Goal: Task Accomplishment & Management: Use online tool/utility

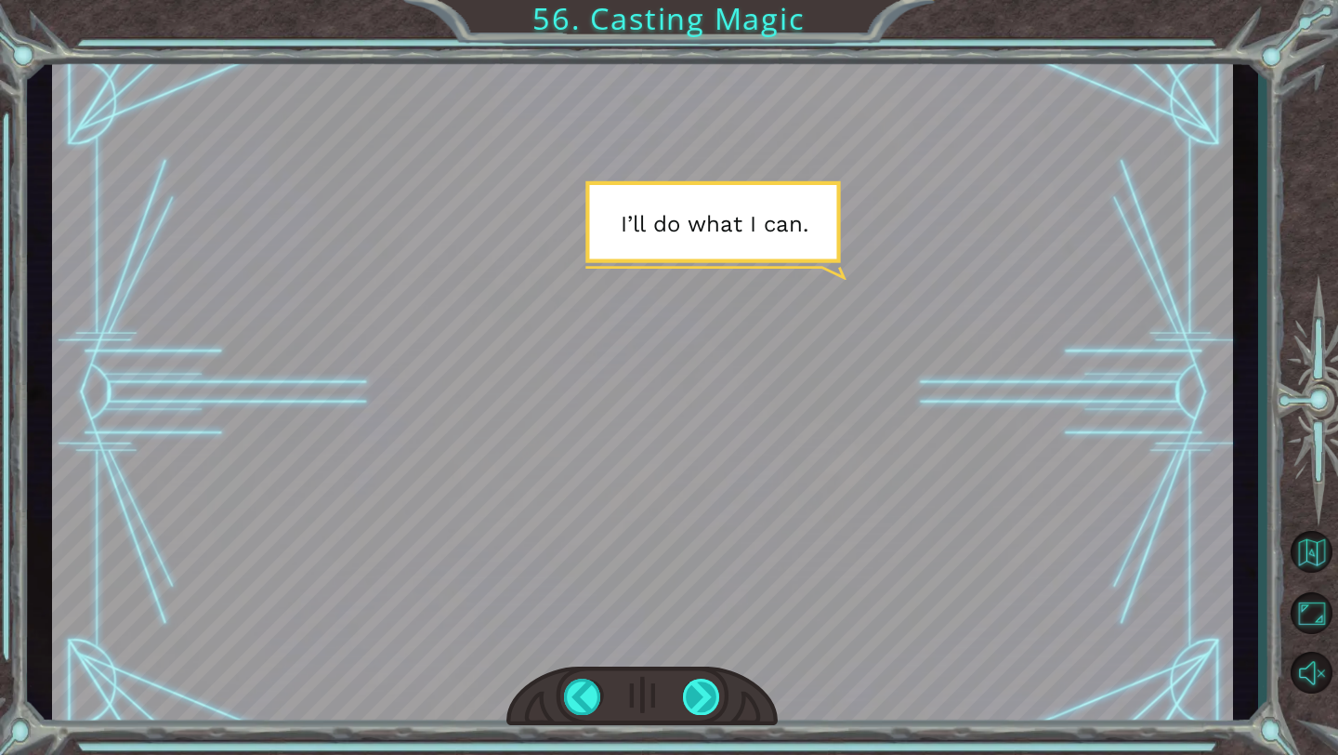
click at [698, 713] on div at bounding box center [702, 696] width 38 height 36
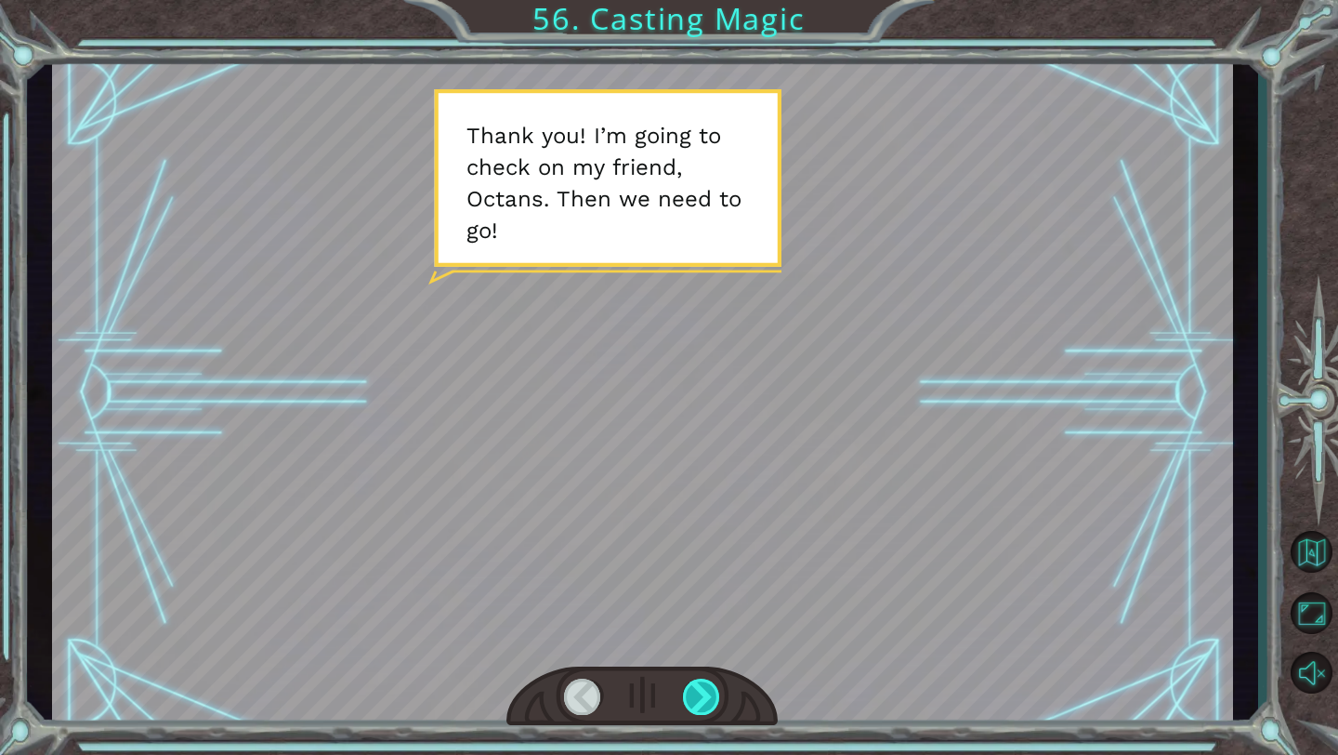
click at [704, 688] on div at bounding box center [702, 696] width 38 height 36
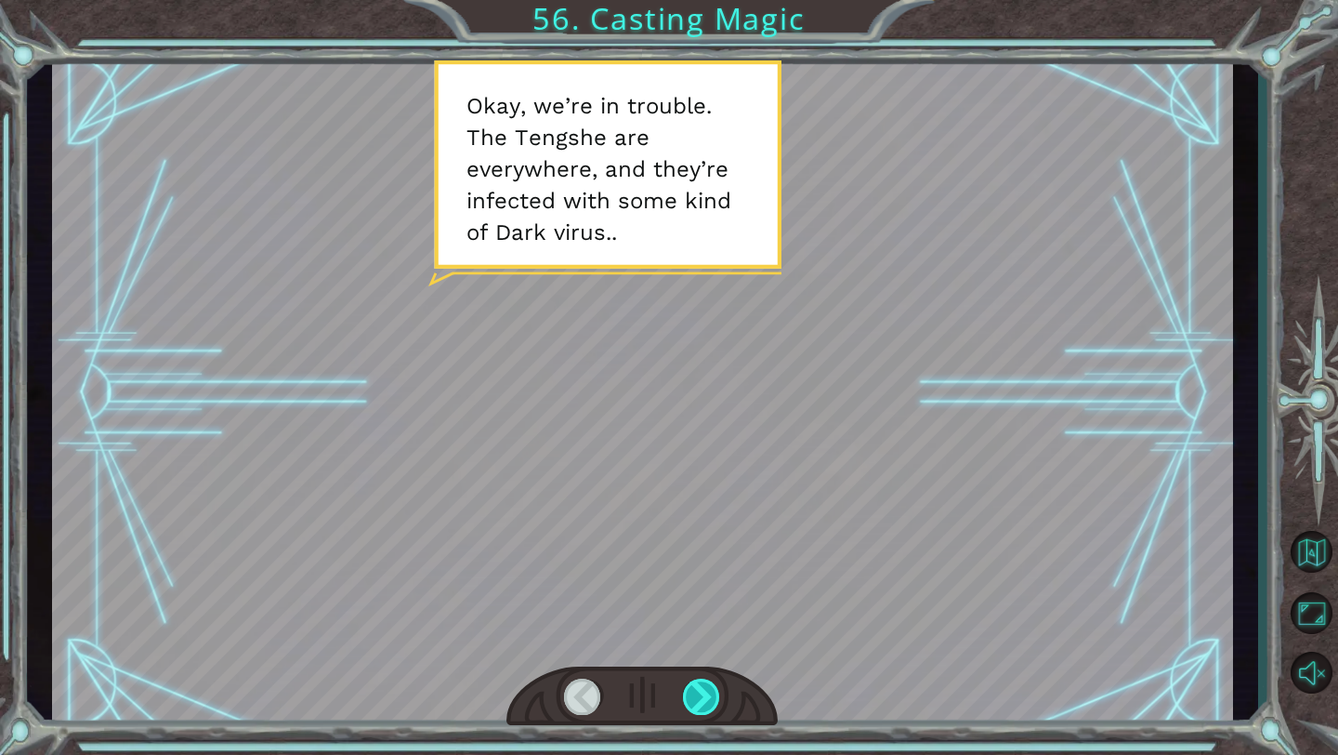
click at [704, 688] on div at bounding box center [702, 696] width 38 height 36
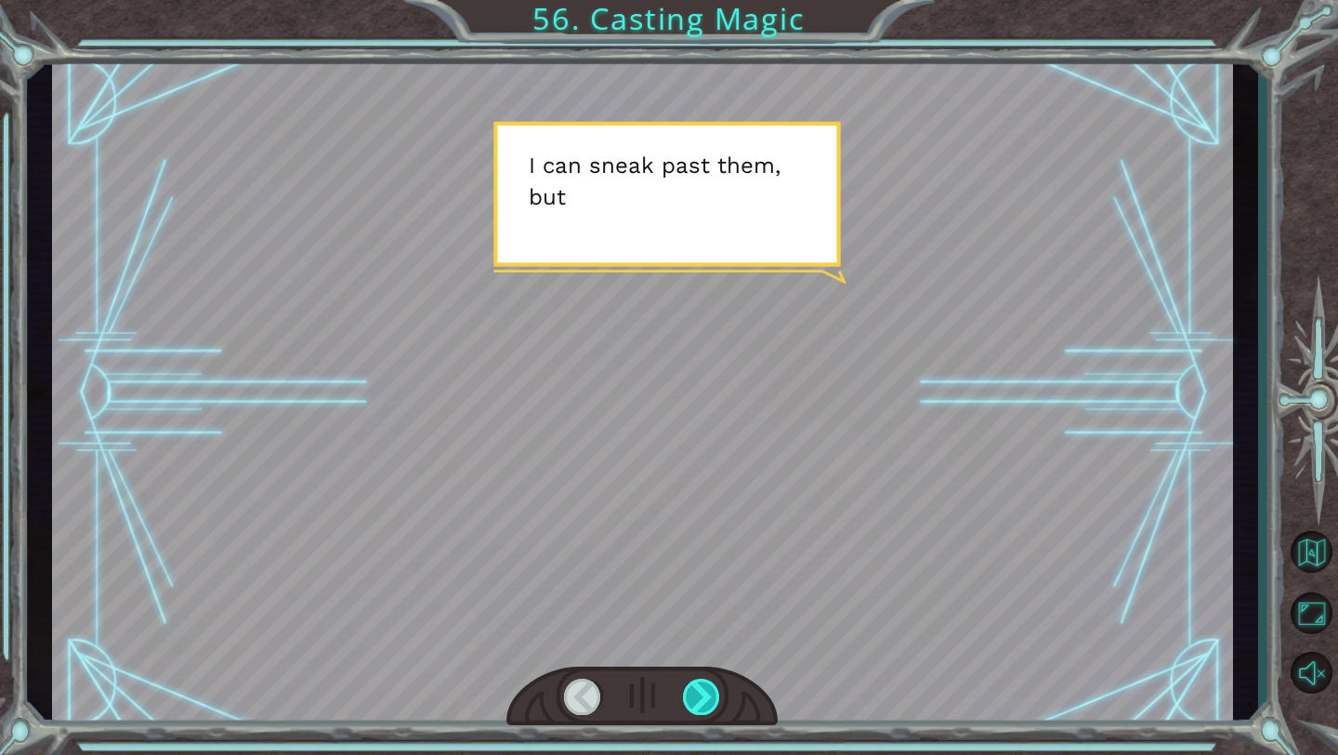
click at [704, 688] on div at bounding box center [702, 696] width 38 height 36
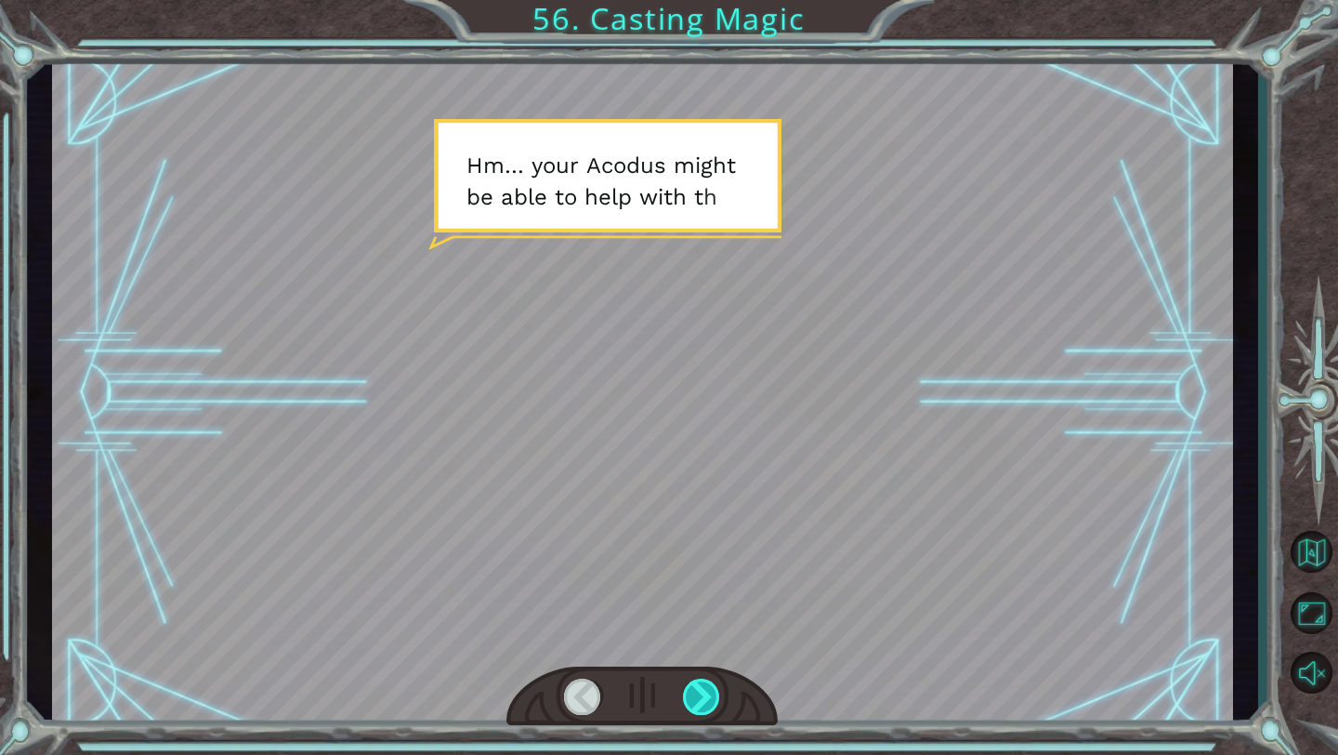
click at [704, 688] on div at bounding box center [702, 696] width 38 height 36
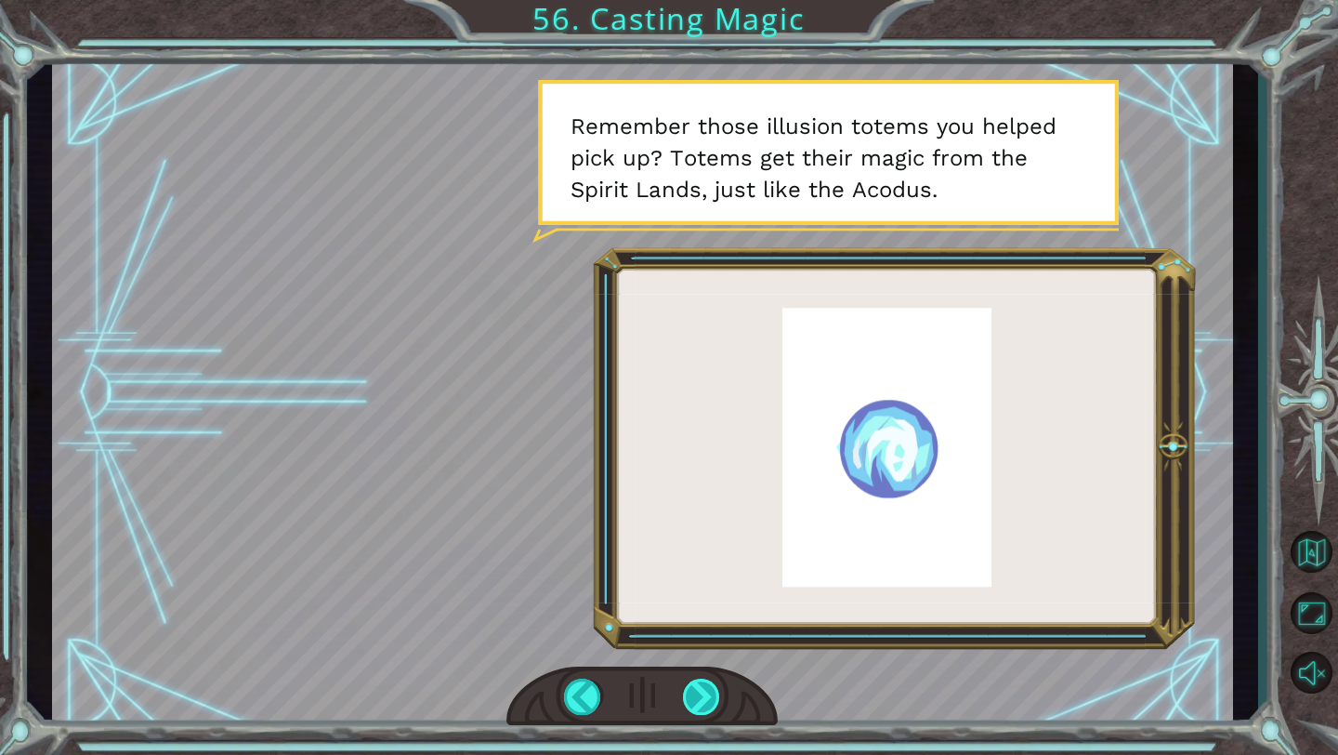
click at [708, 687] on div at bounding box center [702, 696] width 38 height 36
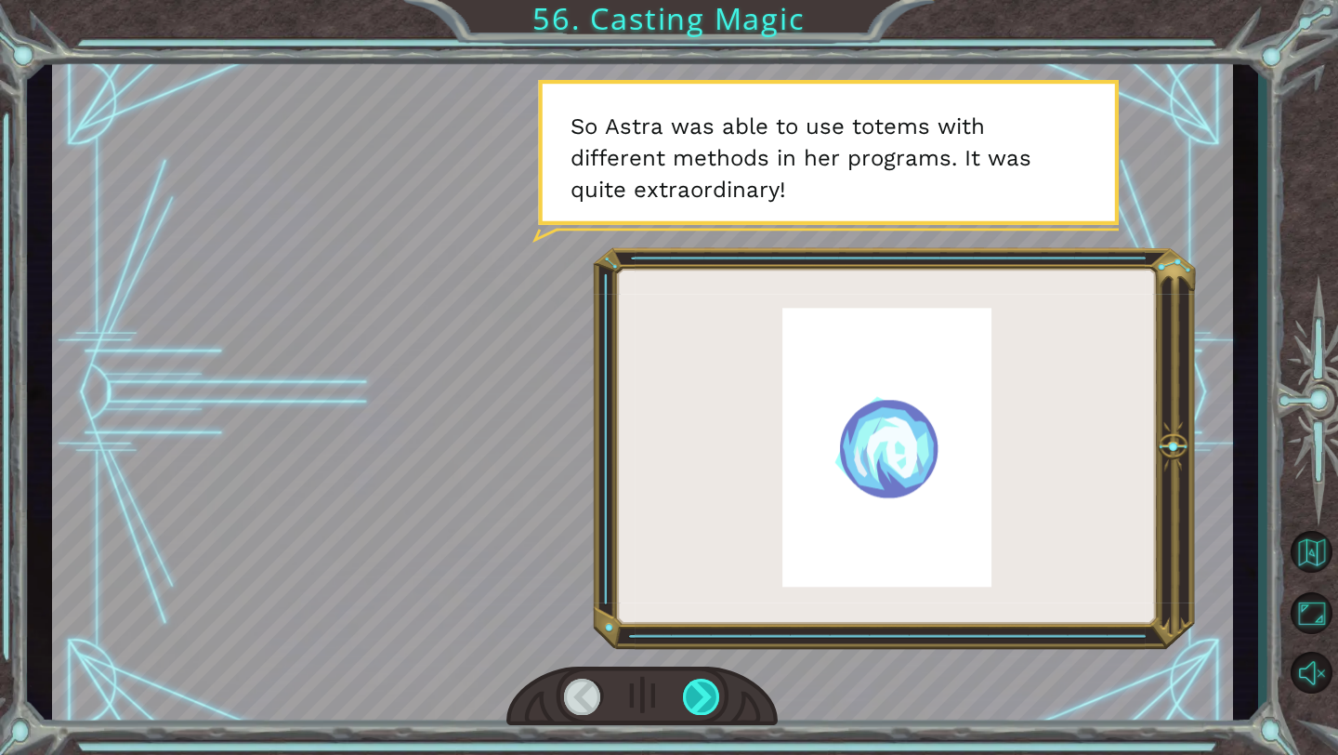
click at [709, 686] on div at bounding box center [702, 696] width 38 height 36
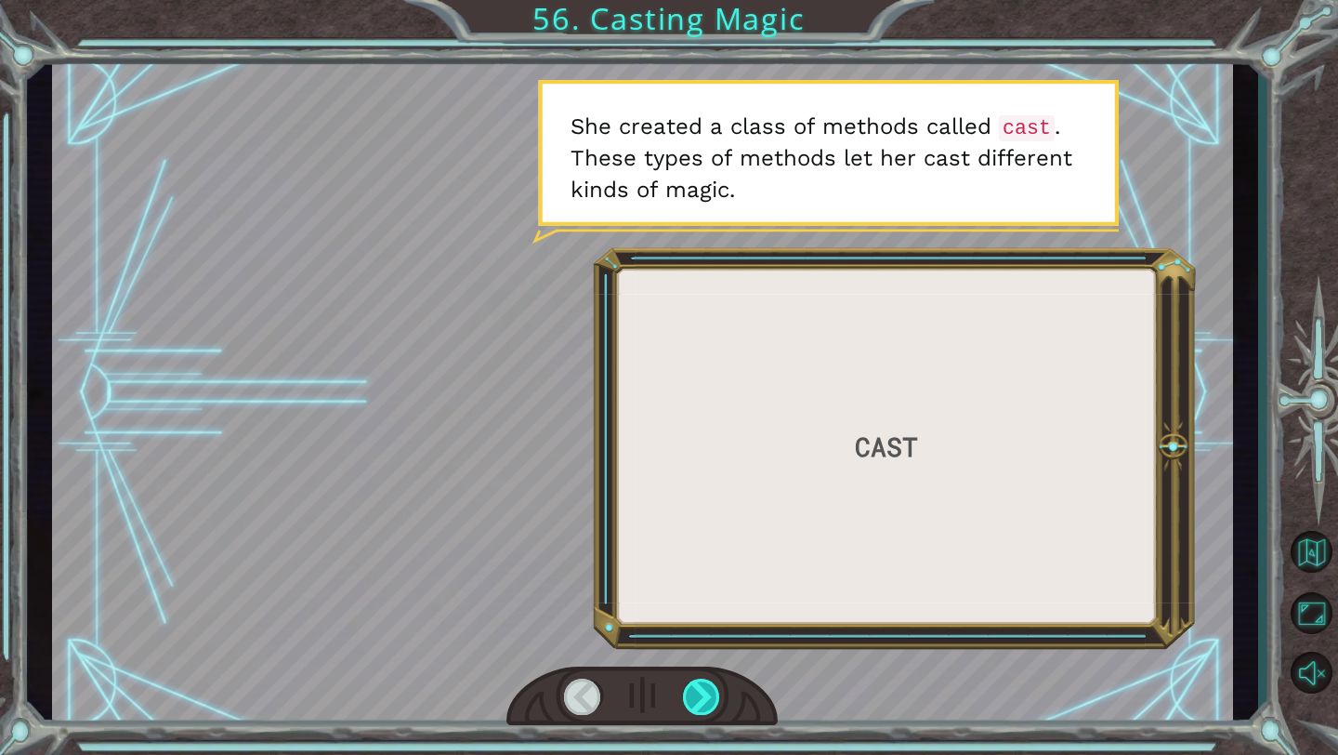
click at [709, 686] on div at bounding box center [702, 696] width 38 height 36
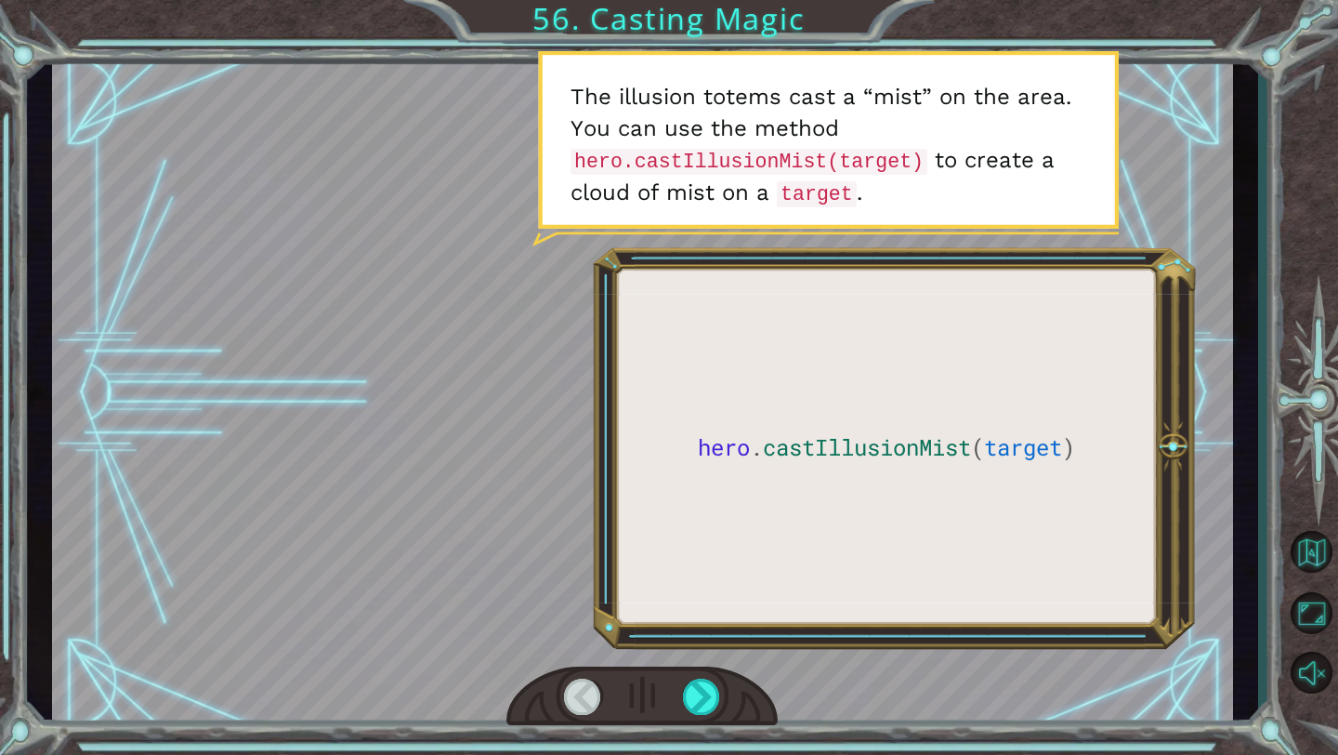
click at [581, 691] on div at bounding box center [583, 696] width 38 height 36
click at [691, 702] on div at bounding box center [702, 696] width 38 height 36
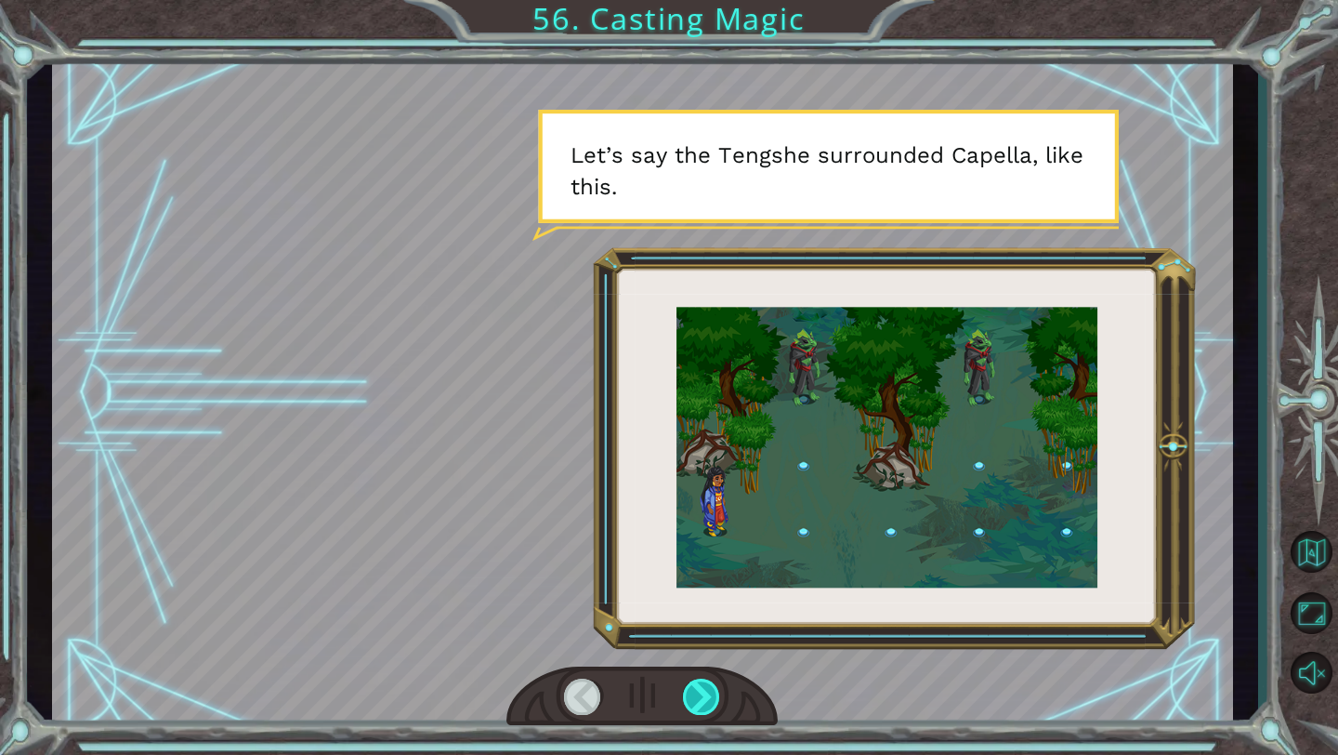
click at [696, 701] on div at bounding box center [702, 696] width 38 height 36
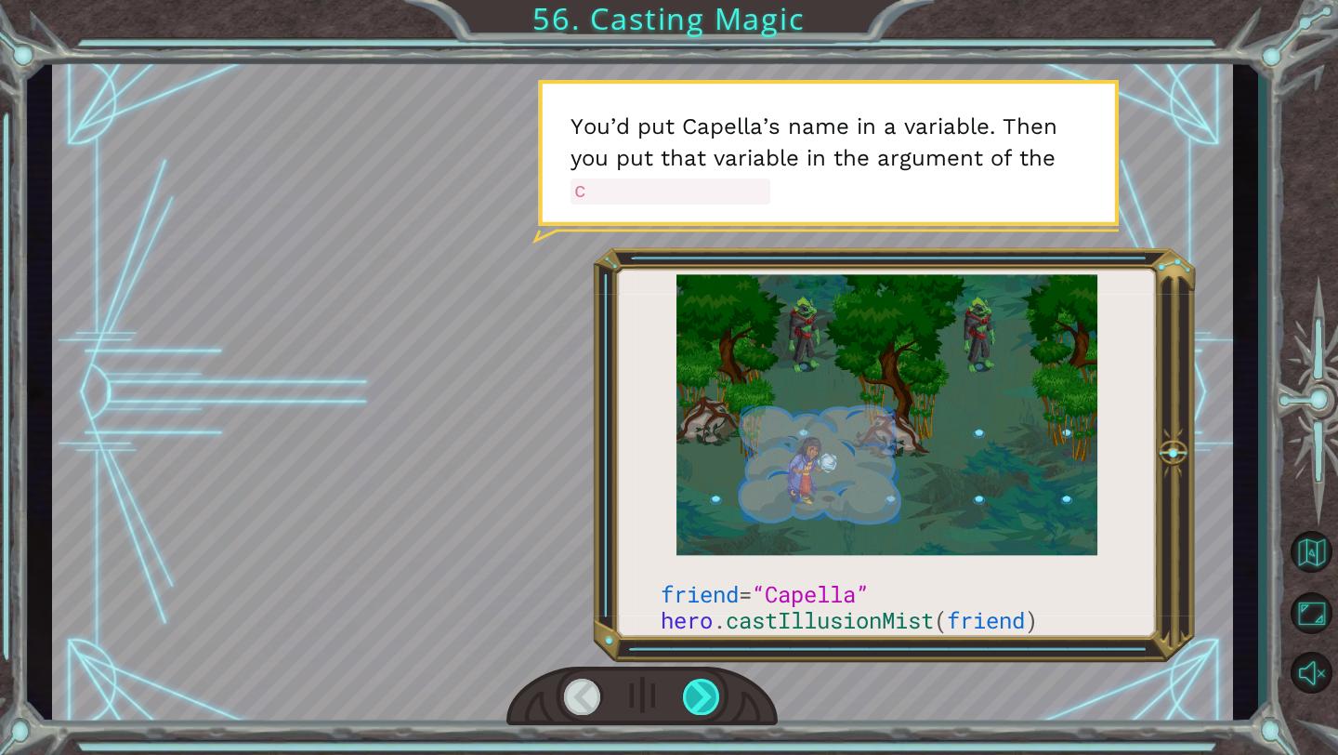
click at [696, 701] on div at bounding box center [702, 696] width 38 height 36
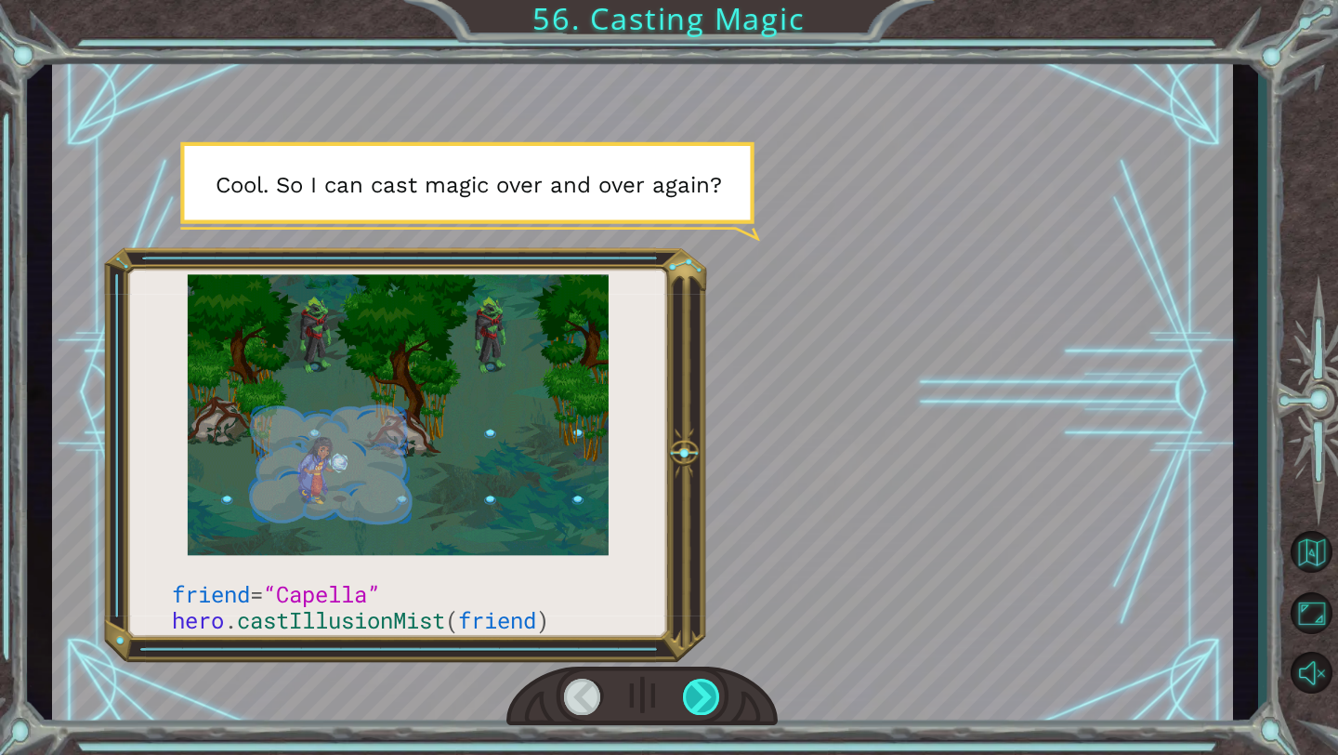
click at [709, 698] on div at bounding box center [702, 696] width 38 height 36
click at [701, 694] on div at bounding box center [702, 696] width 38 height 36
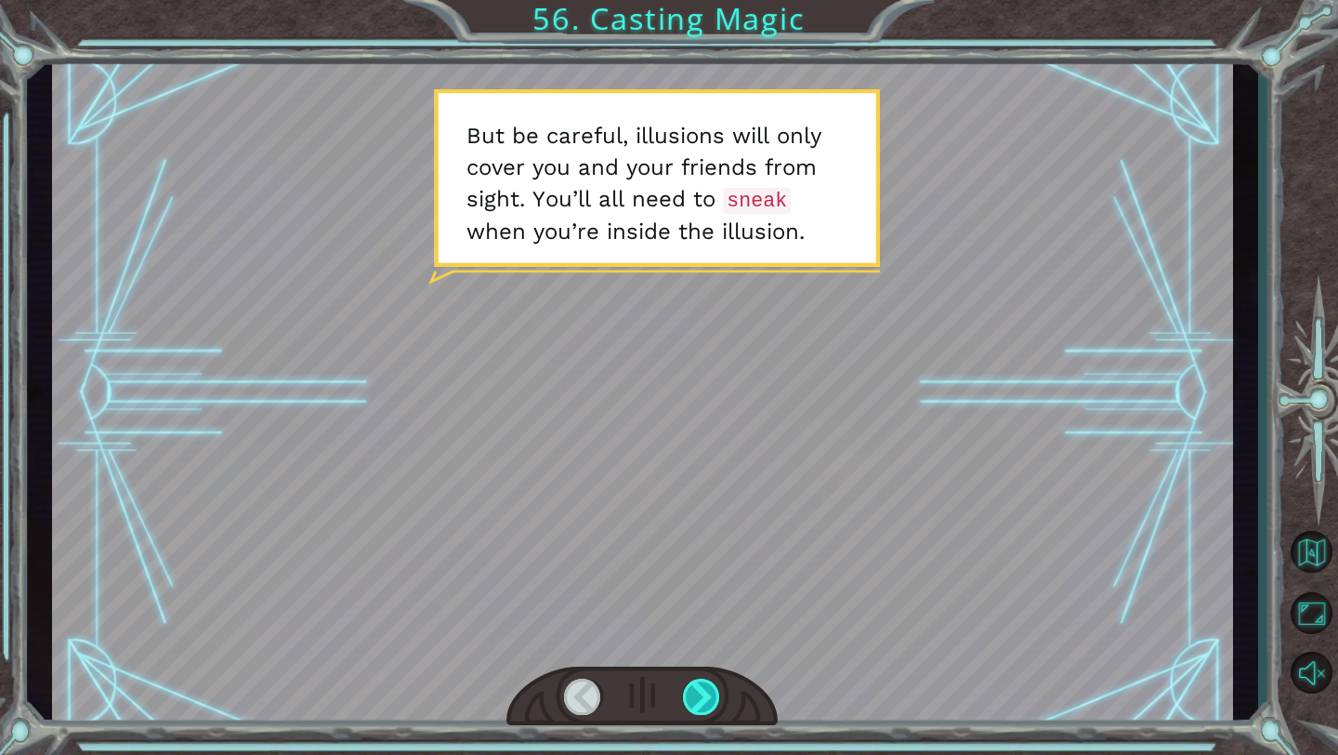
click at [704, 697] on div at bounding box center [702, 696] width 38 height 36
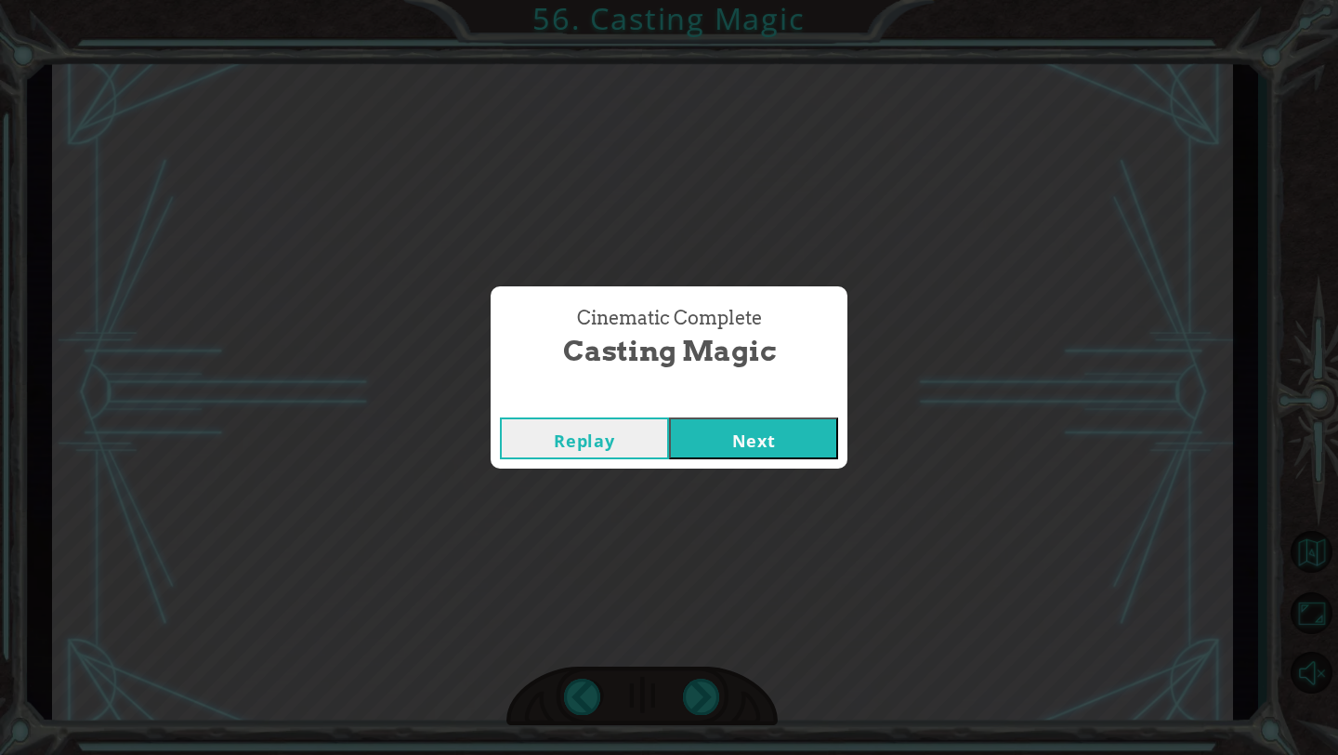
click at [759, 437] on button "Next" at bounding box center [753, 438] width 169 height 42
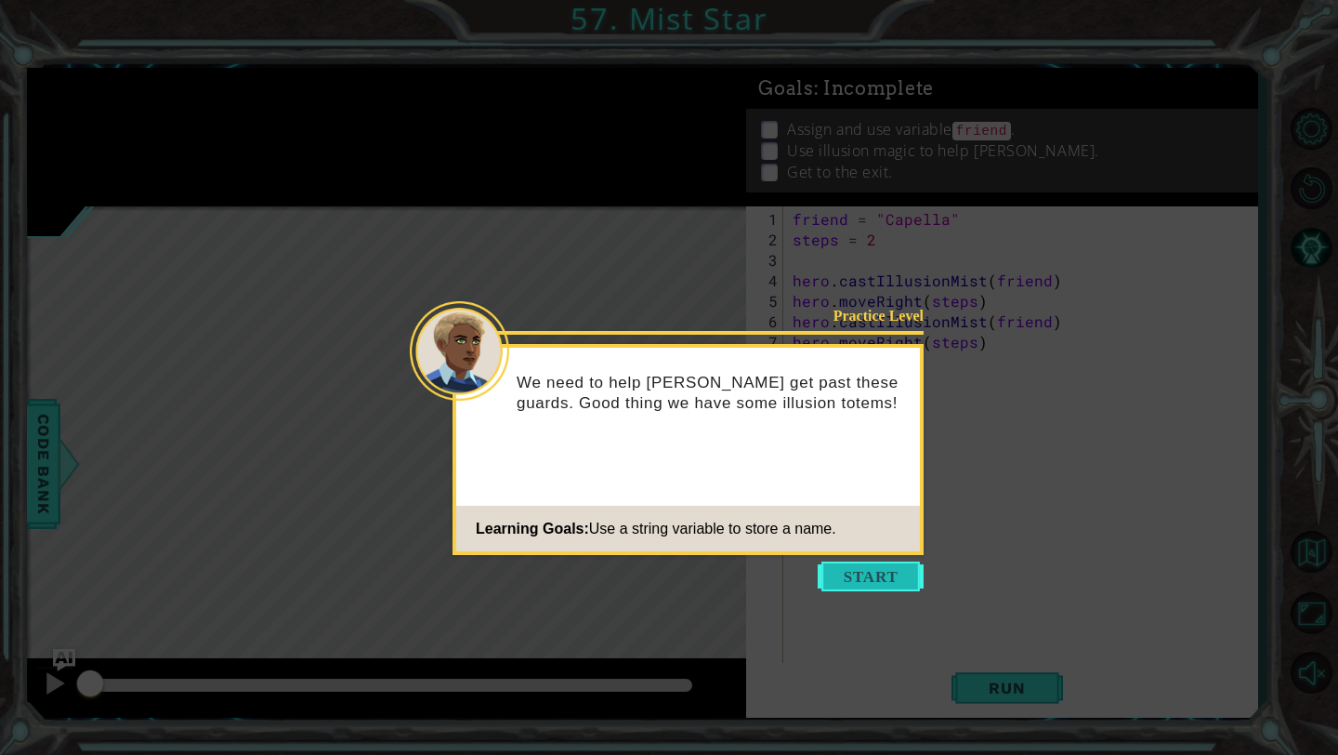
click at [853, 572] on button "Start" at bounding box center [871, 576] width 106 height 30
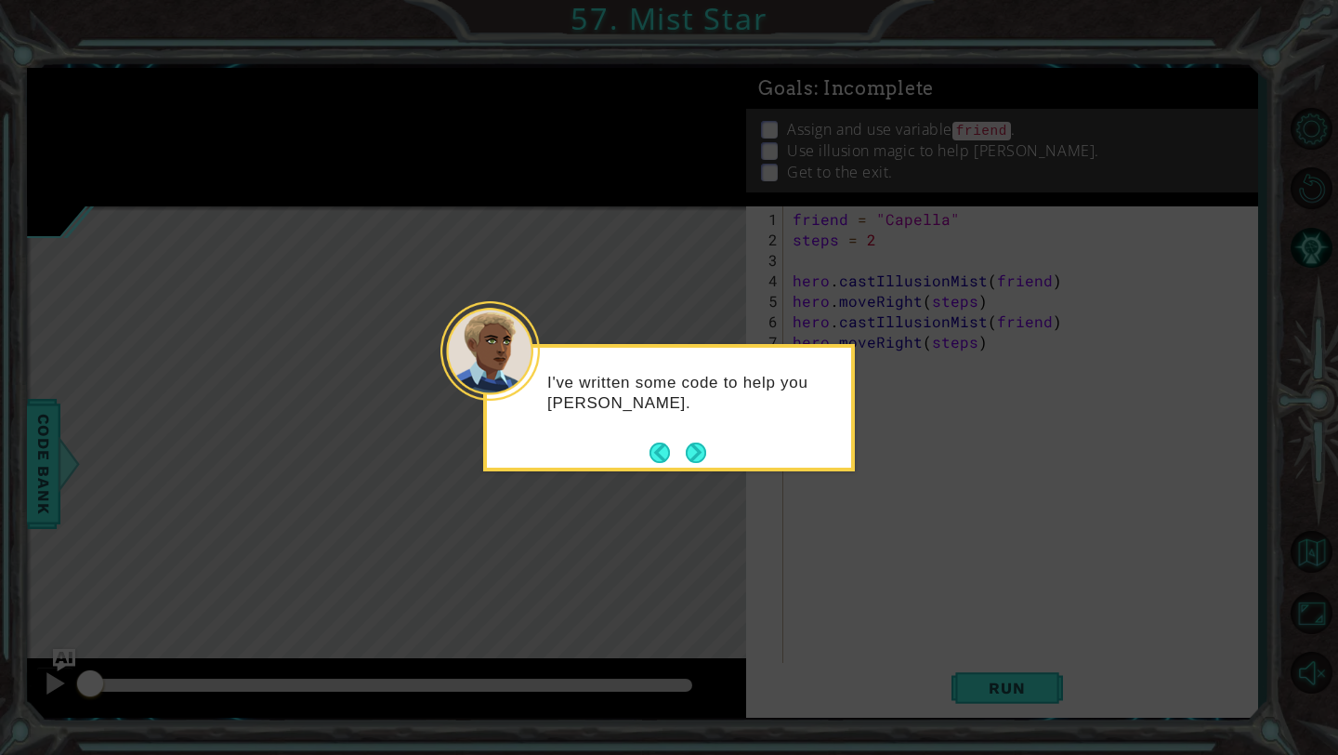
click at [707, 450] on div "I've written some code to help you [PERSON_NAME]." at bounding box center [669, 407] width 372 height 127
click at [694, 447] on button "Next" at bounding box center [696, 452] width 20 height 20
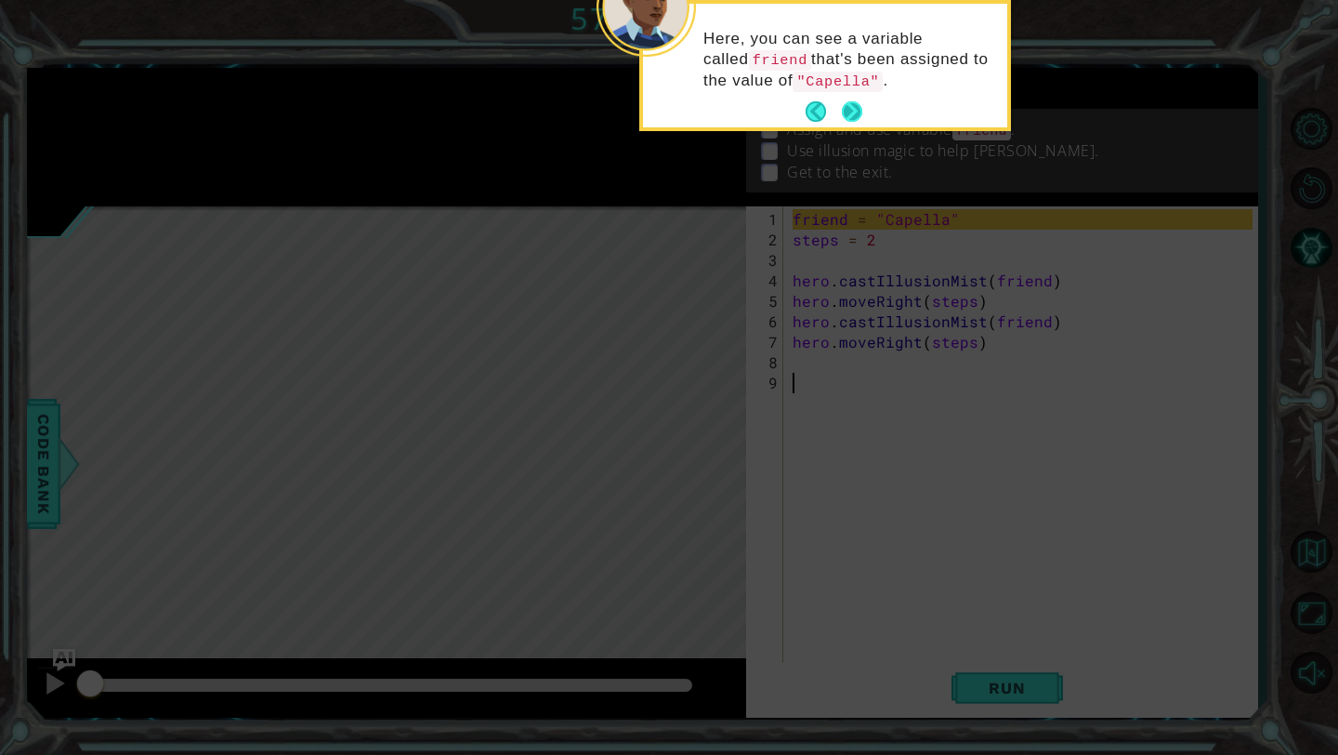
click at [850, 92] on div "Here, you can see a variable called friend that's been assigned to the value of…" at bounding box center [825, 69] width 364 height 116
click at [854, 104] on button "Next" at bounding box center [852, 111] width 20 height 20
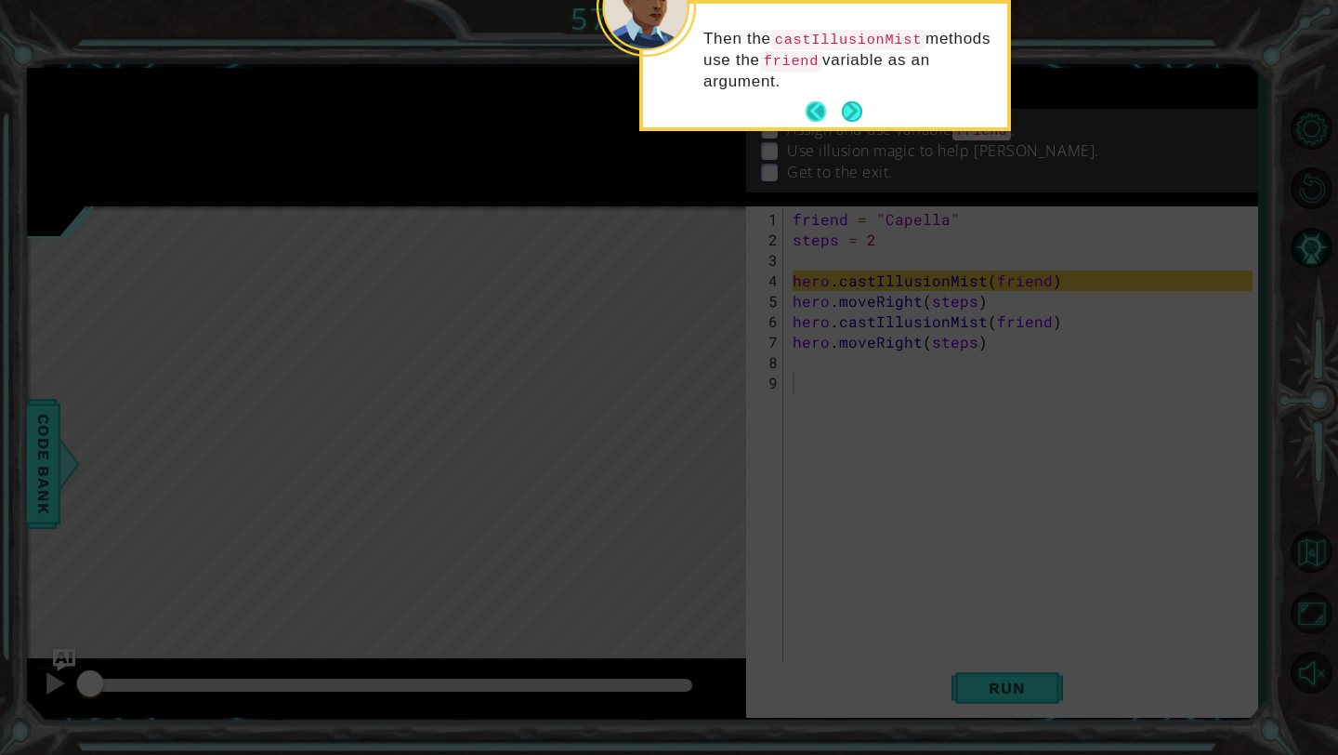
click at [812, 102] on button "Back" at bounding box center [824, 111] width 36 height 20
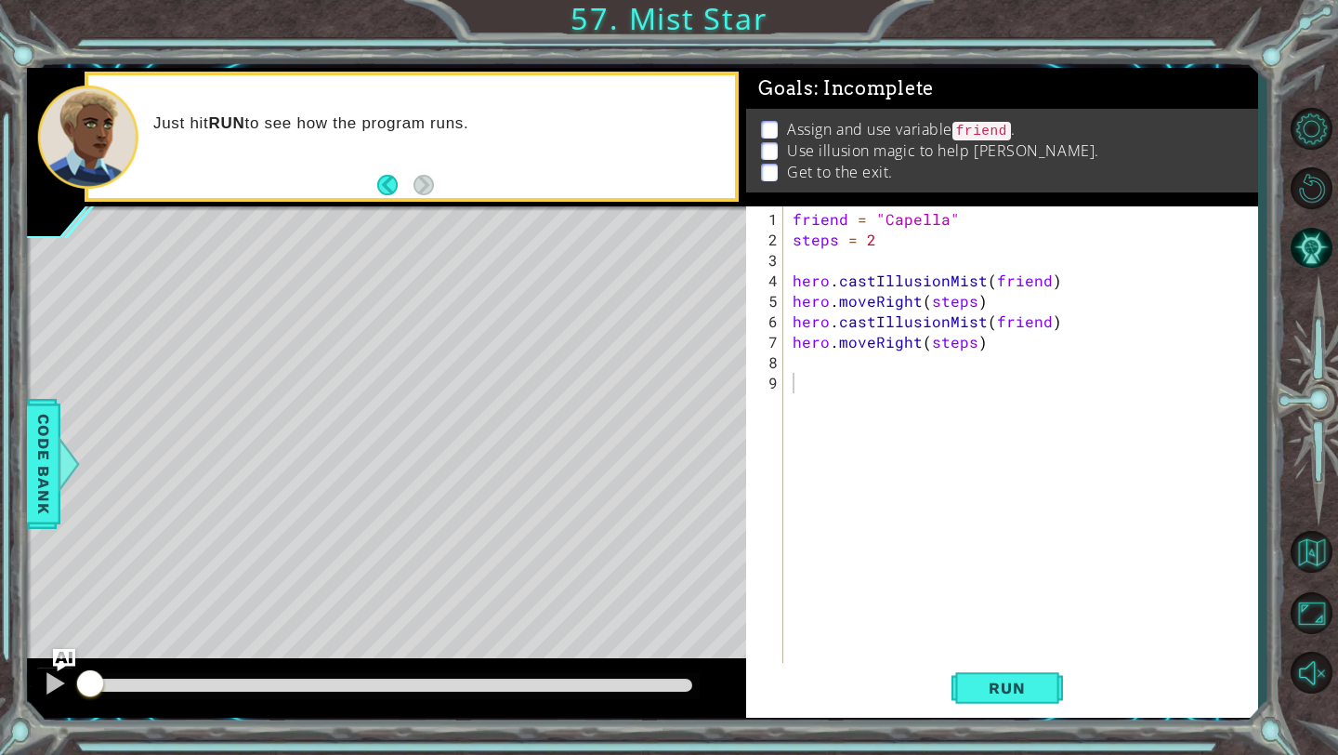
click at [859, 112] on div "Assign and use variable friend . Use illusion magic to help [PERSON_NAME]. Get …" at bounding box center [1001, 151] width 511 height 84
click at [830, 377] on div "friend = "Capella" steps = 2 hero . castIllusionMist ( friend ) hero . moveRigh…" at bounding box center [1025, 464] width 473 height 511
click at [817, 365] on div "friend = "Capella" steps = 2 hero . castIllusionMist ( friend ) hero . moveRigh…" at bounding box center [1025, 464] width 473 height 511
click at [952, 349] on div "friend = "Capella" steps = 2 hero . castIllusionMist ( friend ) hero . moveRigh…" at bounding box center [1025, 464] width 473 height 511
click at [970, 349] on div "friend = "Capella" steps = 2 hero . castIllusionMist ( friend ) hero . moveRigh…" at bounding box center [1025, 464] width 473 height 511
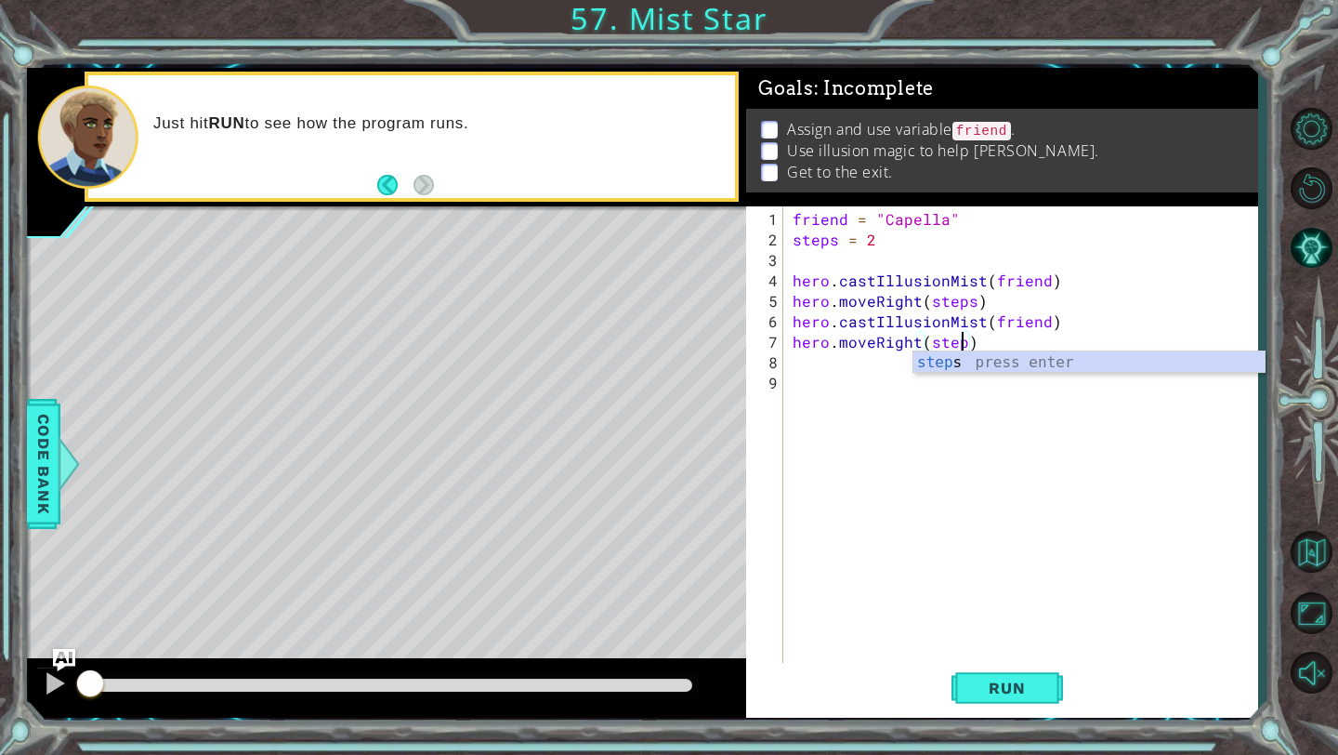
scroll to position [0, 10]
click at [1031, 688] on span "Run" at bounding box center [1006, 687] width 73 height 19
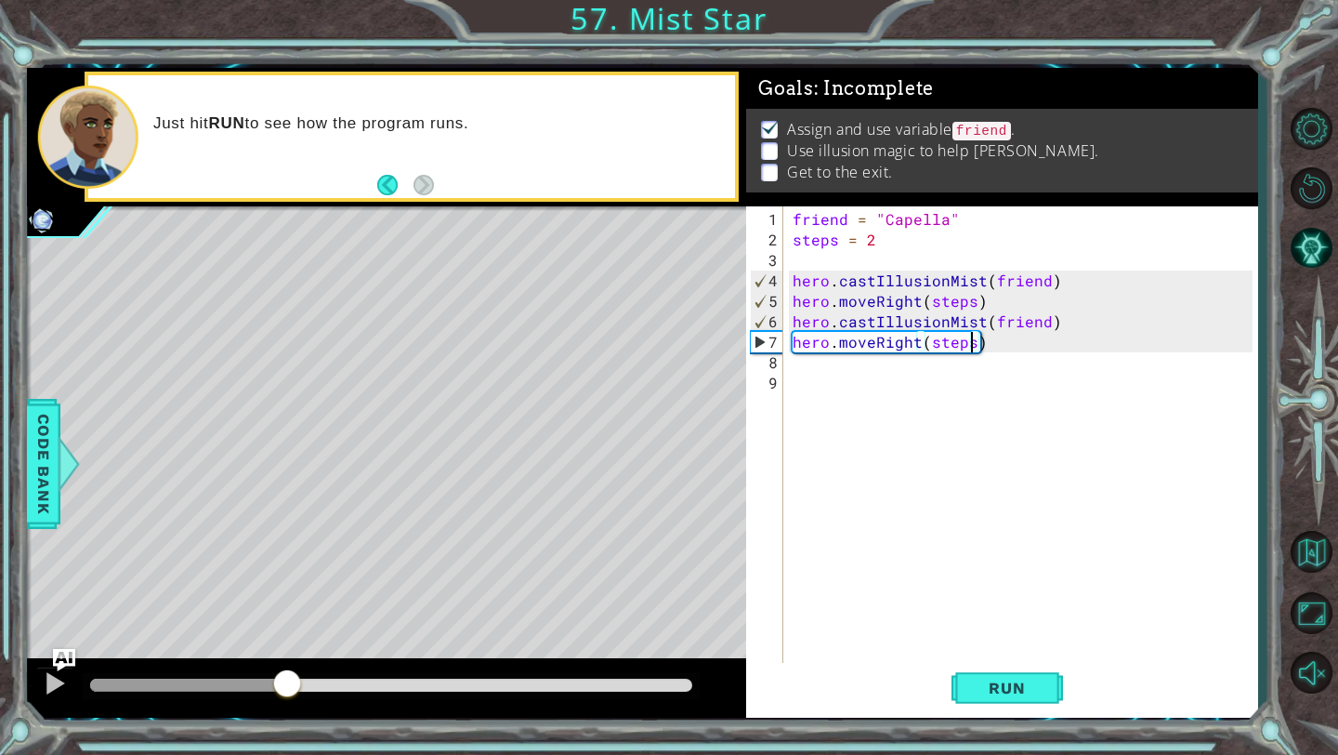
drag, startPoint x: 113, startPoint y: 681, endPoint x: 286, endPoint y: 668, distance: 173.3
click at [286, 673] on div at bounding box center [286, 684] width 33 height 33
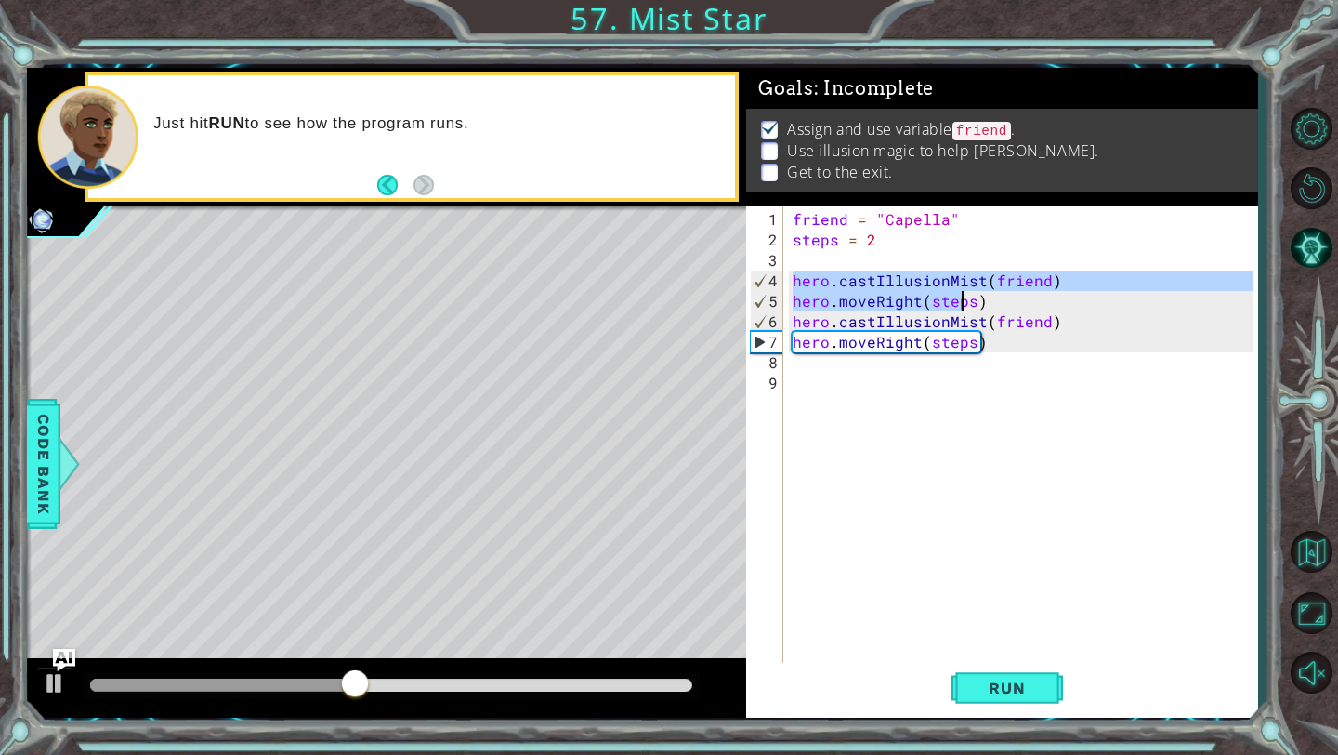
drag, startPoint x: 794, startPoint y: 282, endPoint x: 961, endPoint y: 296, distance: 167.9
click at [961, 296] on div "friend = "Capella" steps = 2 hero . castIllusionMist ( friend ) hero . moveRigh…" at bounding box center [1025, 464] width 473 height 511
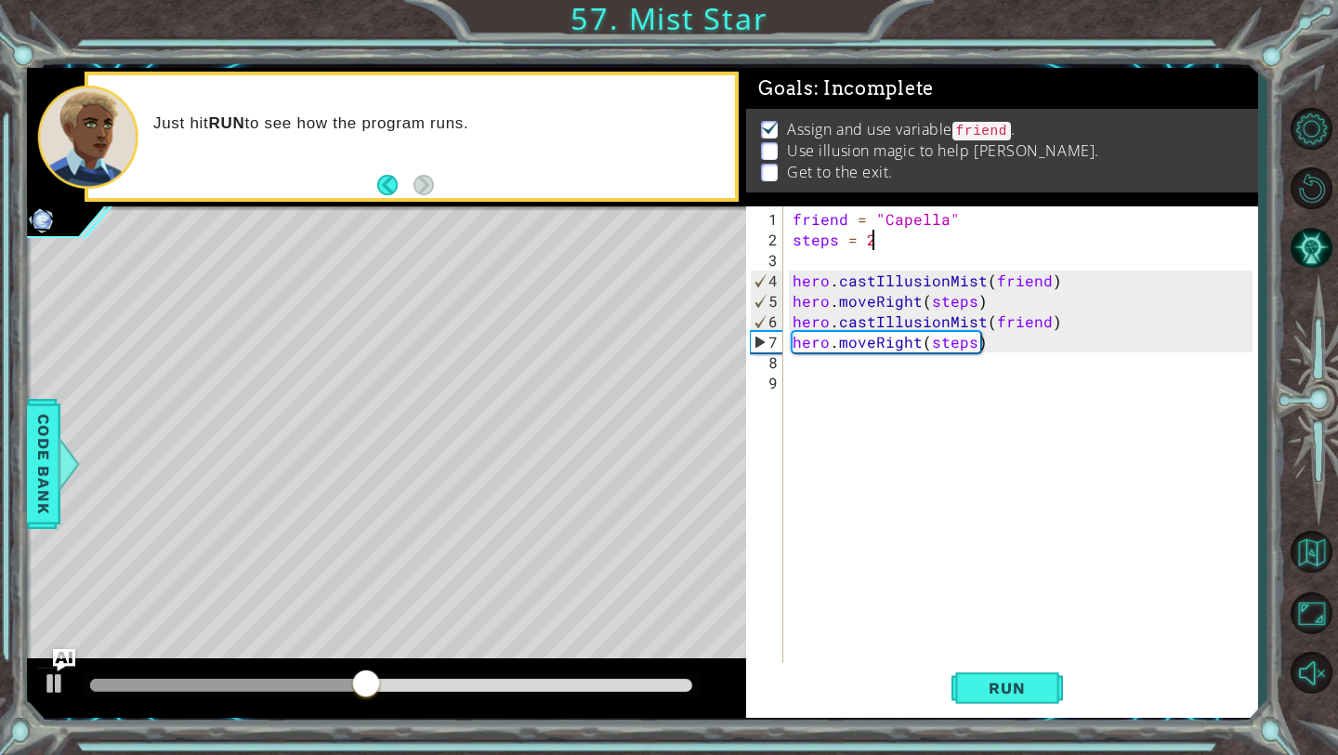
click at [884, 241] on div "friend = "Capella" steps = 2 hero . castIllusionMist ( friend ) hero . moveRigh…" at bounding box center [1025, 464] width 473 height 511
click at [990, 691] on span "Run" at bounding box center [1006, 687] width 73 height 19
click at [586, 563] on div "methods hero use(thing) moveUp(steps) moveDown(steps) moveLeft(steps) moveRight…" at bounding box center [642, 393] width 1231 height 650
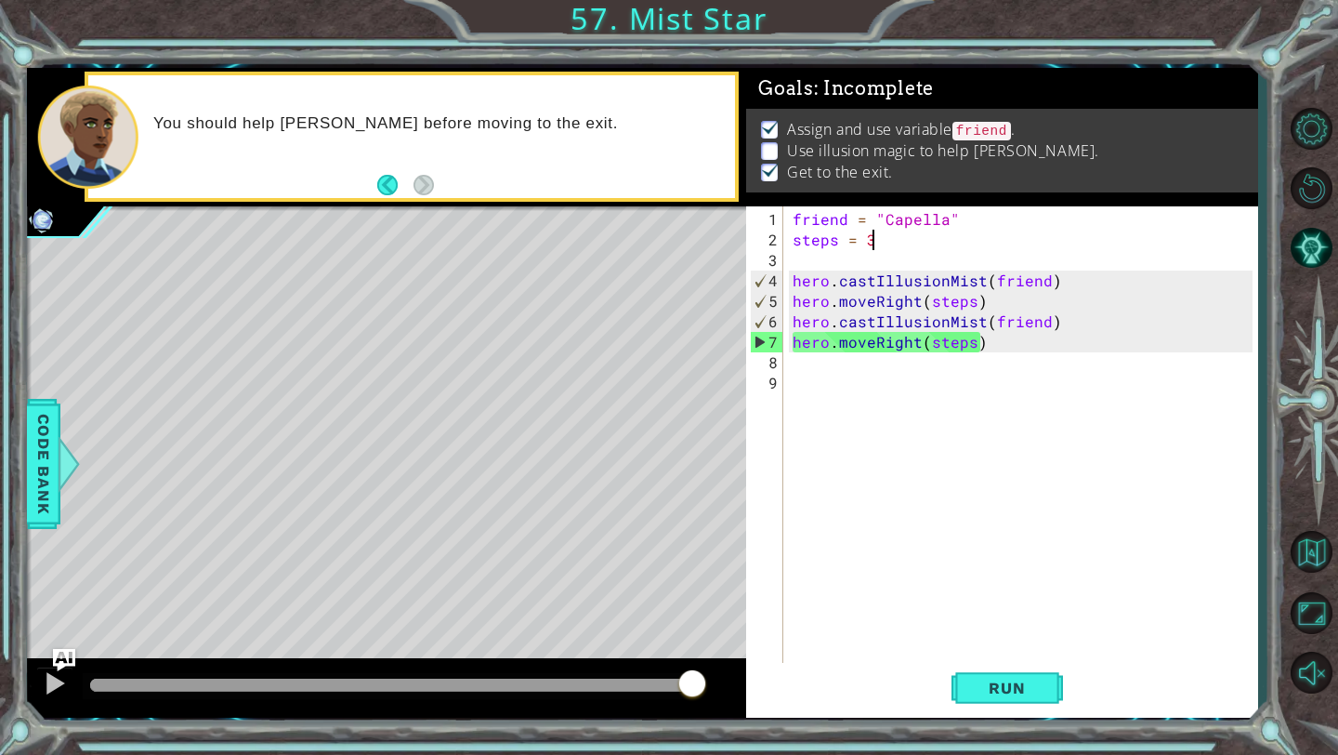
drag, startPoint x: 685, startPoint y: 676, endPoint x: 759, endPoint y: 668, distance: 74.7
click at [750, 670] on div "1 ההההההההההההההההההההההההההההההההההההההההההההההההההההההההההההההההההההההההההההה…" at bounding box center [642, 393] width 1231 height 650
drag, startPoint x: 677, startPoint y: 666, endPoint x: 367, endPoint y: 669, distance: 310.4
click at [366, 669] on div at bounding box center [386, 687] width 719 height 59
click at [651, 625] on div "methods hero use(thing) moveUp(steps) moveDown(steps) moveLeft(steps) moveRight…" at bounding box center [642, 393] width 1231 height 650
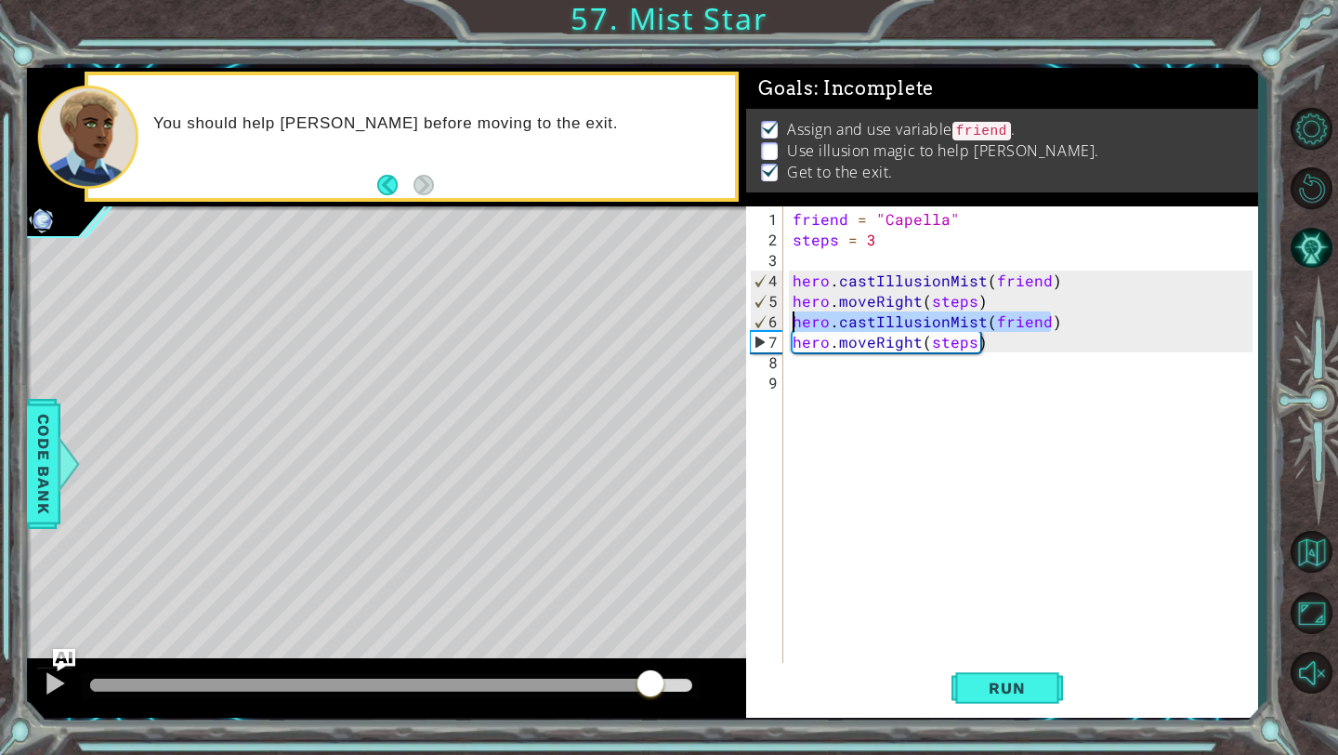
drag, startPoint x: 1059, startPoint y: 322, endPoint x: 779, endPoint y: 319, distance: 280.7
click at [779, 319] on div "steps = 3 1 2 3 4 5 6 7 8 9 friend = "[PERSON_NAME]" steps = 3 hero . castIllus…" at bounding box center [999, 441] width 506 height 470
type textarea "hero.castIllusionMist(friend)"
click at [805, 369] on div "friend = "Capella" steps = 3 hero . castIllusionMist ( friend ) hero . moveRigh…" at bounding box center [1025, 464] width 473 height 511
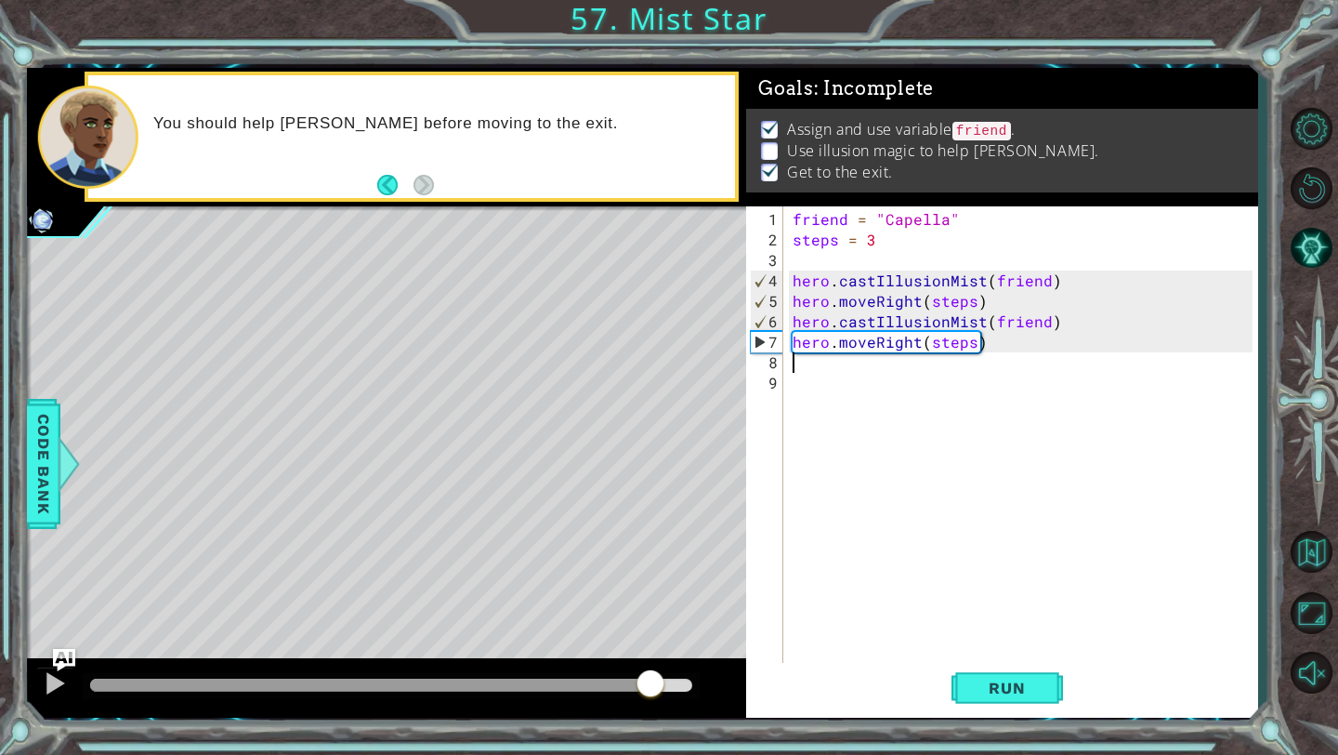
paste textarea "hero.castIllusionMist(friend)"
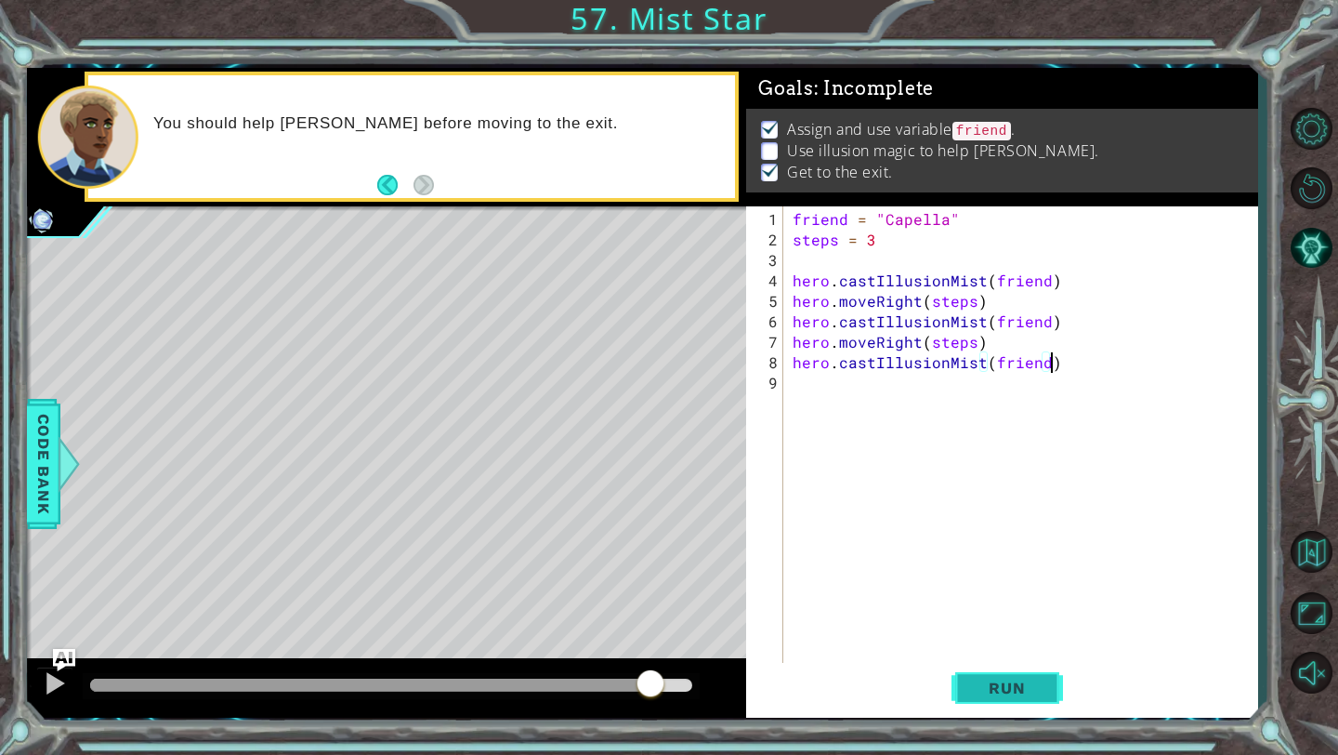
click at [988, 689] on span "Run" at bounding box center [1006, 687] width 73 height 19
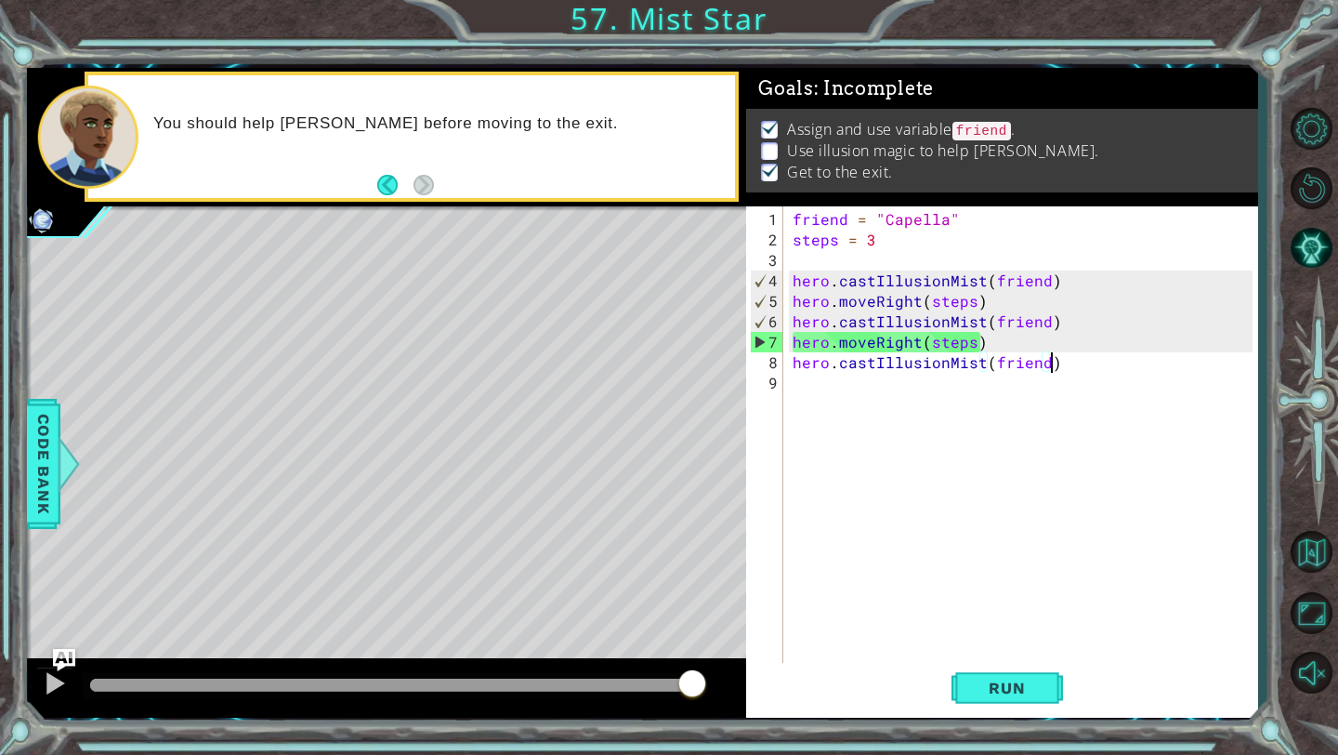
drag, startPoint x: 112, startPoint y: 684, endPoint x: 697, endPoint y: 657, distance: 586.1
click at [697, 658] on div at bounding box center [386, 687] width 719 height 59
click at [872, 239] on div "friend = "Capella" steps = 3 hero . castIllusionMist ( friend ) hero . moveRigh…" at bounding box center [1025, 464] width 473 height 511
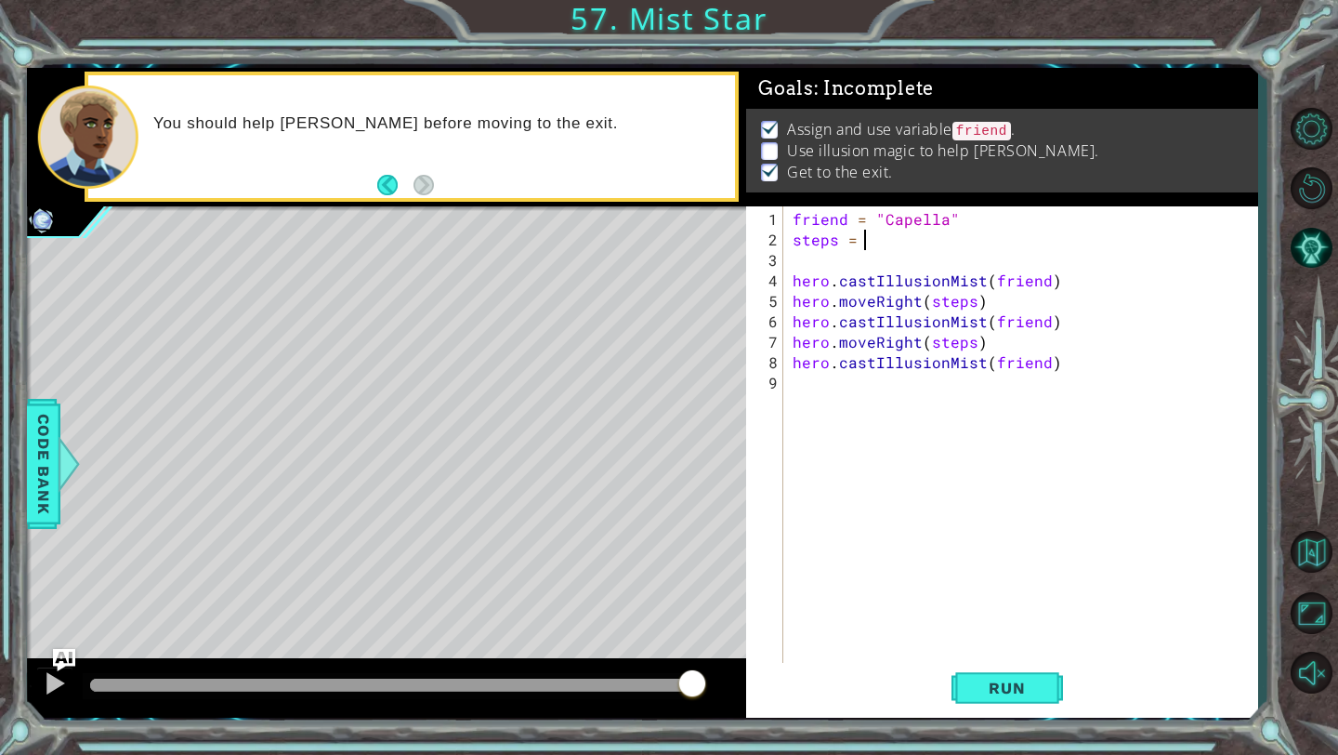
scroll to position [0, 4]
type textarea "steps = 2"
click at [994, 685] on span "Run" at bounding box center [1006, 687] width 73 height 19
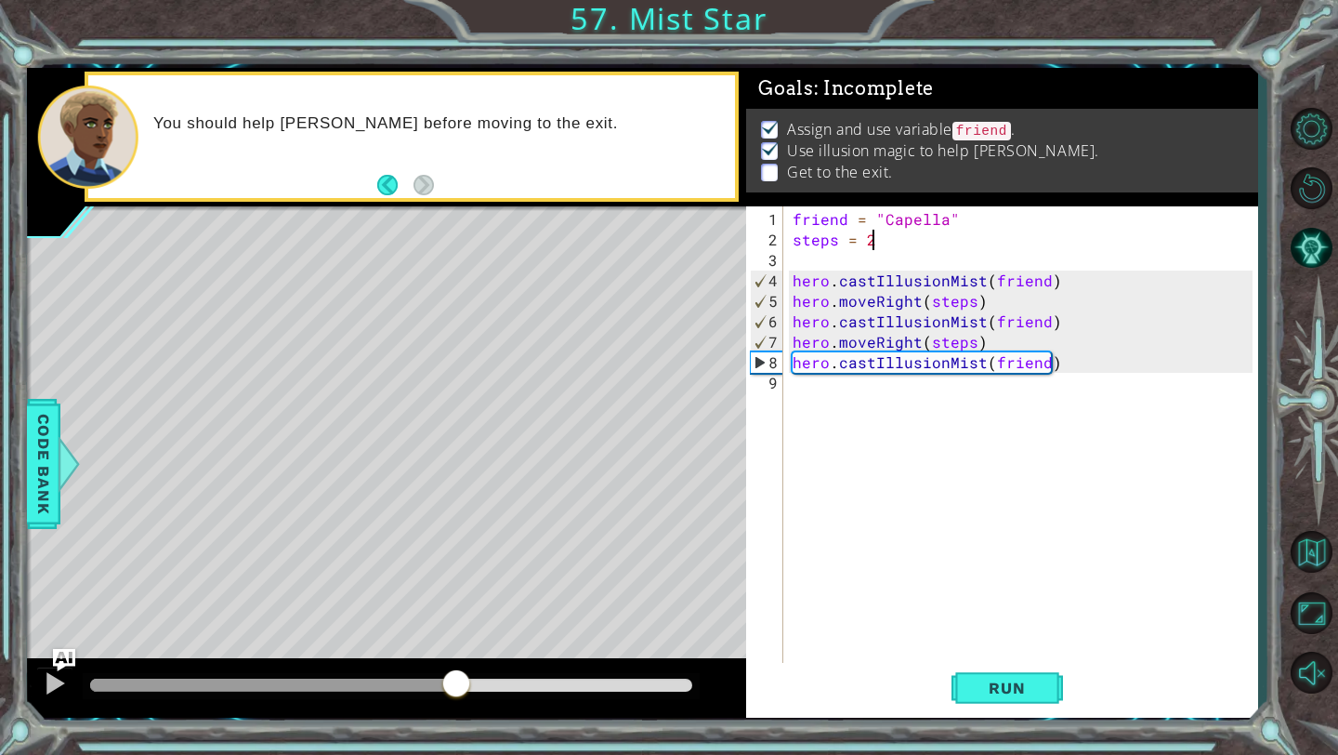
drag, startPoint x: 95, startPoint y: 688, endPoint x: 456, endPoint y: 662, distance: 362.5
click at [456, 661] on div at bounding box center [386, 687] width 719 height 59
drag, startPoint x: 476, startPoint y: 689, endPoint x: 506, endPoint y: 688, distance: 29.8
click at [506, 688] on div at bounding box center [496, 684] width 33 height 33
click at [828, 394] on div "friend = "Capella" steps = 2 hero . castIllusionMist ( friend ) hero . moveRigh…" at bounding box center [1025, 464] width 473 height 511
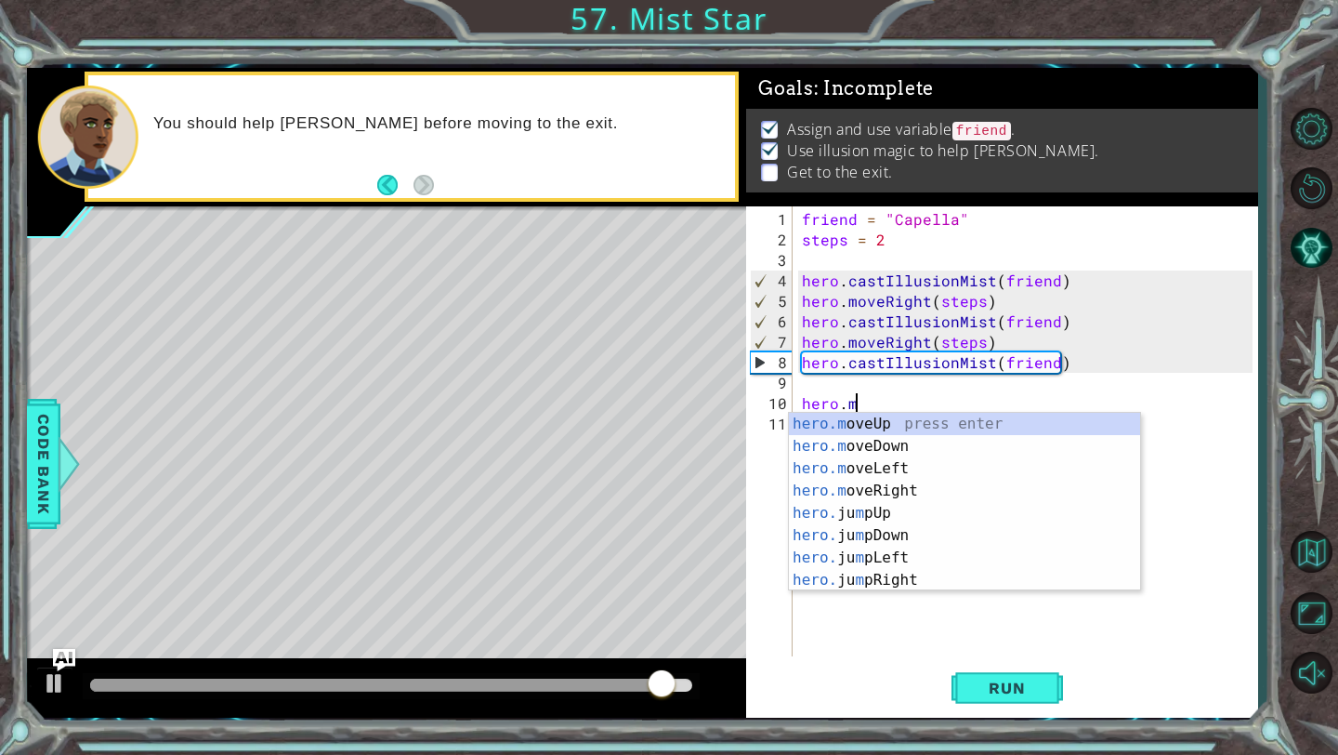
scroll to position [0, 3]
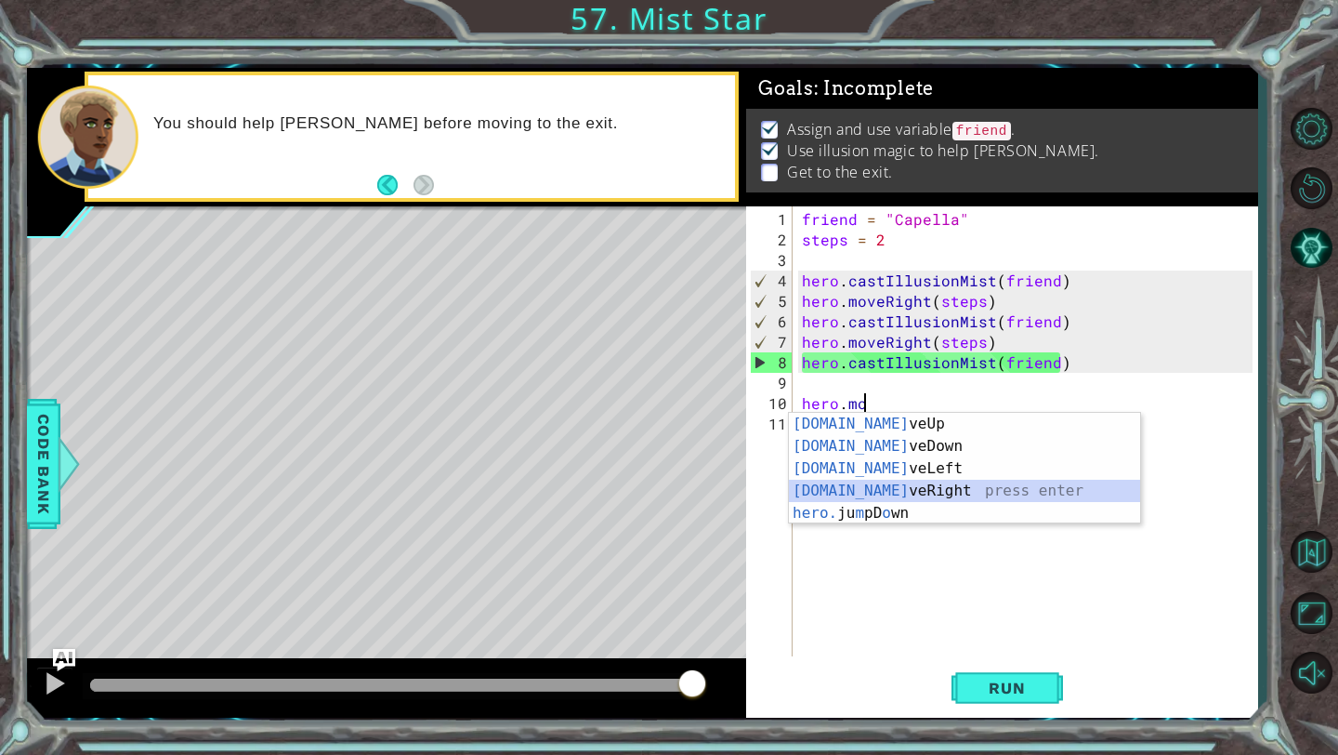
click at [918, 488] on div "[DOMAIN_NAME] veUp press enter [DOMAIN_NAME] veDown press enter [DOMAIN_NAME] v…" at bounding box center [964, 491] width 351 height 156
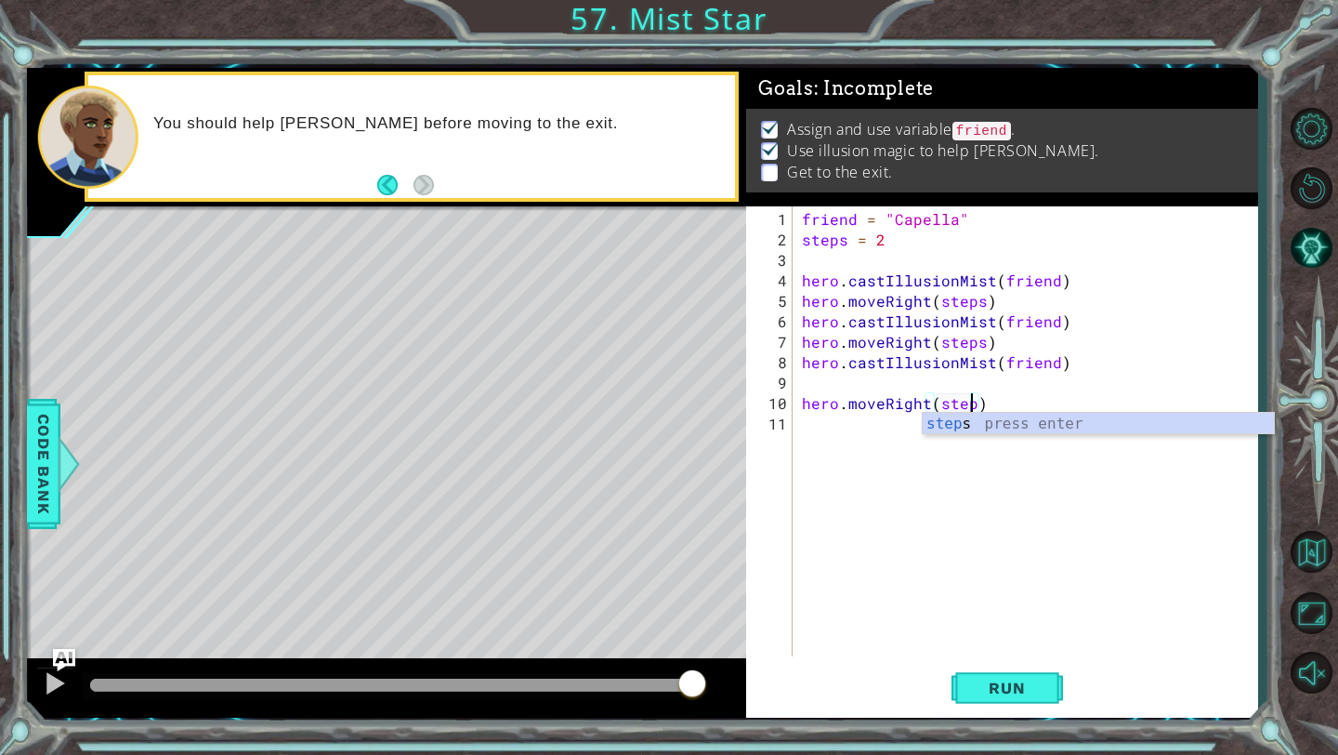
scroll to position [0, 10]
click at [929, 366] on div "friend = "Capella" steps = 2 hero . castIllusionMist ( friend ) hero . moveRigh…" at bounding box center [1030, 454] width 464 height 491
type textarea "hero.castIllusionMist(friend)"
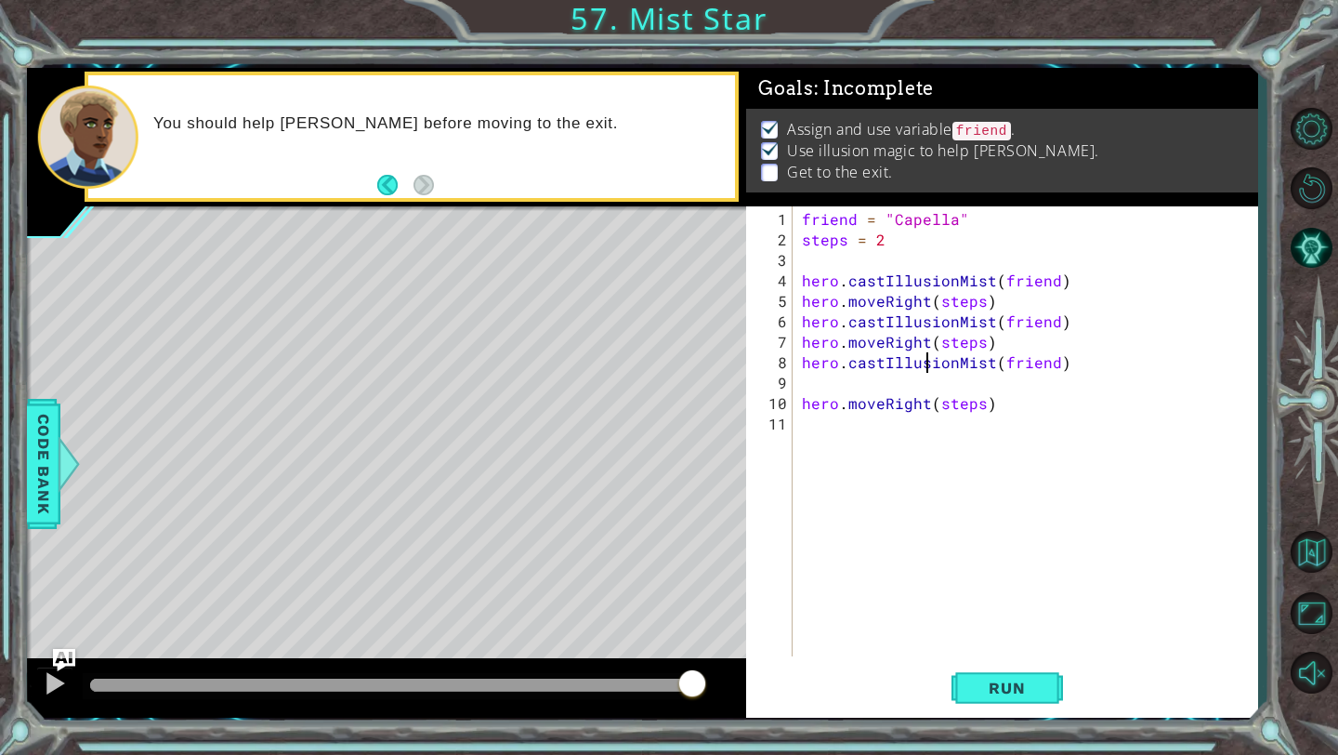
click at [921, 379] on div "friend = "Capella" steps = 2 hero . castIllusionMist ( friend ) hero . moveRigh…" at bounding box center [1030, 454] width 464 height 491
type textarea "steps = 2"
click at [1008, 678] on span "Run" at bounding box center [1006, 687] width 73 height 19
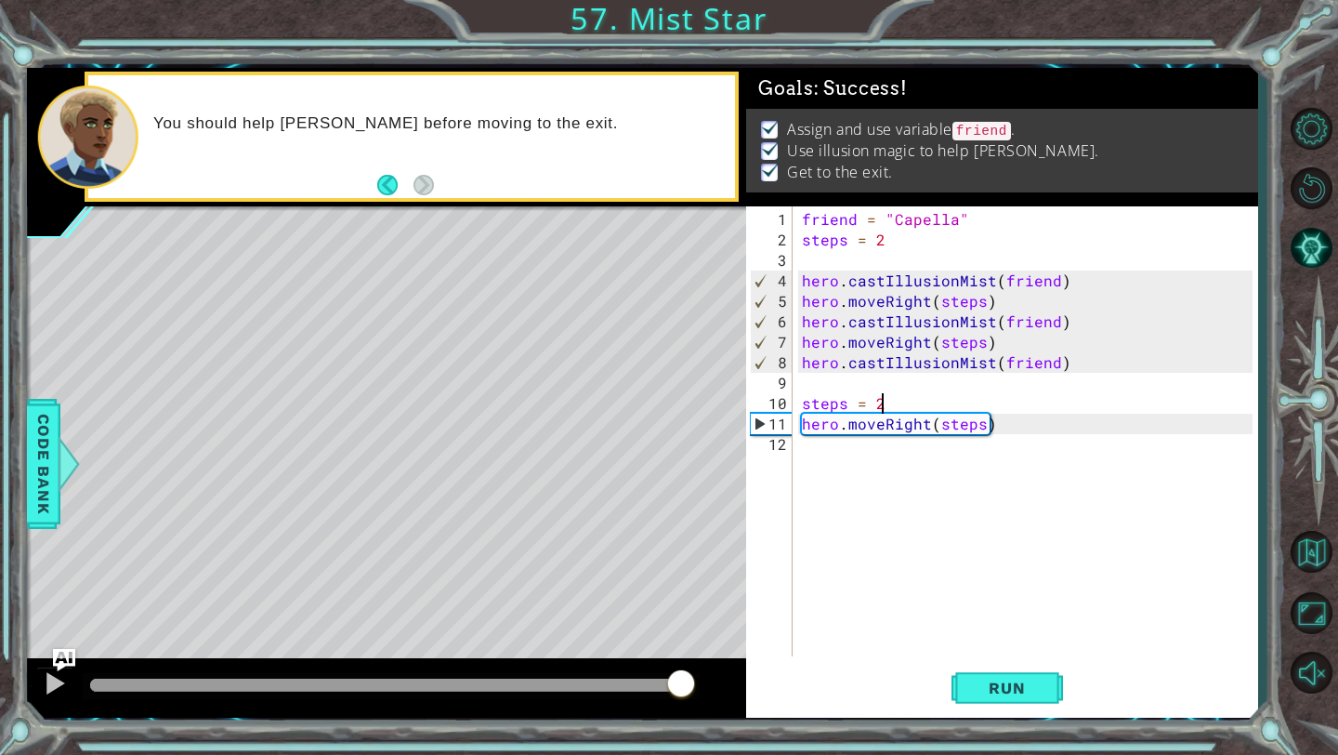
drag, startPoint x: 112, startPoint y: 682, endPoint x: 689, endPoint y: 660, distance: 577.6
click at [684, 662] on div at bounding box center [386, 687] width 719 height 59
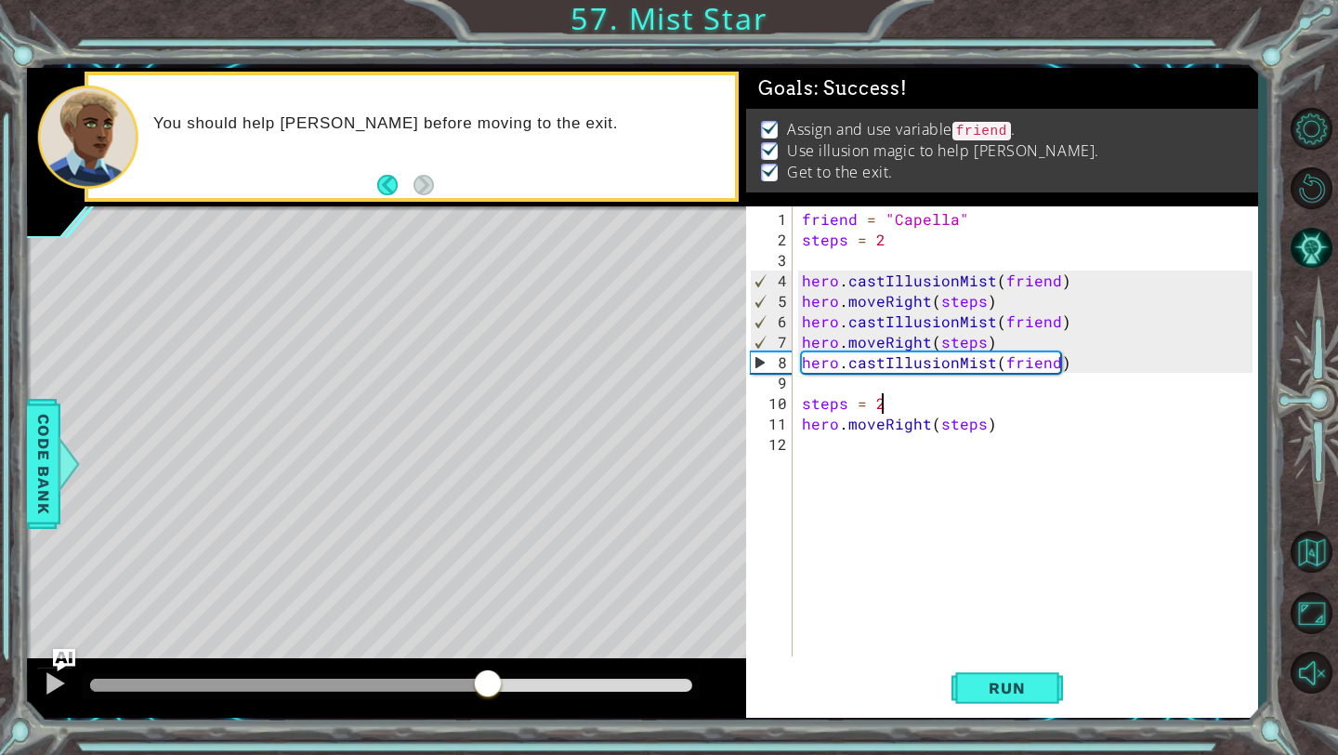
drag, startPoint x: 138, startPoint y: 687, endPoint x: 484, endPoint y: 677, distance: 346.8
click at [485, 678] on div at bounding box center [487, 684] width 33 height 33
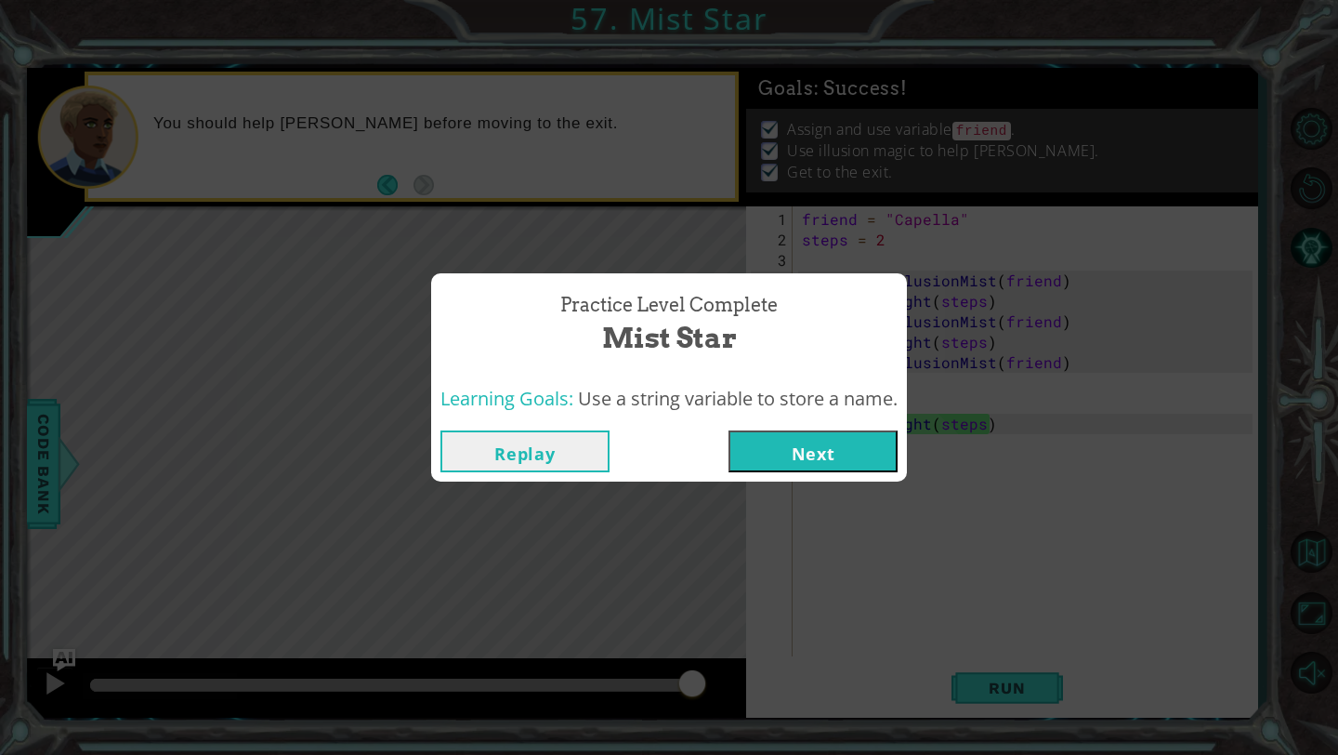
click at [864, 442] on button "Next" at bounding box center [813, 451] width 169 height 42
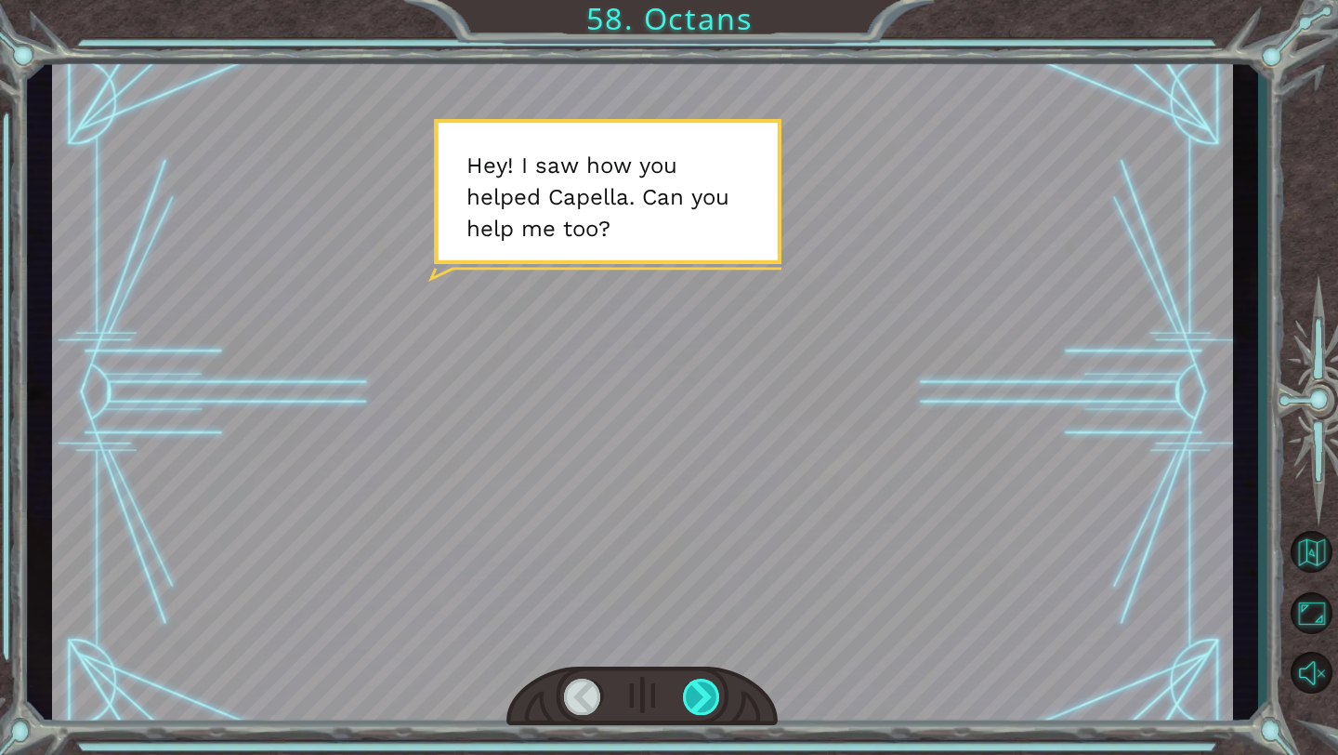
click at [690, 701] on div at bounding box center [702, 696] width 38 height 36
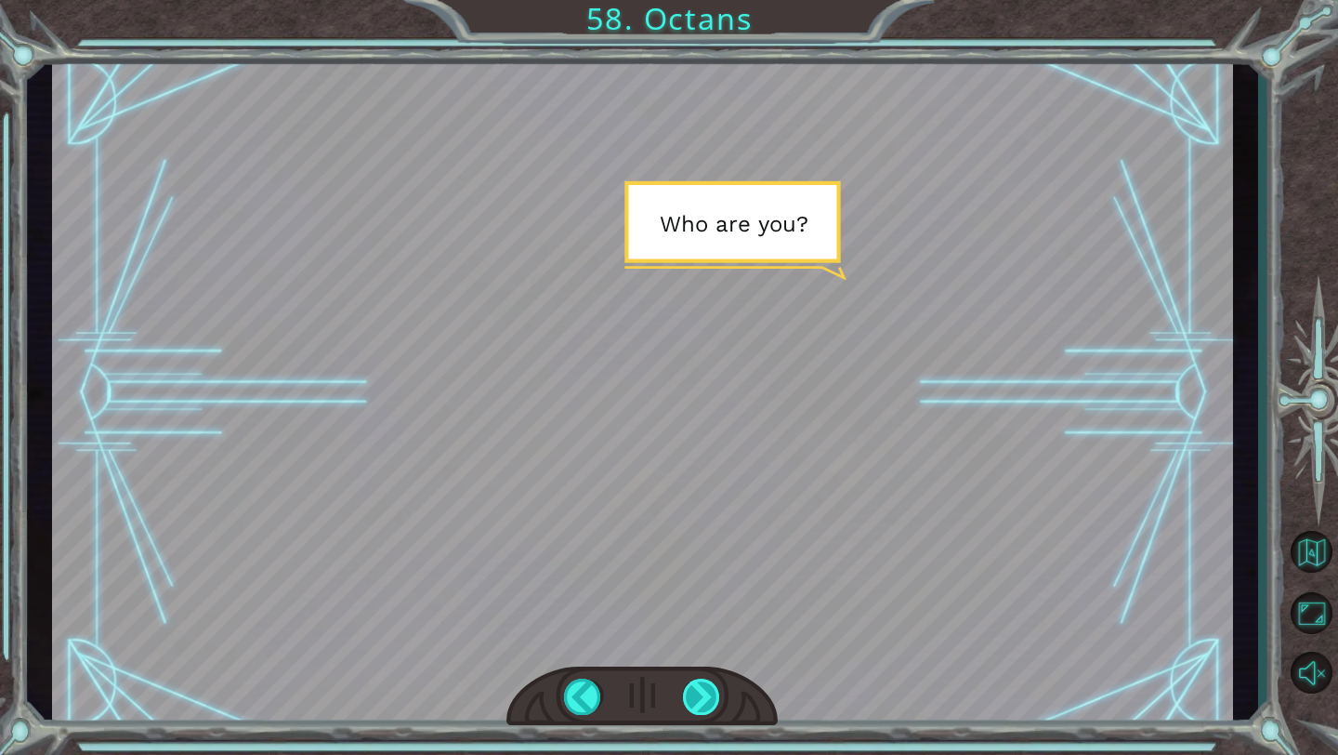
click at [697, 700] on div at bounding box center [702, 696] width 38 height 36
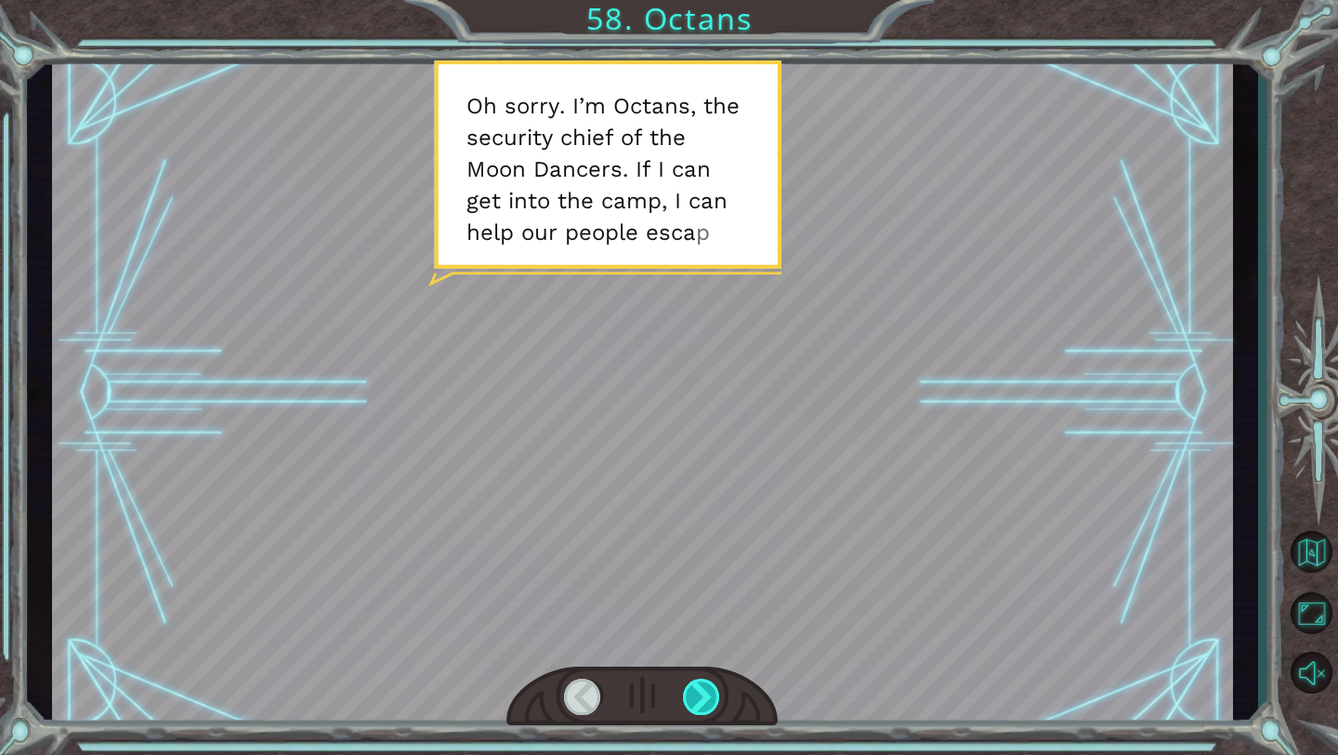
click at [711, 690] on div at bounding box center [702, 696] width 38 height 36
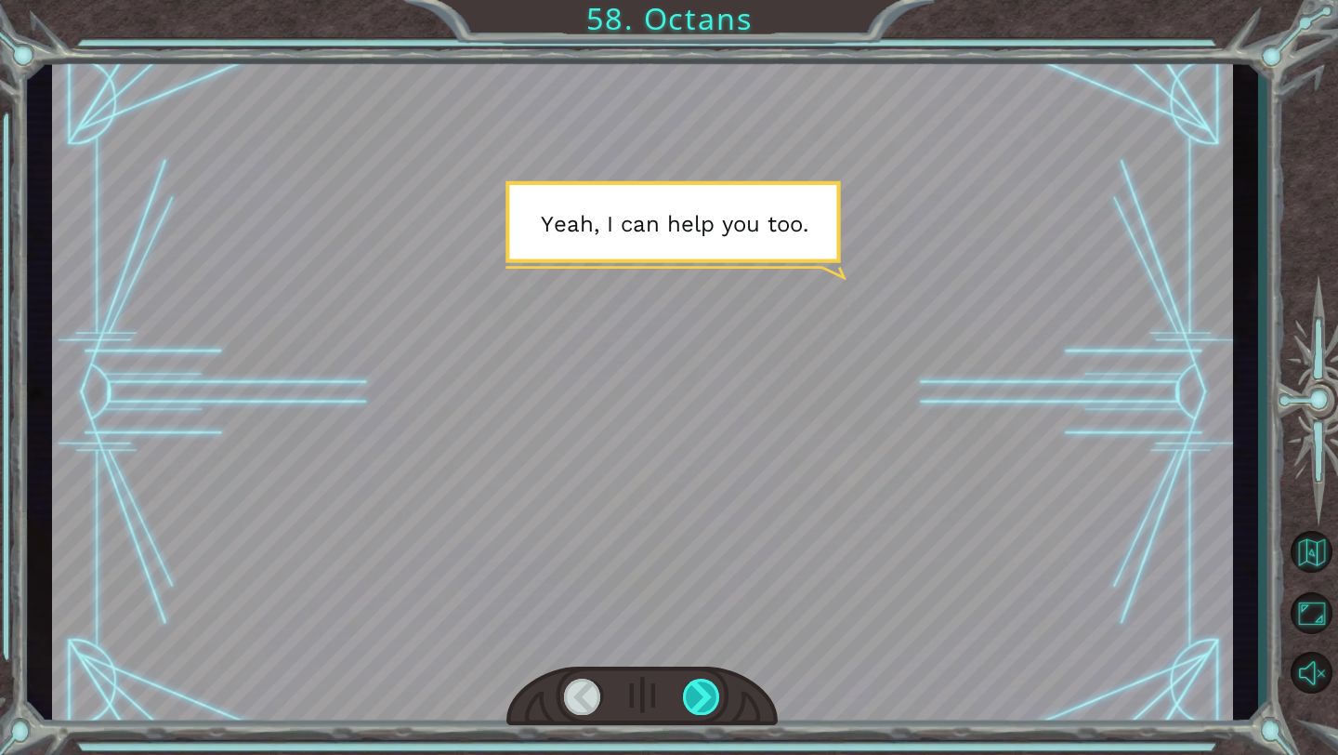
click at [711, 691] on div at bounding box center [702, 696] width 38 height 36
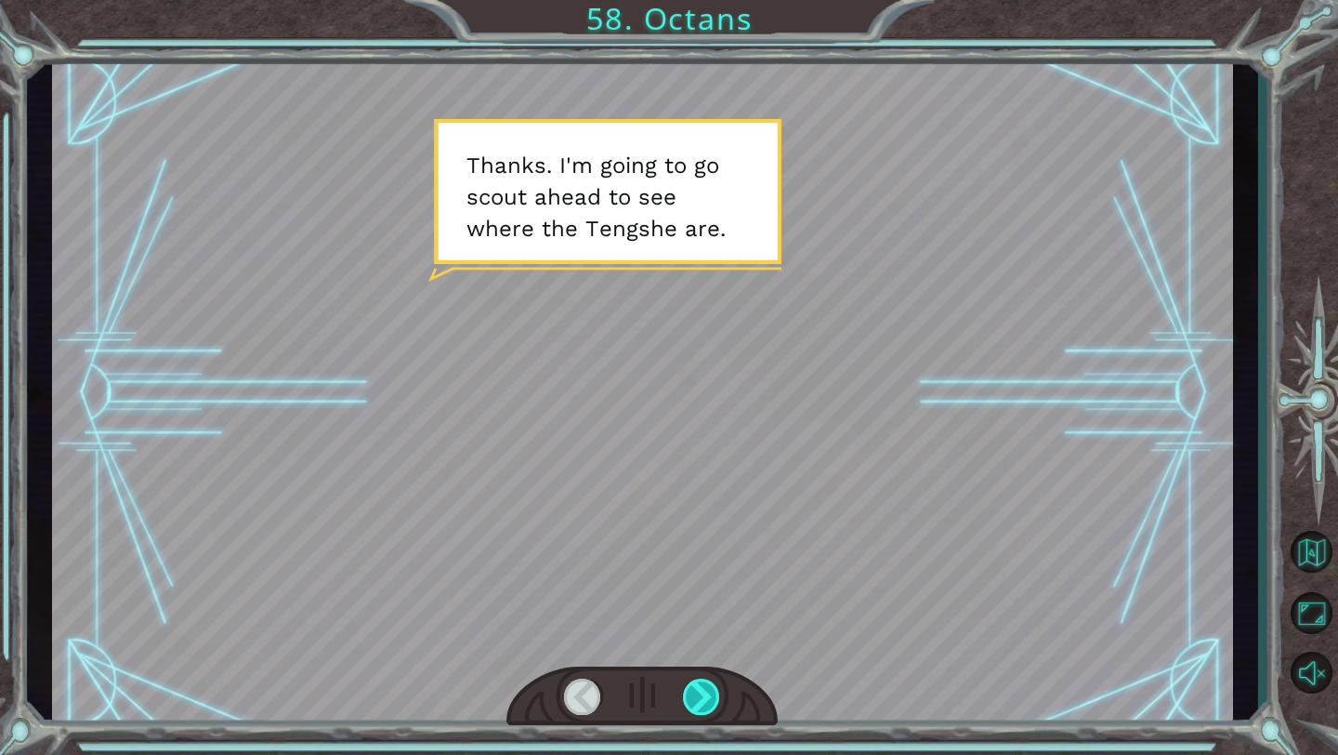
click at [712, 692] on div at bounding box center [702, 696] width 38 height 36
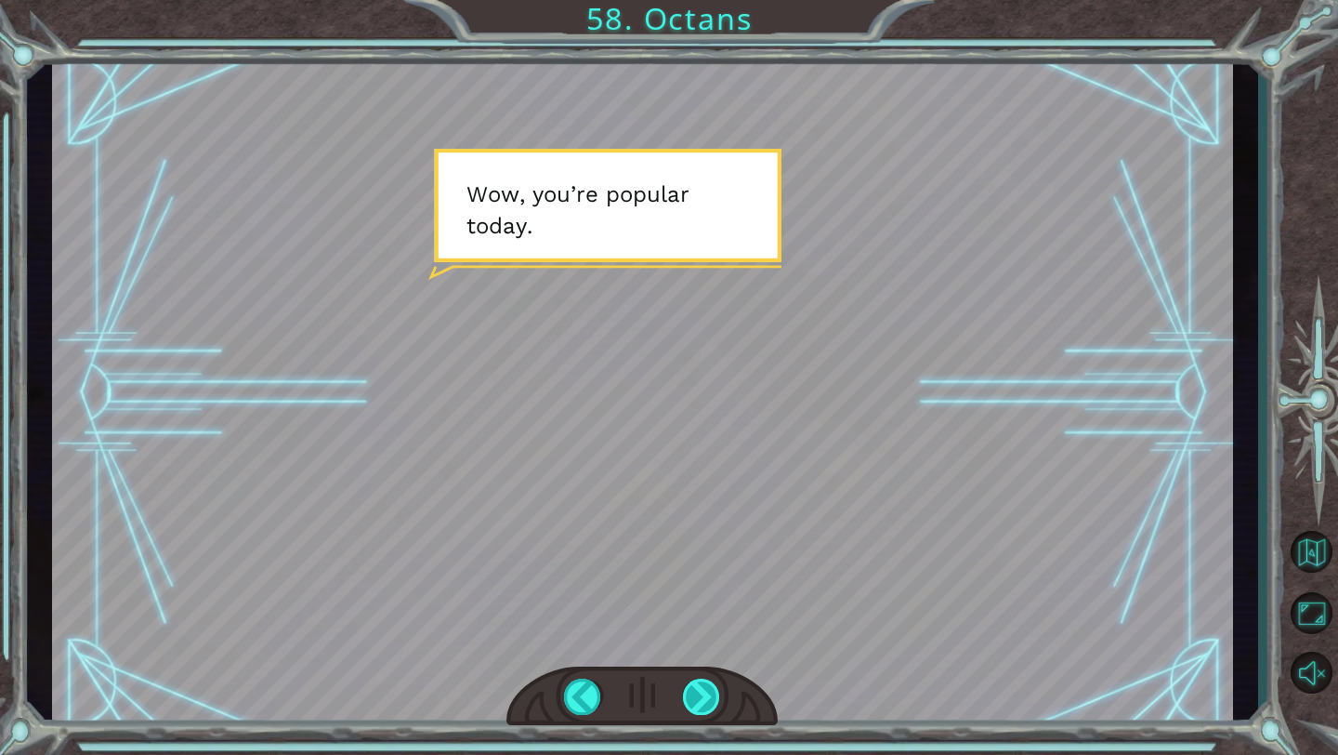
click at [714, 696] on div at bounding box center [702, 696] width 38 height 36
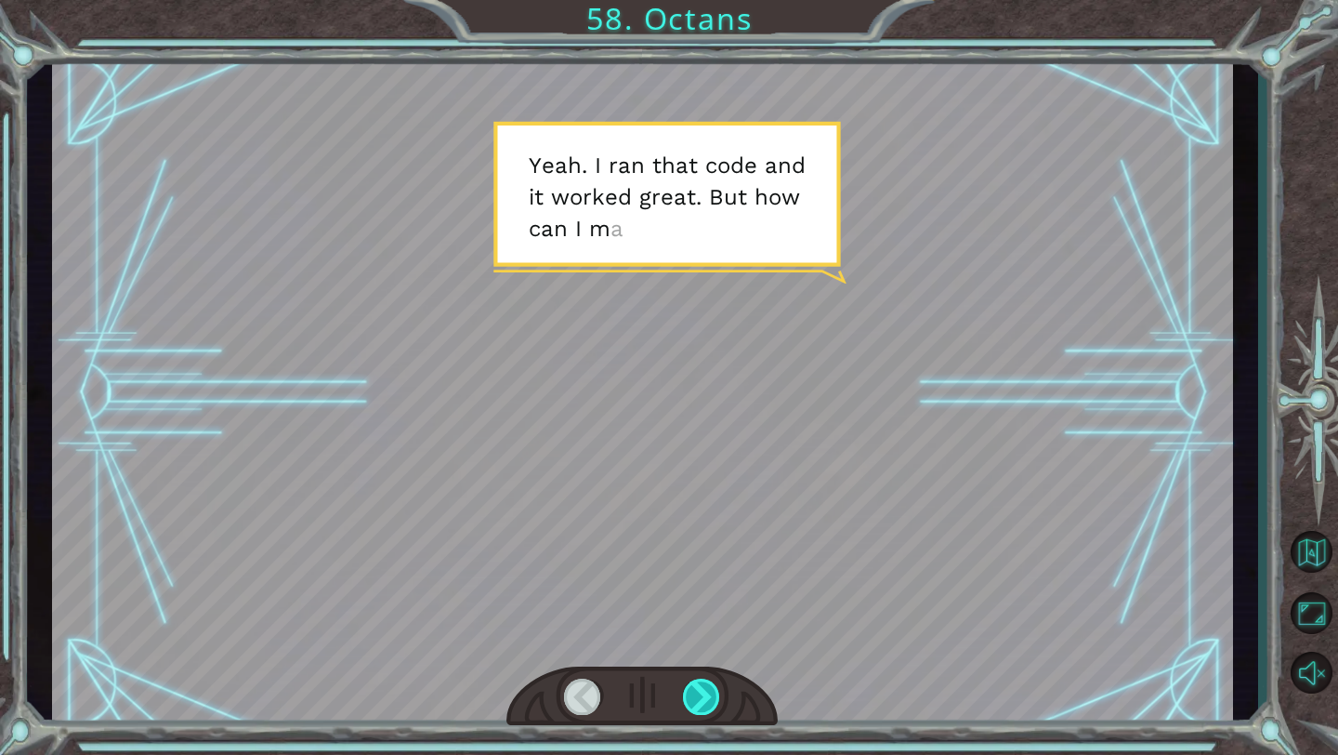
click at [714, 696] on div at bounding box center [702, 696] width 38 height 36
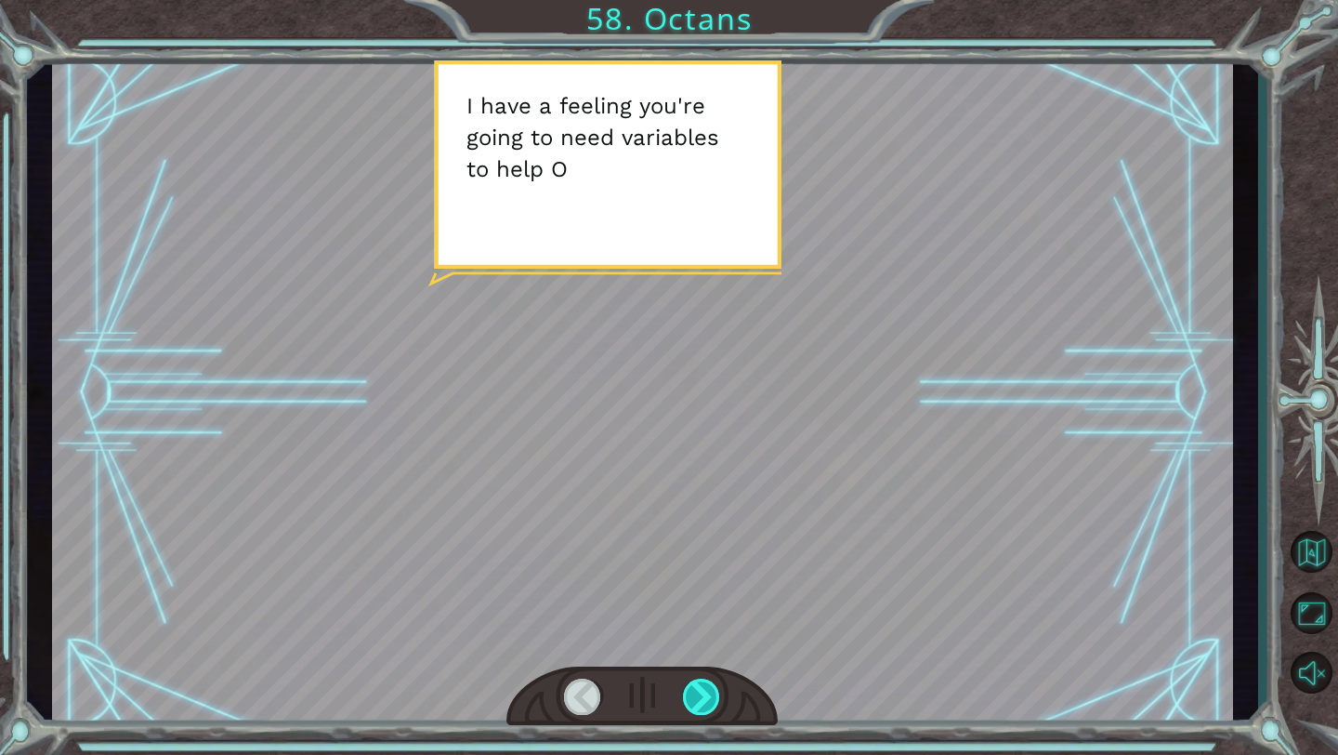
click at [714, 696] on div at bounding box center [702, 696] width 38 height 36
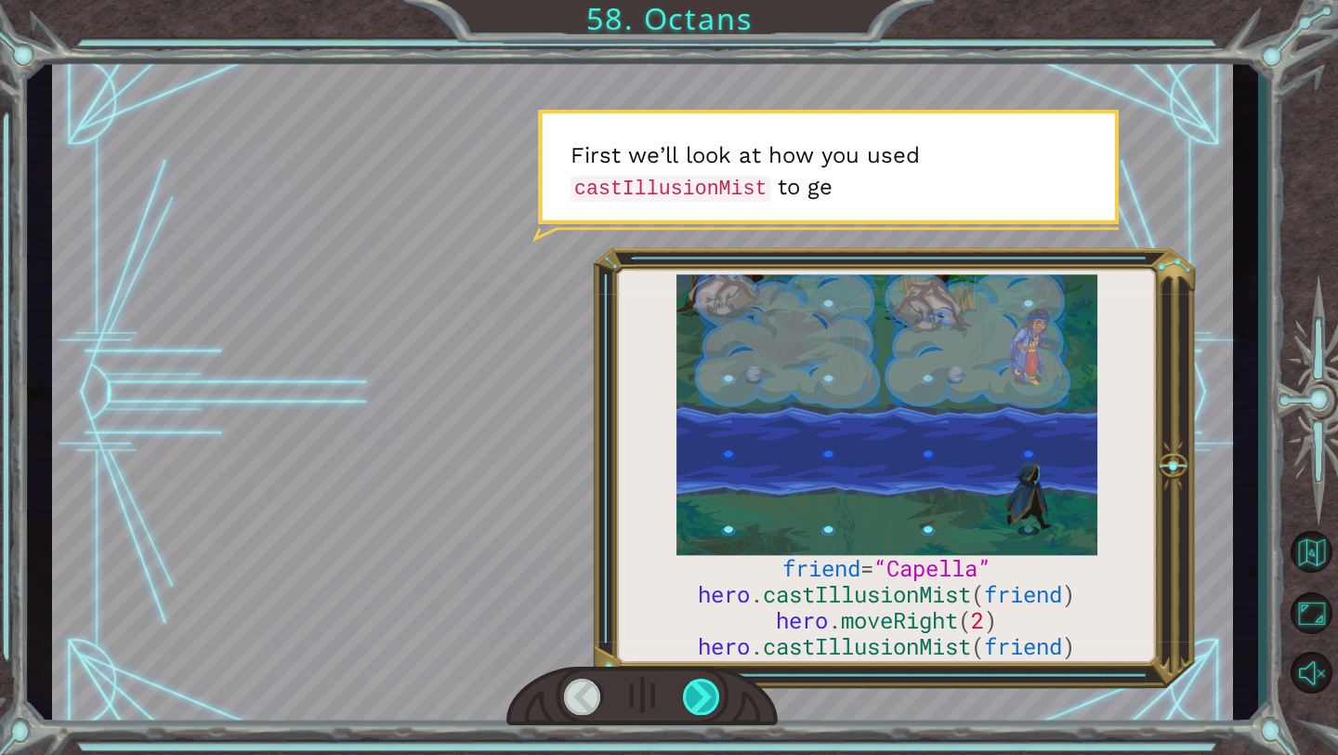
click at [714, 696] on div at bounding box center [702, 696] width 38 height 36
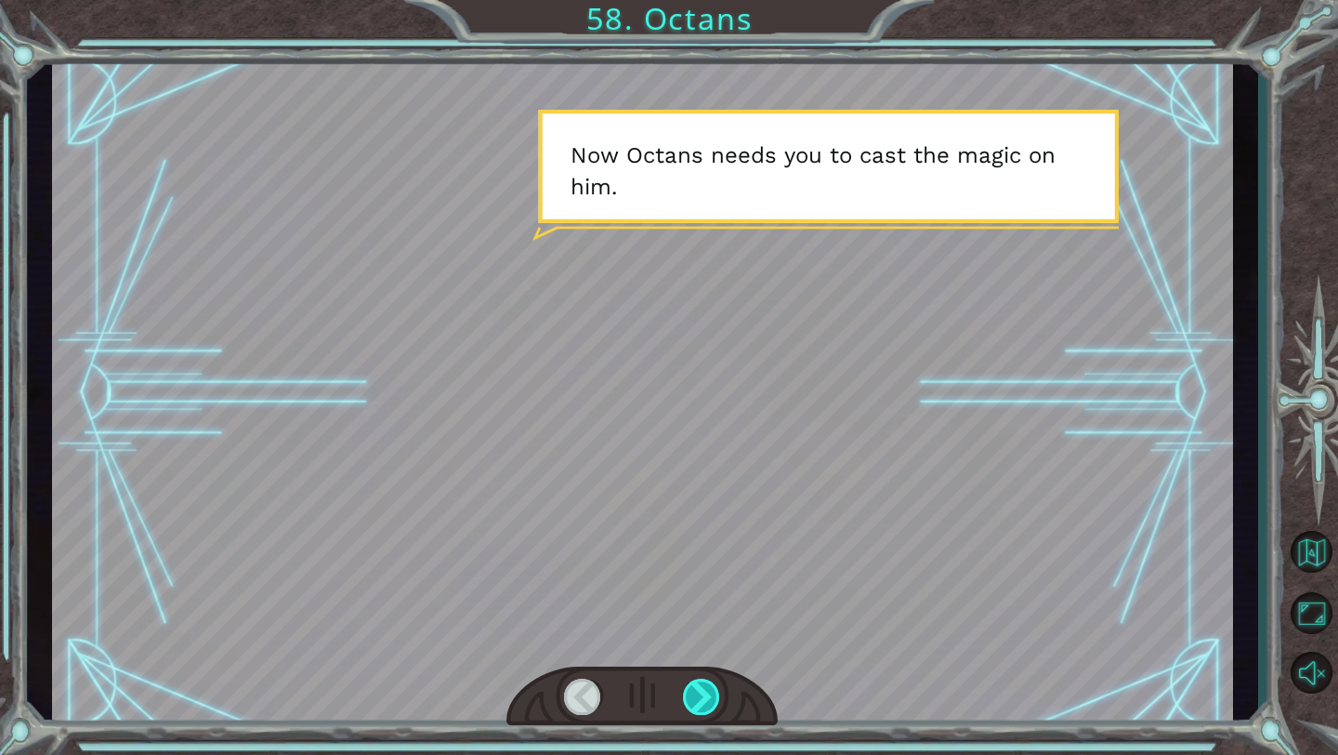
click at [697, 702] on div at bounding box center [702, 696] width 38 height 36
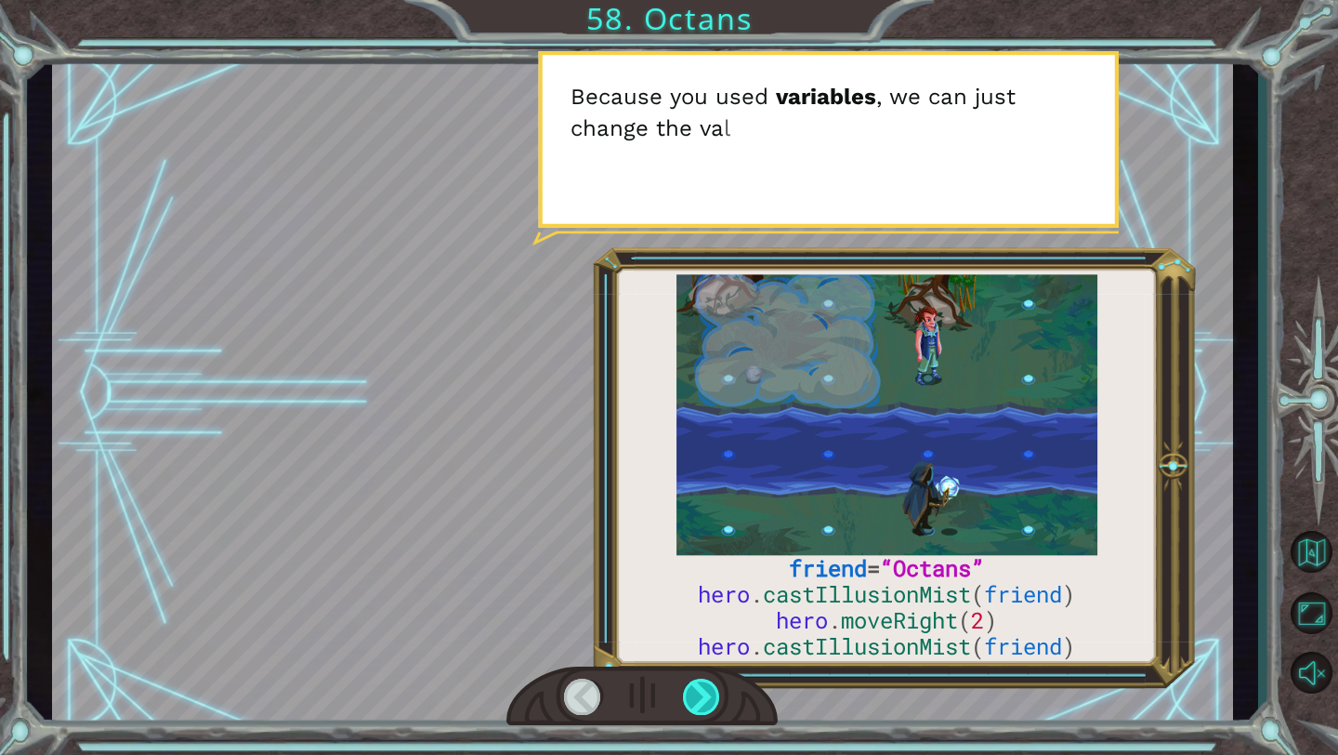
click at [698, 701] on div at bounding box center [702, 696] width 38 height 36
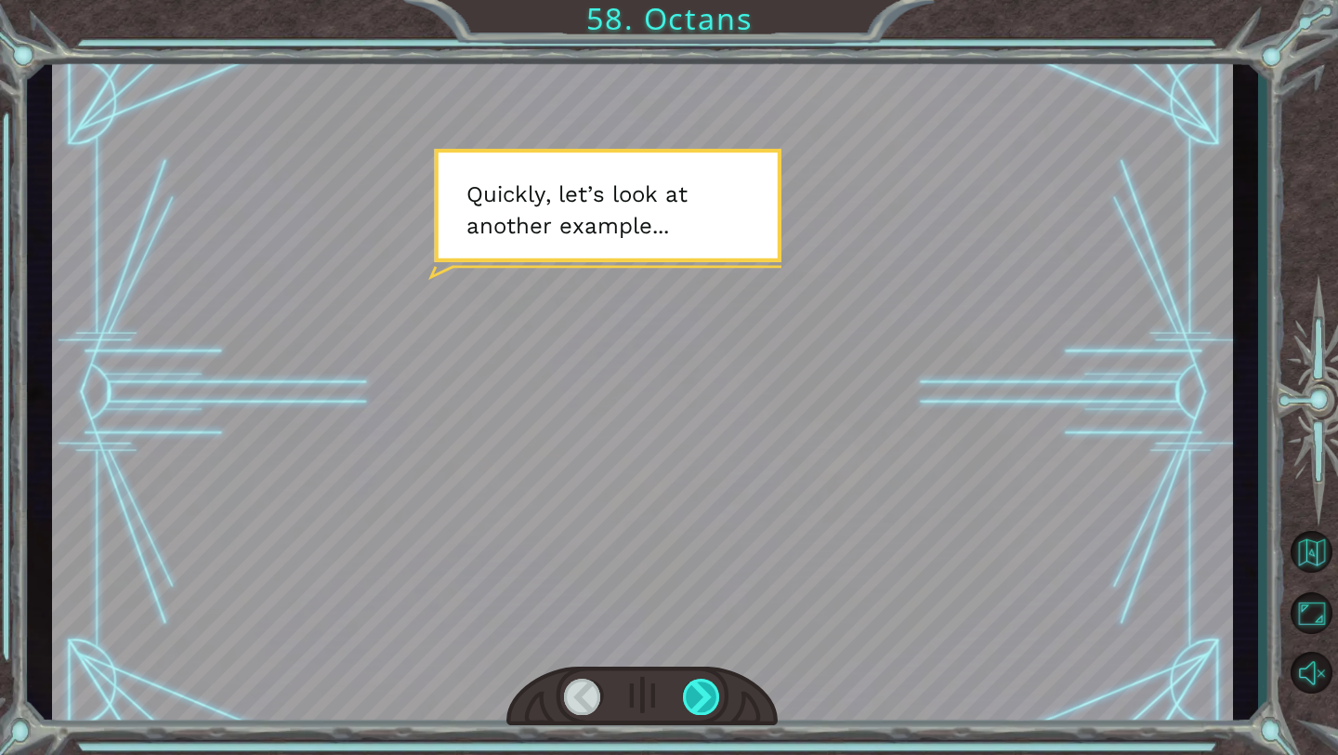
click at [698, 701] on div at bounding box center [702, 696] width 38 height 36
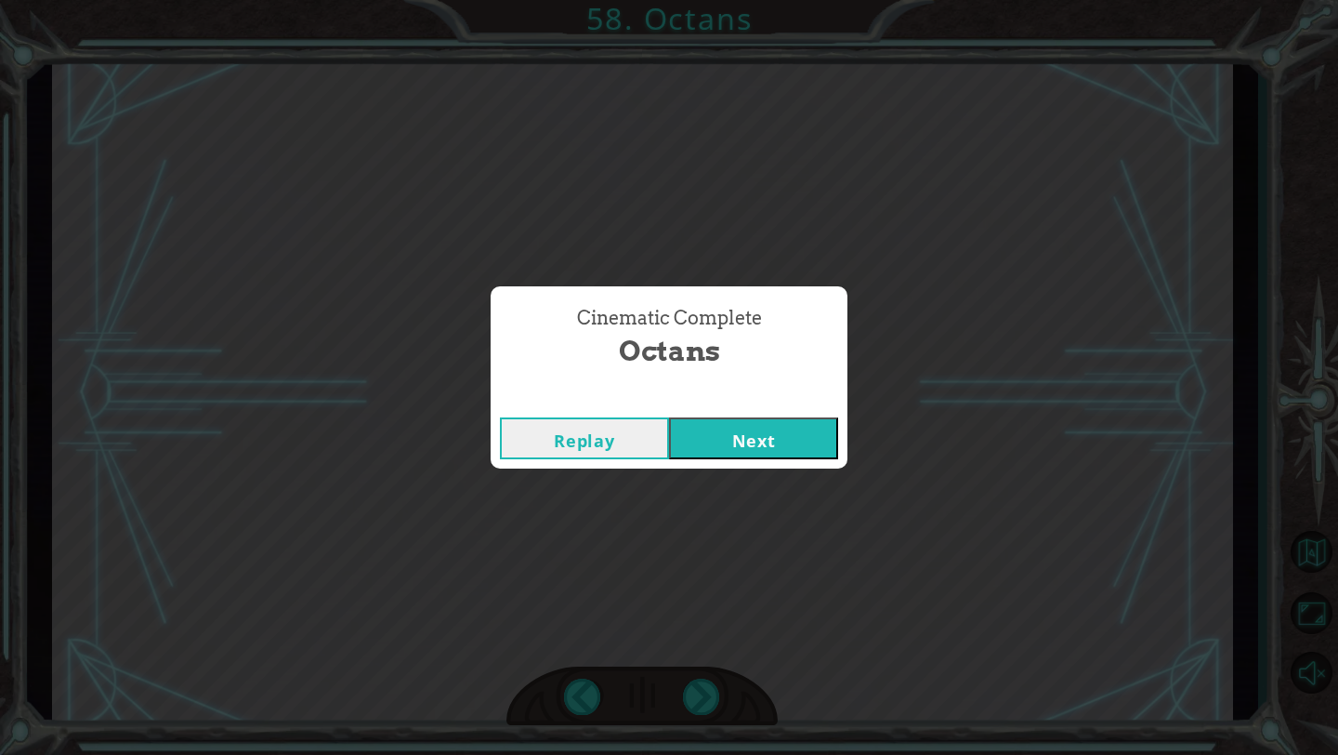
click at [789, 448] on button "Next" at bounding box center [753, 438] width 169 height 42
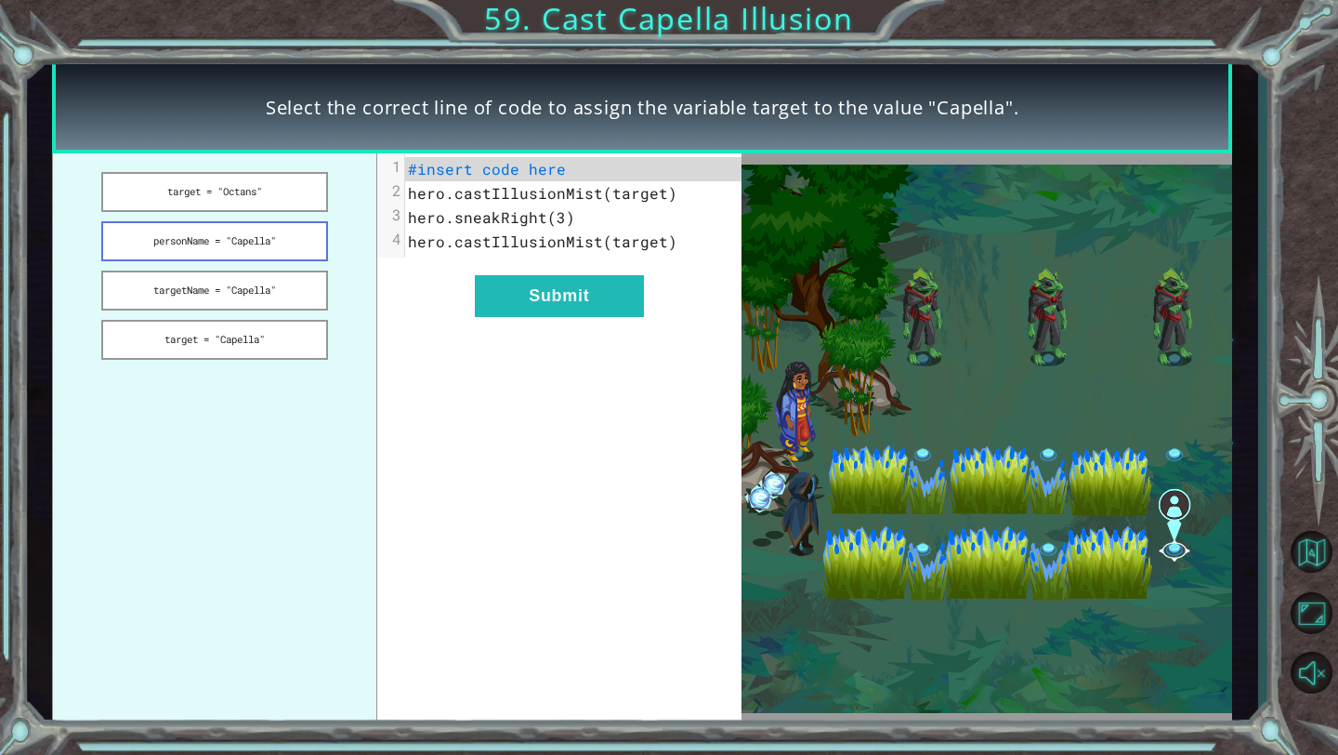
click at [250, 245] on button "personName = "Capella"" at bounding box center [214, 241] width 226 height 40
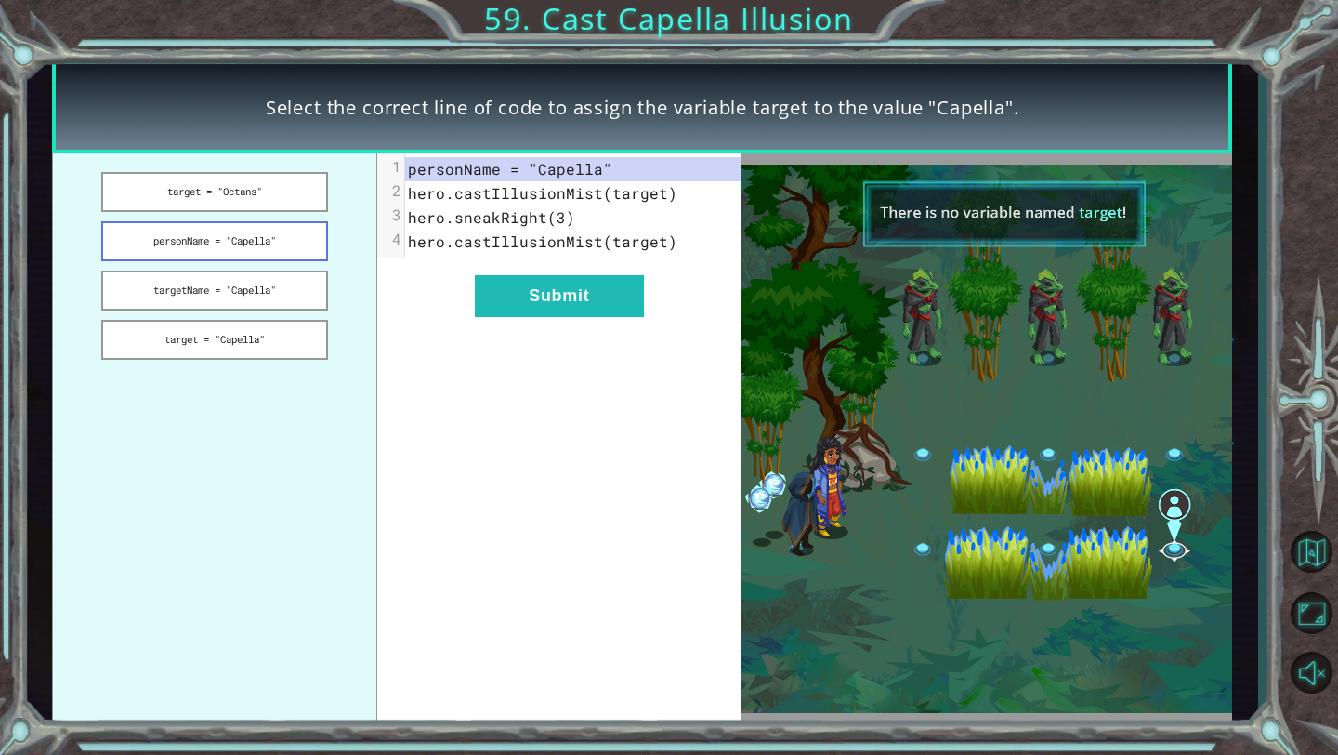
click at [267, 244] on button "personName = "Capella"" at bounding box center [214, 241] width 226 height 40
click at [261, 243] on button "personName = "Capella"" at bounding box center [214, 241] width 226 height 40
click at [265, 288] on button "targetName = "Capella"" at bounding box center [214, 290] width 226 height 40
click at [265, 296] on button "targetName = "Capella"" at bounding box center [214, 290] width 226 height 40
click at [247, 245] on button "personName = "Capella"" at bounding box center [214, 241] width 226 height 40
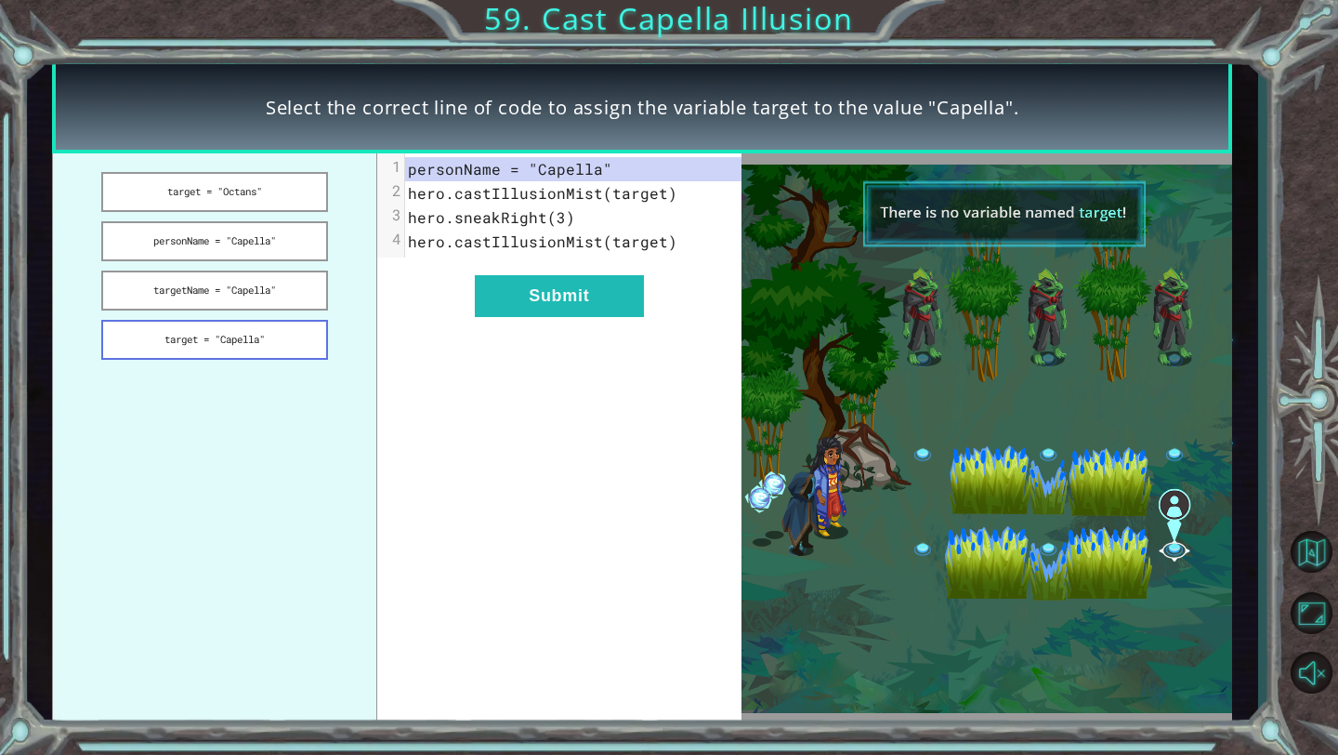
click at [239, 335] on button "target = "Capella"" at bounding box center [214, 340] width 226 height 40
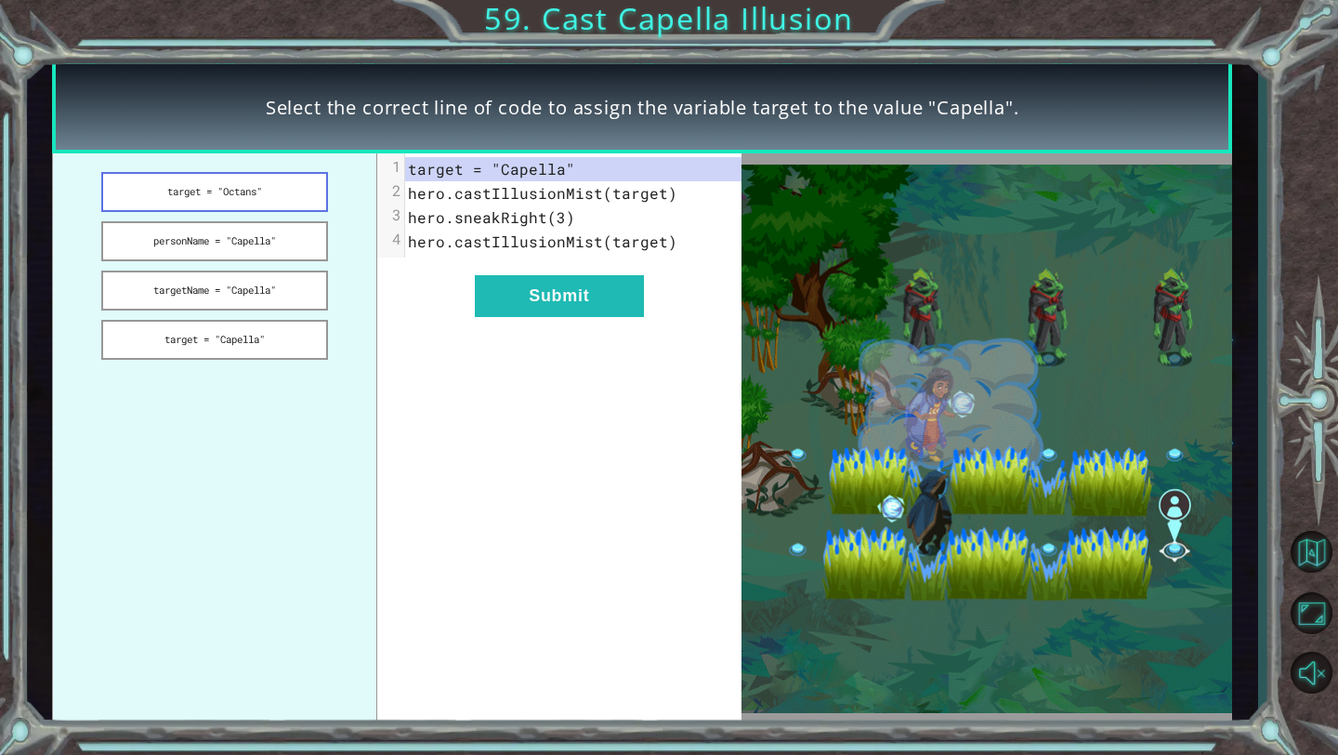
click at [250, 200] on button "target = "Octans"" at bounding box center [214, 192] width 226 height 40
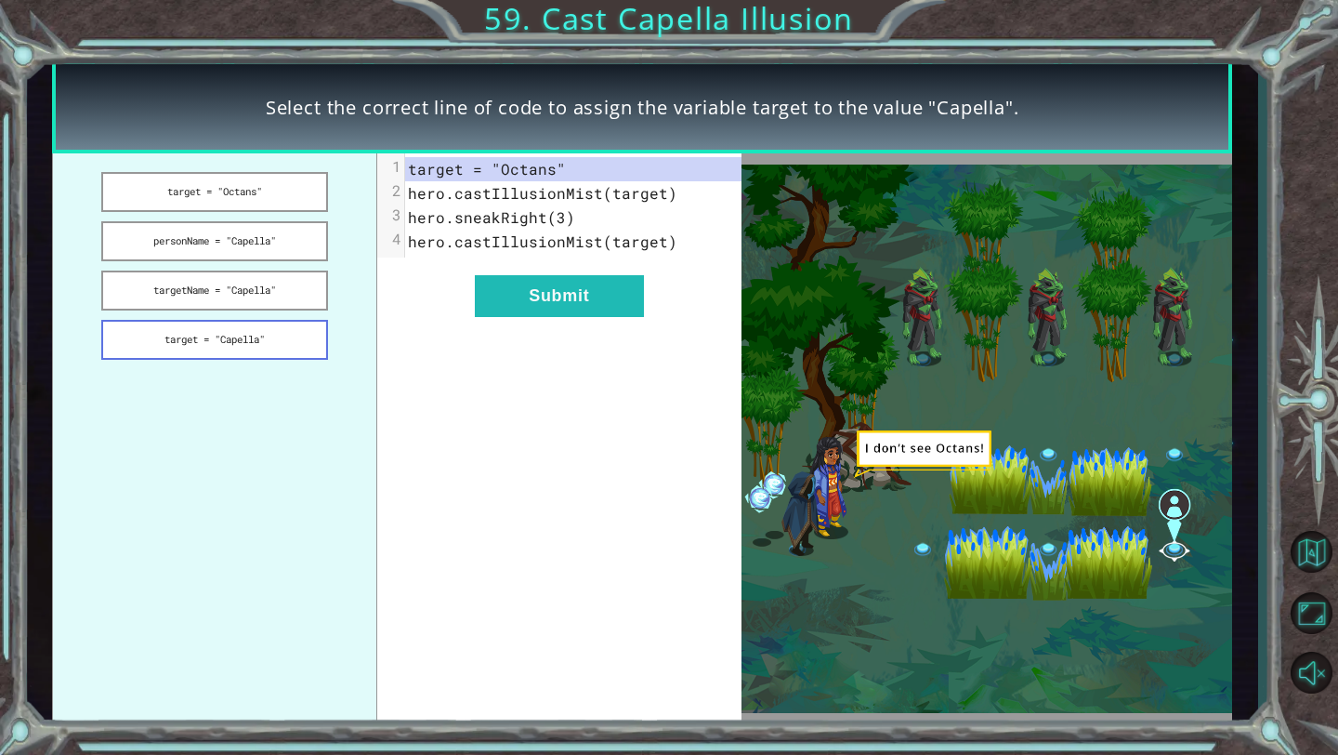
click at [241, 349] on button "target = "Capella"" at bounding box center [214, 340] width 226 height 40
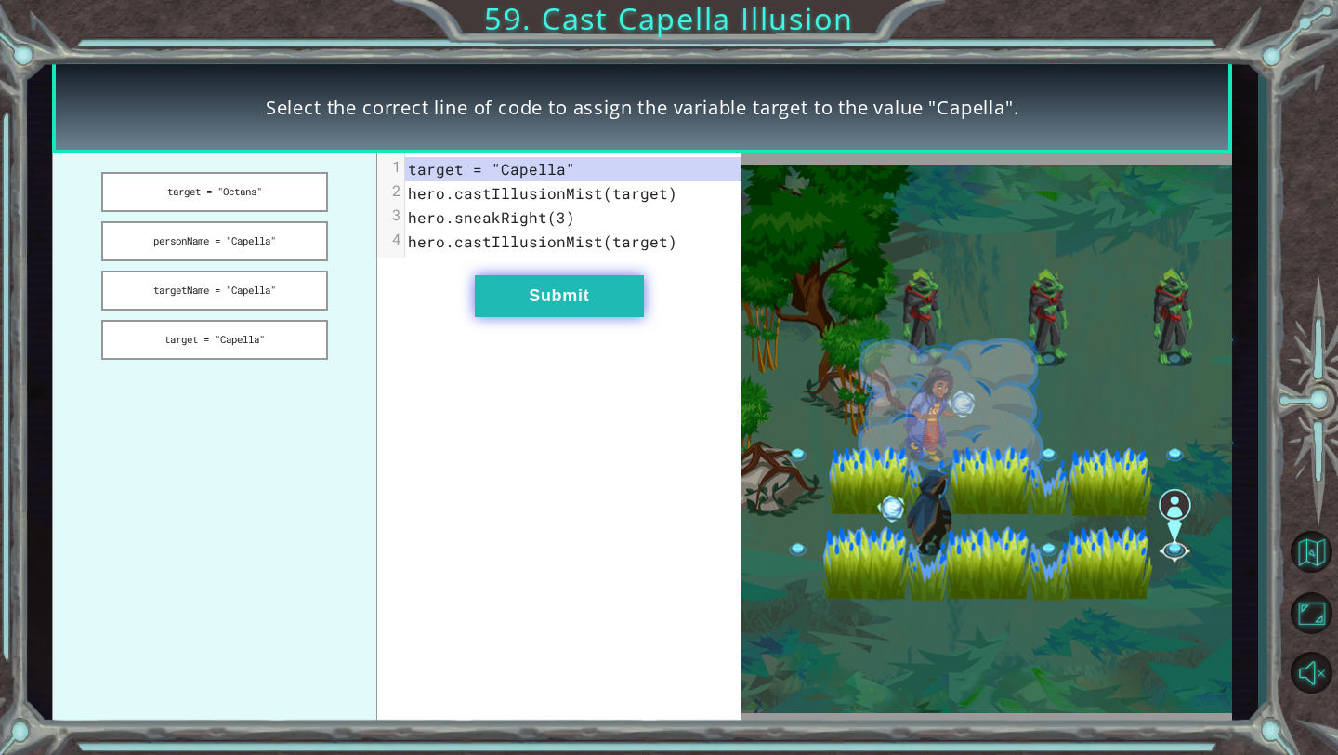
click at [531, 309] on button "Submit" at bounding box center [559, 296] width 169 height 42
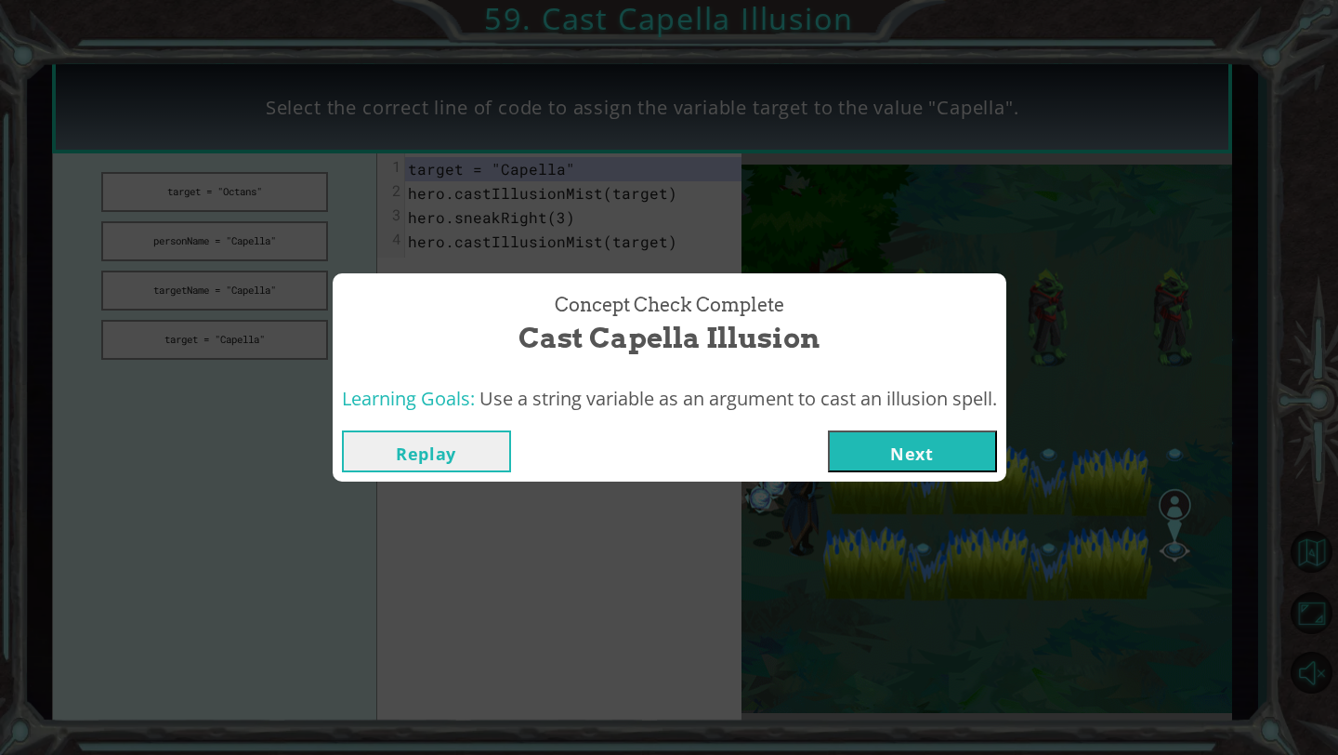
click at [953, 472] on button "Next" at bounding box center [912, 451] width 169 height 42
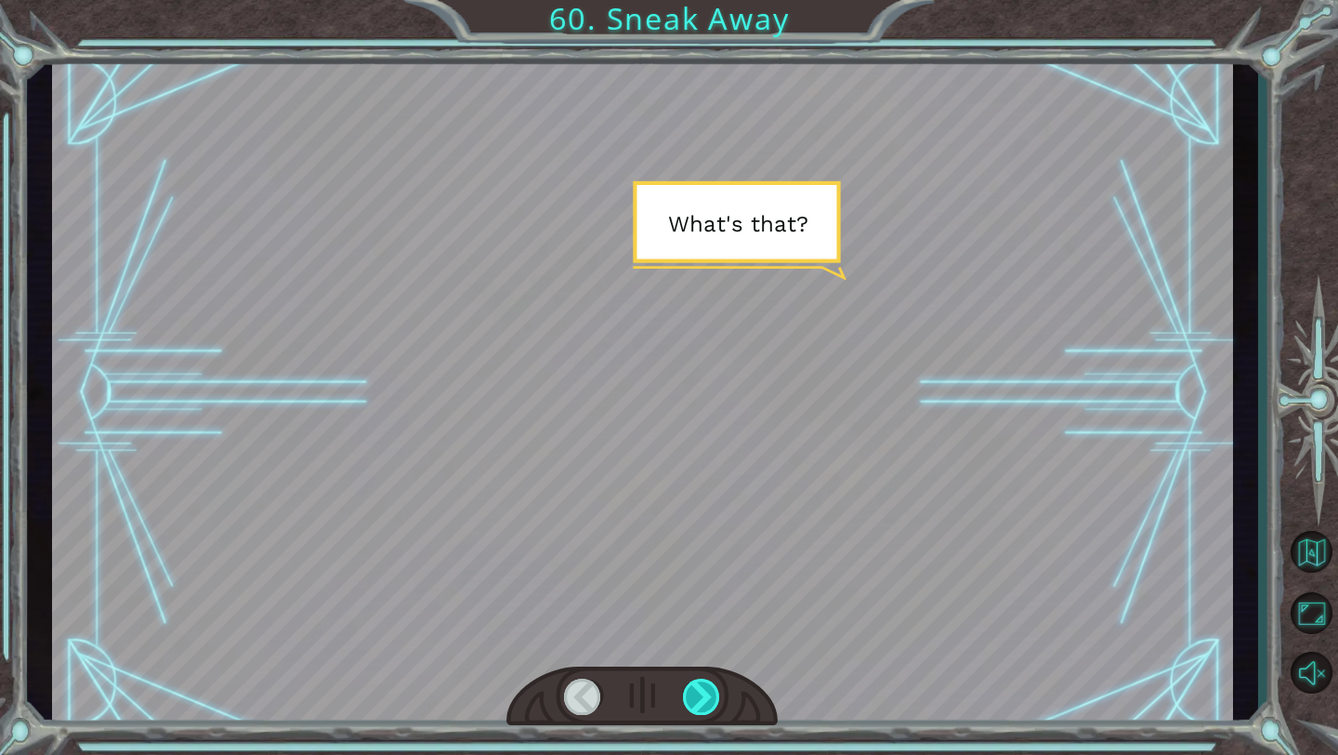
click at [709, 695] on div at bounding box center [702, 696] width 38 height 36
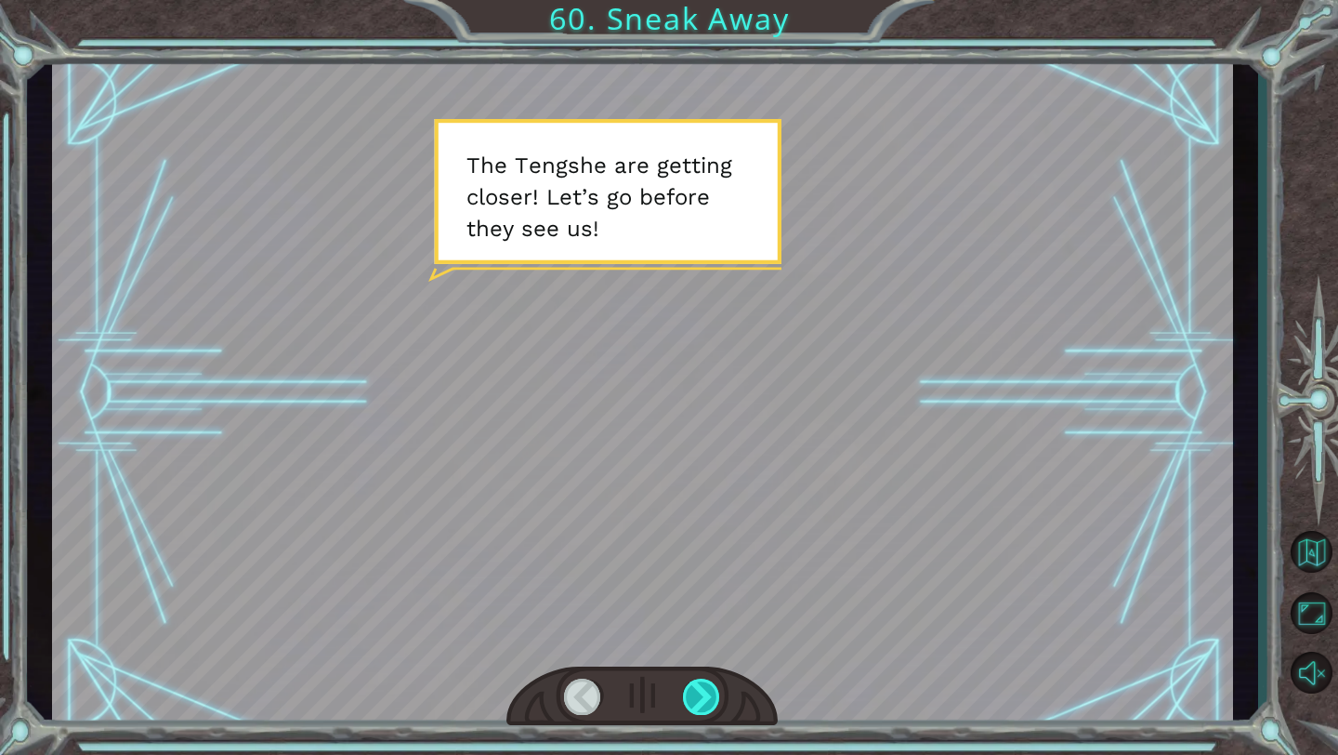
click at [709, 694] on div at bounding box center [702, 696] width 38 height 36
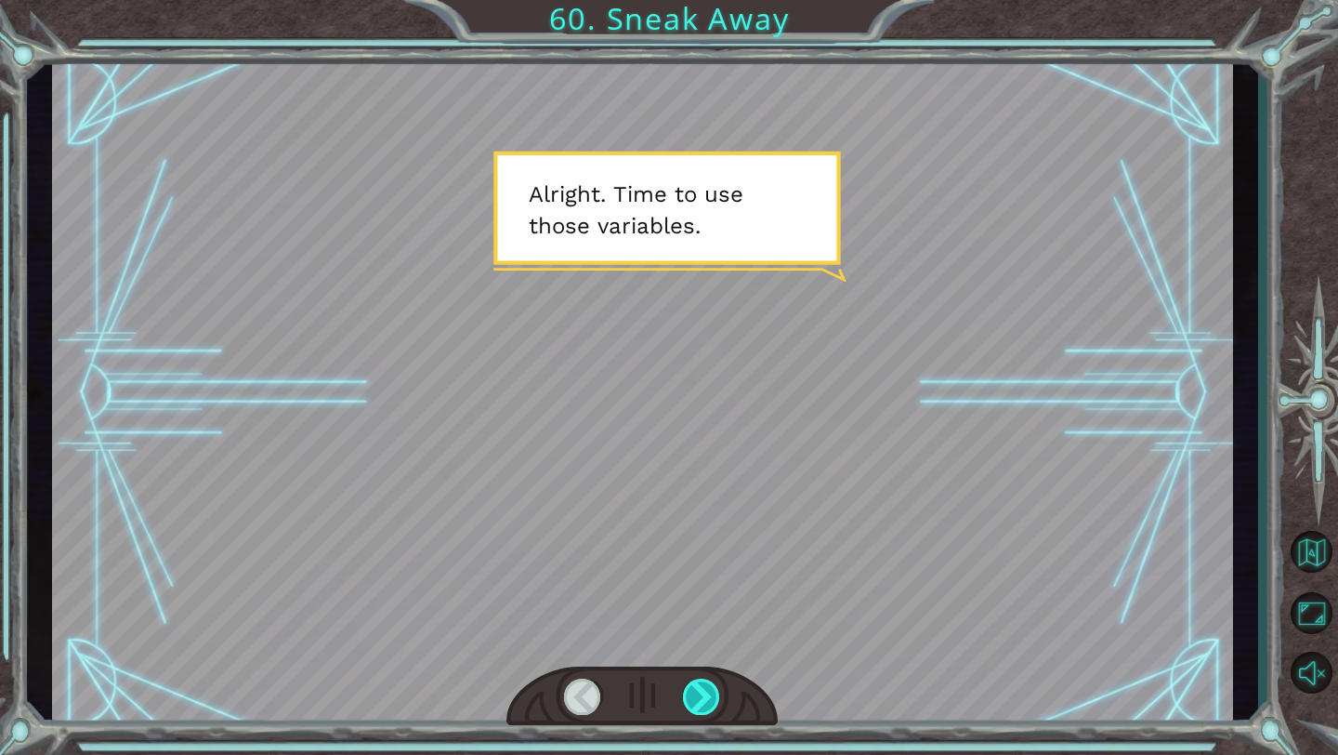
click at [711, 693] on div at bounding box center [702, 696] width 38 height 36
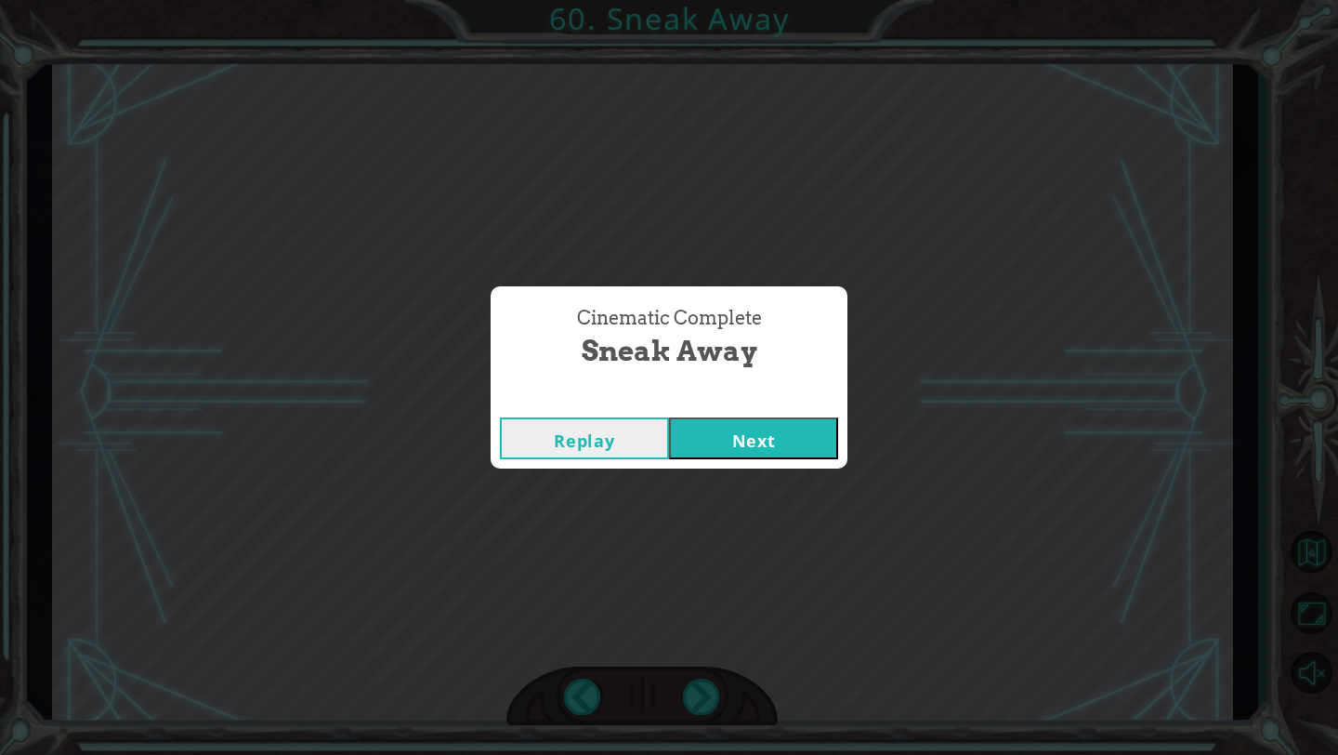
click at [789, 456] on button "Next" at bounding box center [753, 438] width 169 height 42
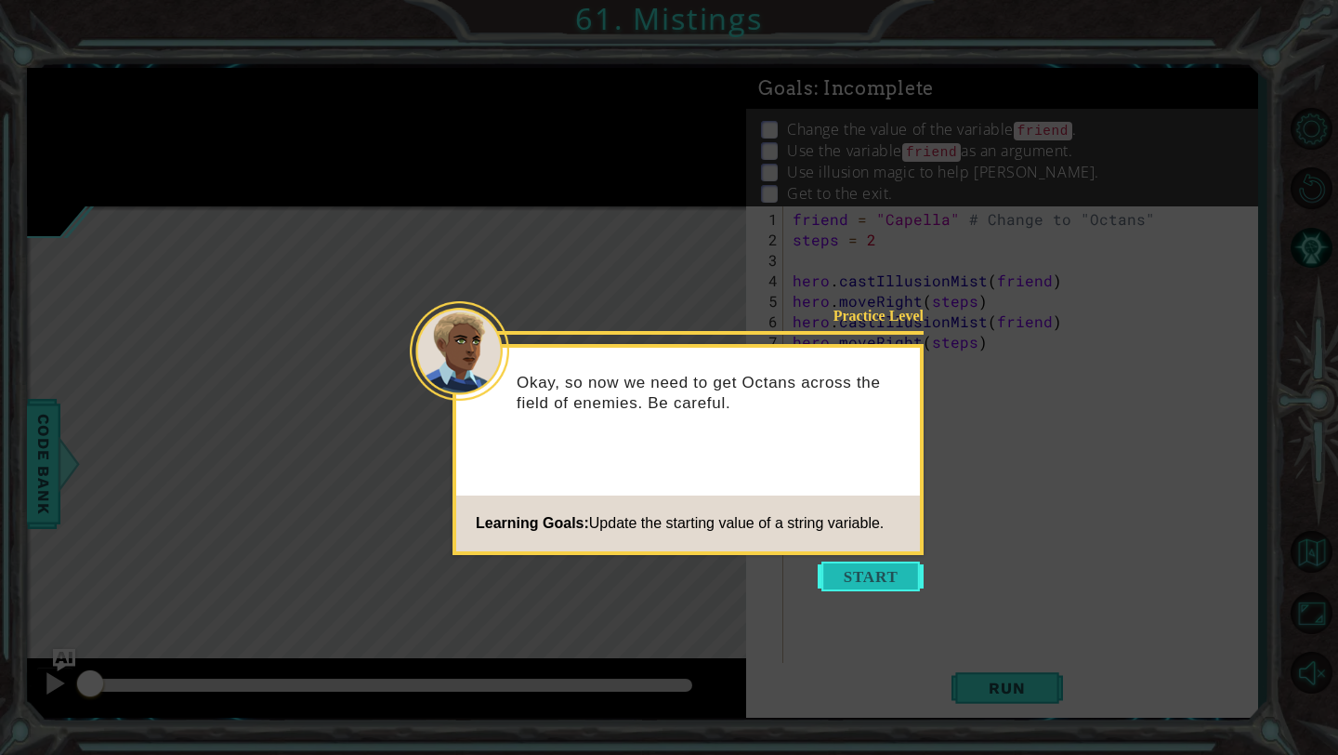
click at [874, 583] on button "Start" at bounding box center [871, 576] width 106 height 30
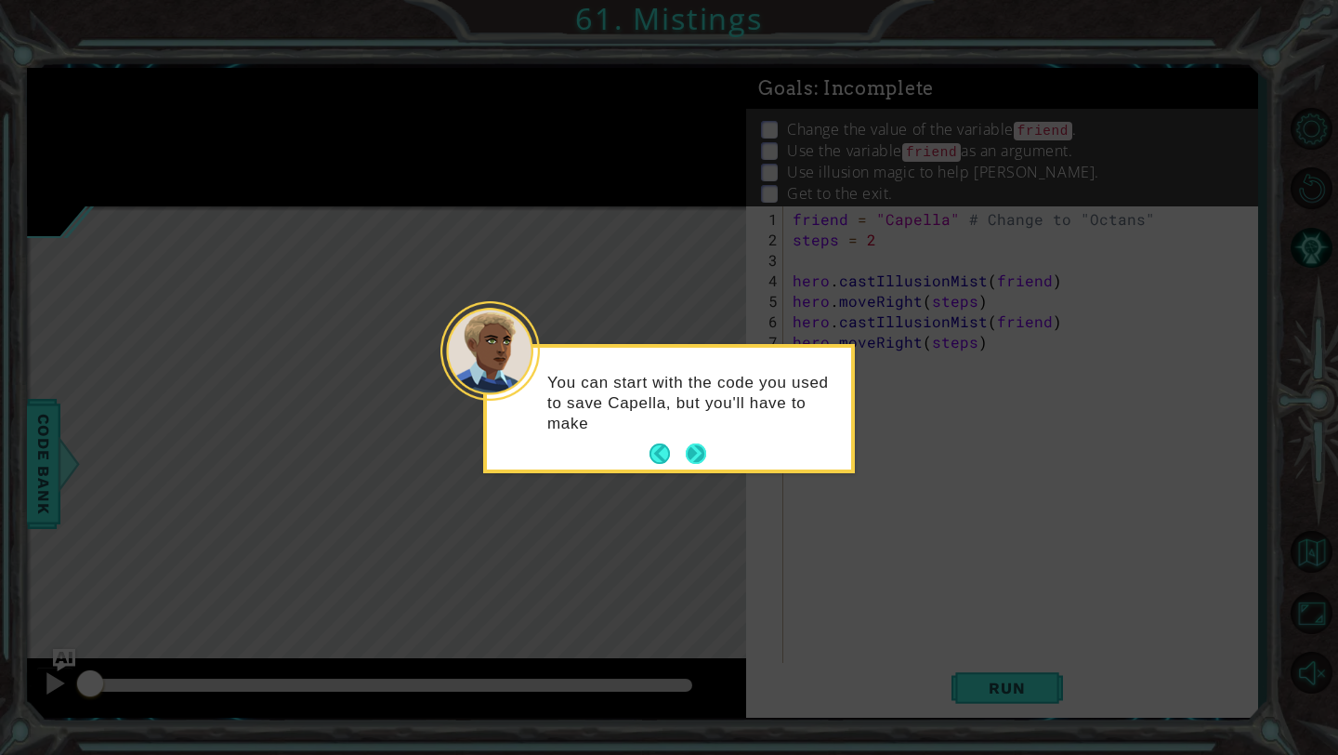
click at [706, 449] on div "You can start with the code you used to save Capella, but you'll have to make" at bounding box center [669, 408] width 372 height 129
click at [697, 449] on button "Next" at bounding box center [696, 453] width 21 height 21
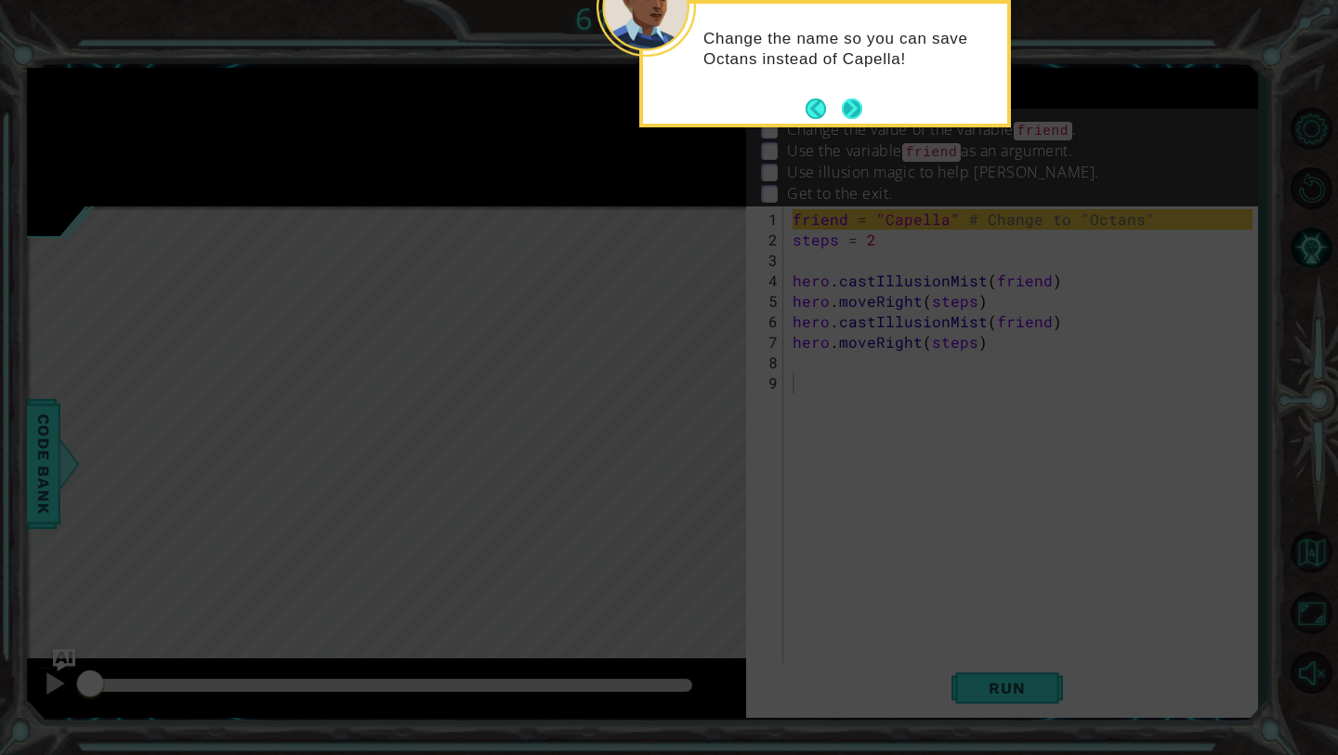
click at [851, 106] on button "Next" at bounding box center [851, 108] width 23 height 23
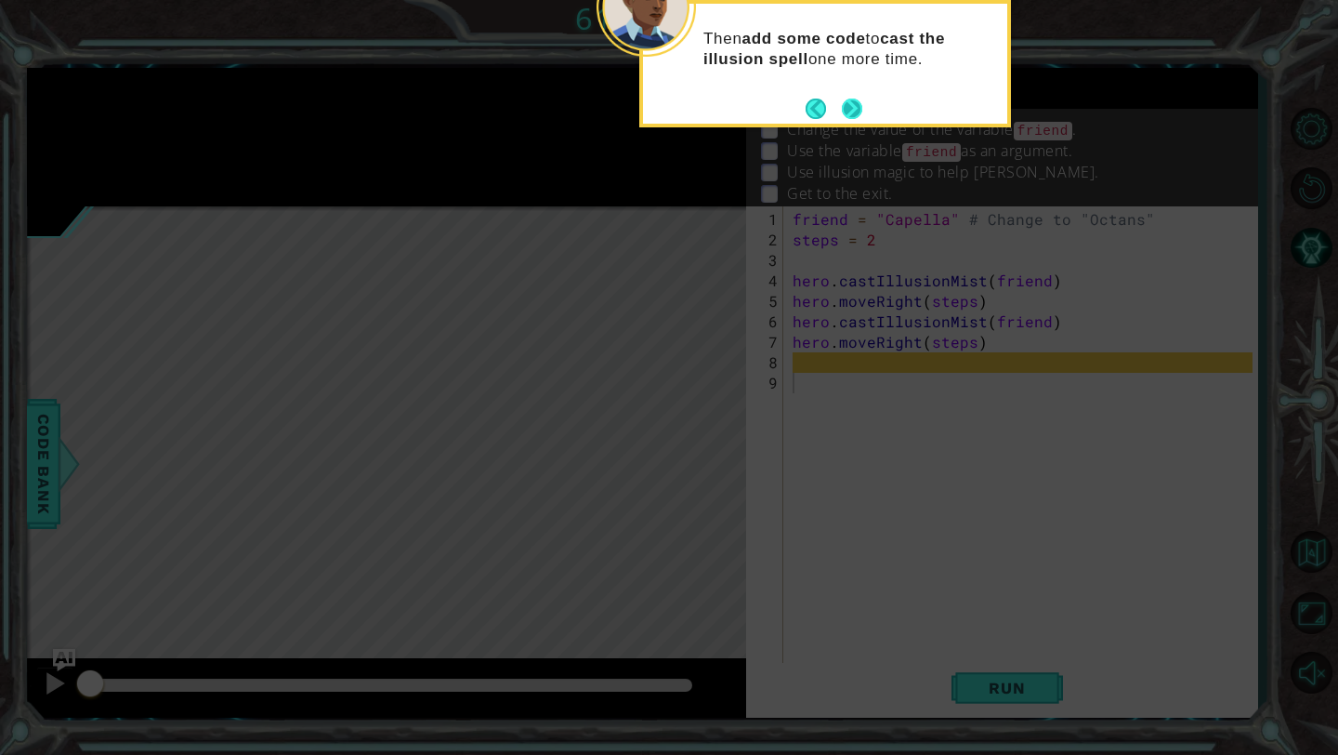
click at [850, 106] on button "Next" at bounding box center [852, 109] width 20 height 20
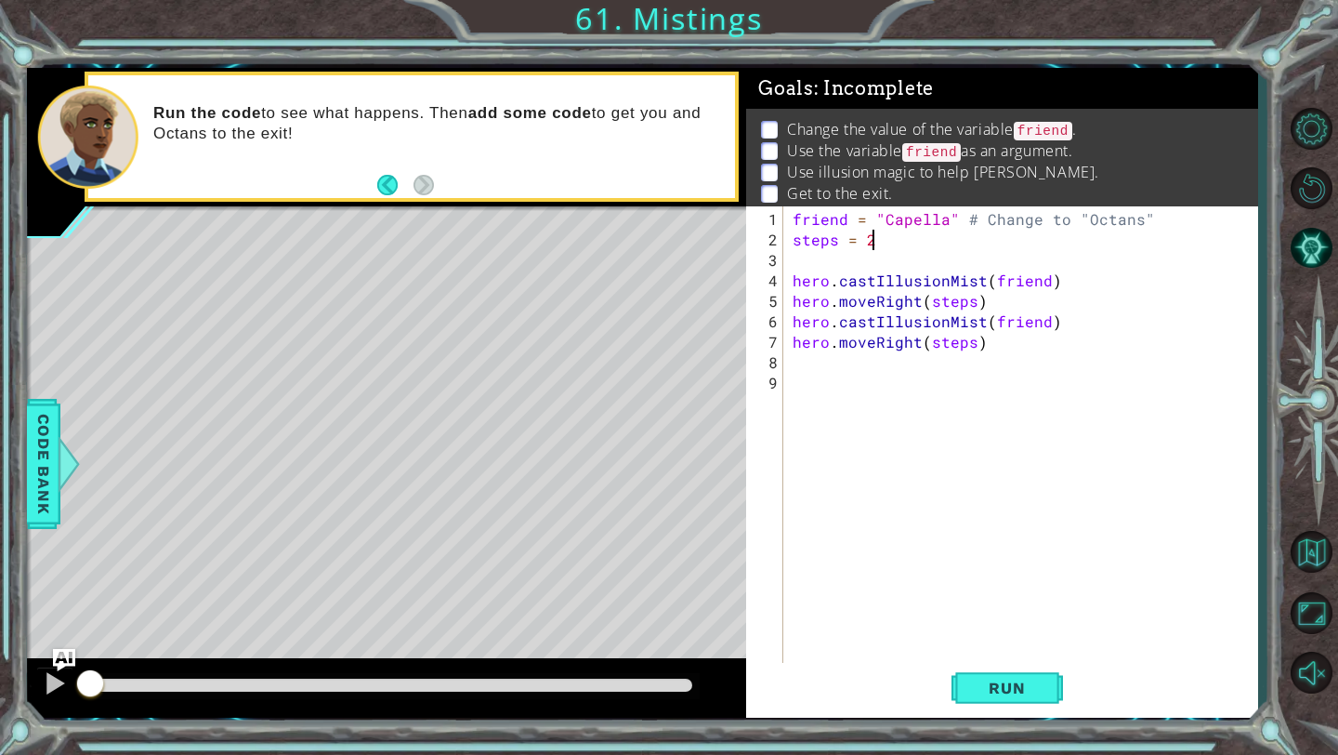
click at [947, 229] on div "friend = "Capella" # Change to "Octans" steps = 2 hero . castIllusionMist ( fri…" at bounding box center [1025, 464] width 473 height 511
click at [942, 217] on div "friend = "Capella" # Change to "Octans" steps = 2 hero . castIllusionMist ( fri…" at bounding box center [1025, 464] width 473 height 511
type textarea "friend = "Octan" # Change to "Octans""
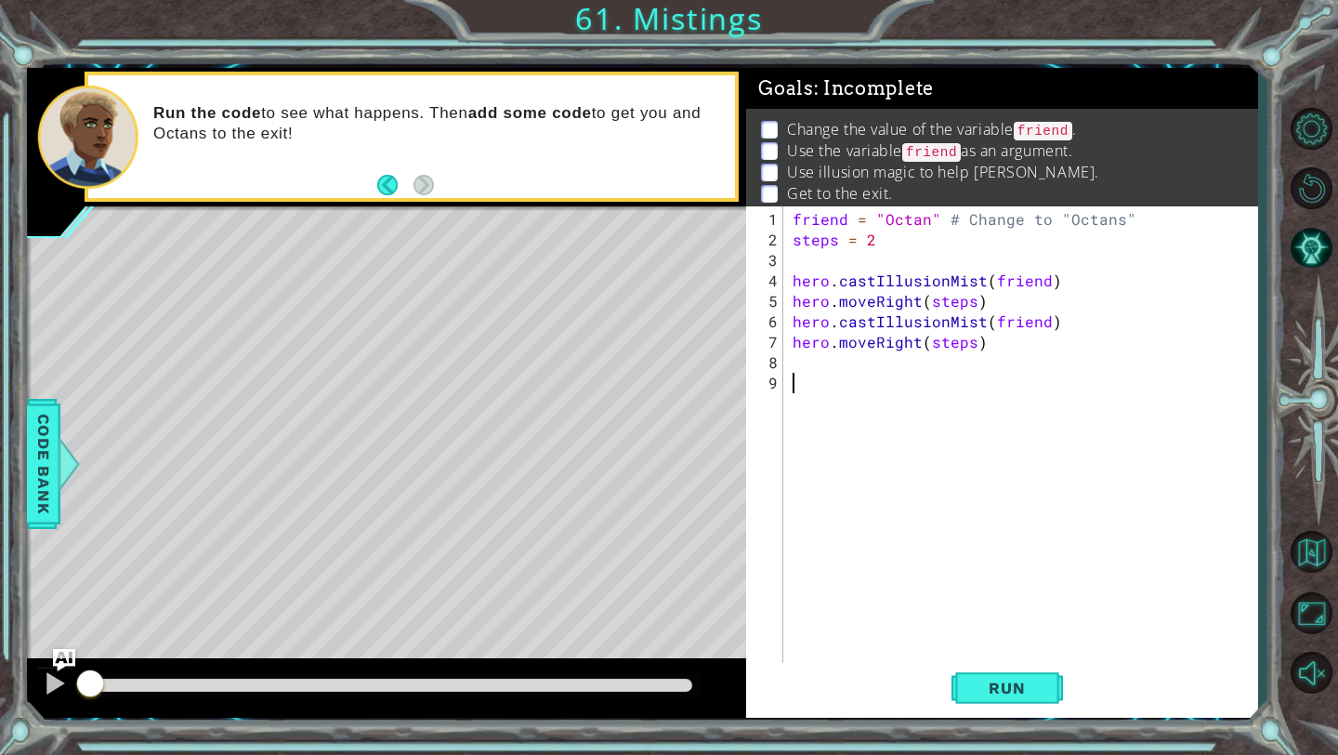
click at [997, 391] on div "friend = "Octan" # Change to "Octans" steps = 2 hero . castIllusionMist ( frien…" at bounding box center [1025, 464] width 473 height 511
click at [992, 652] on div "friend = "Octan" # Change to "Octans" steps = 2 hero . castIllusionMist ( frien…" at bounding box center [1025, 464] width 473 height 511
click at [1006, 687] on span "Run" at bounding box center [1006, 687] width 73 height 19
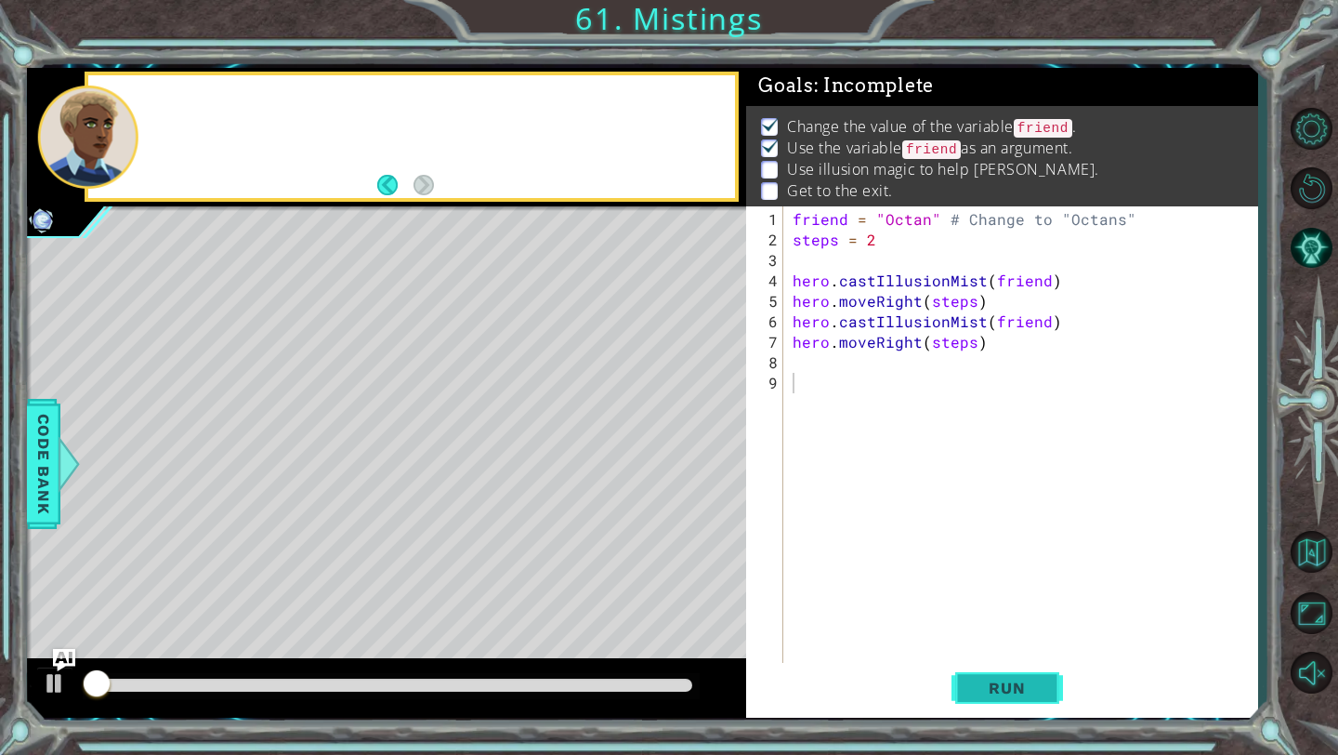
click at [1006, 687] on span "Run" at bounding box center [1006, 687] width 73 height 19
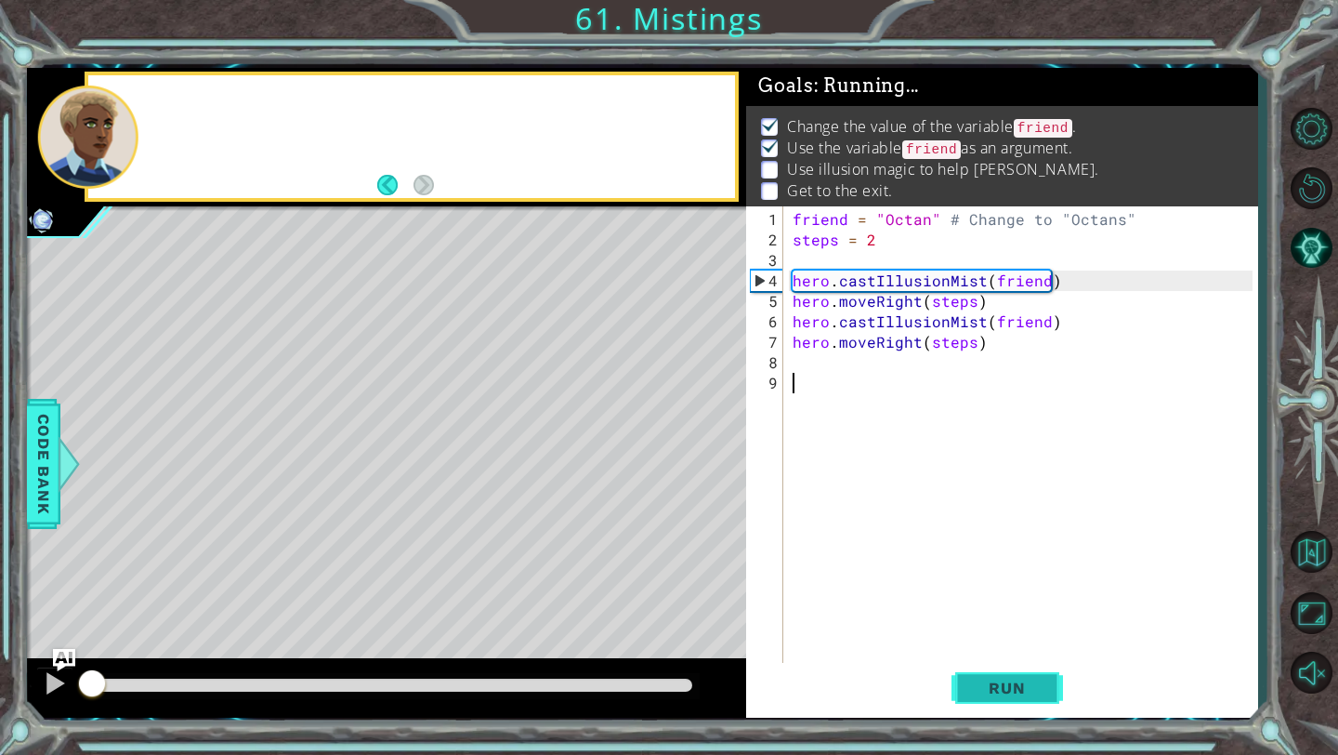
scroll to position [4, 0]
click at [1006, 687] on span "Run" at bounding box center [1006, 687] width 73 height 19
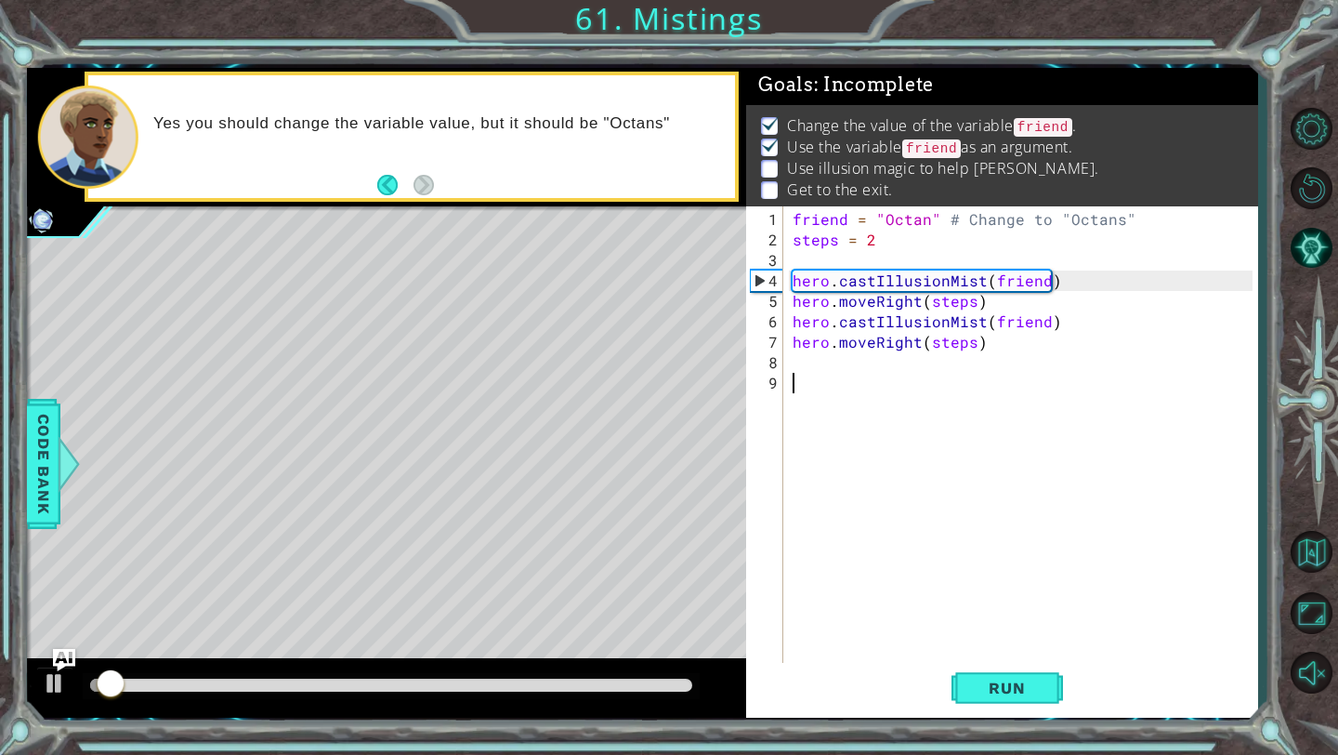
click at [828, 359] on div "friend = "Octan" # Change to "Octans" steps = 2 hero . castIllusionMist ( frien…" at bounding box center [1025, 464] width 473 height 511
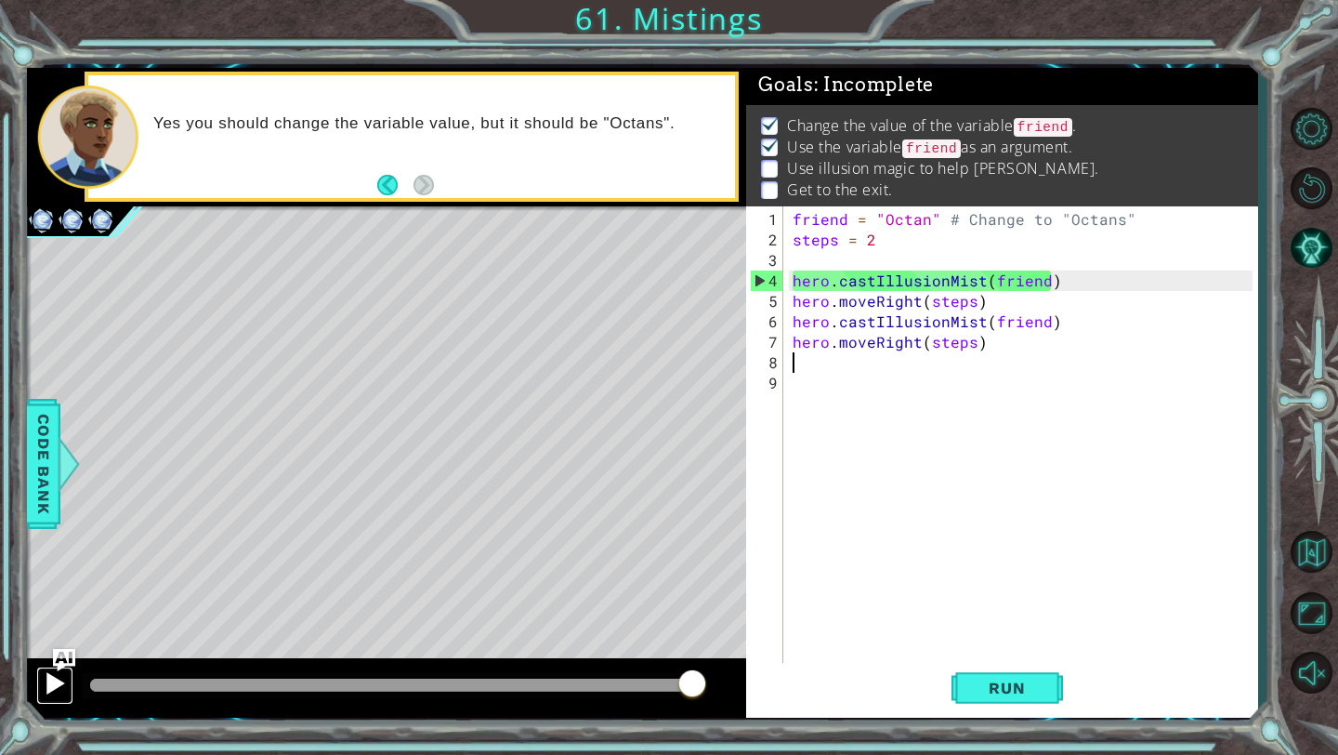
click at [47, 678] on div at bounding box center [55, 683] width 24 height 24
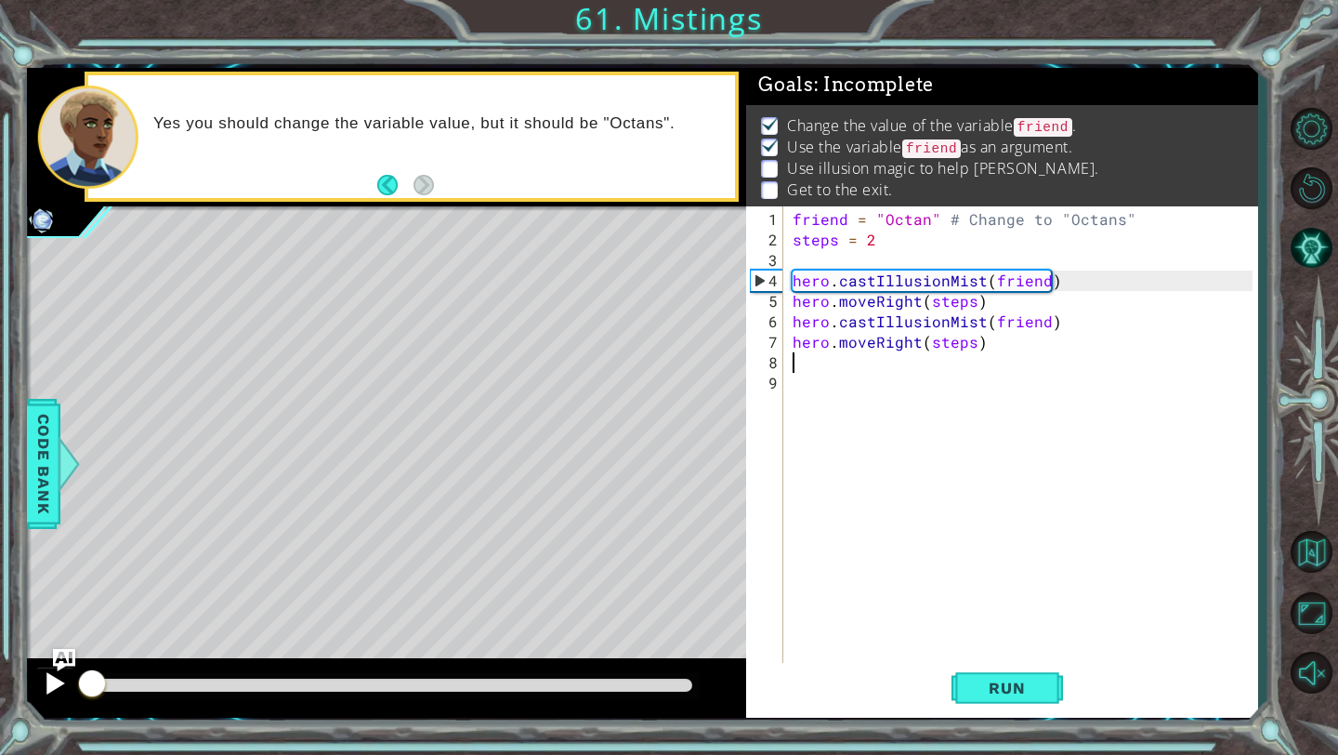
drag, startPoint x: 105, startPoint y: 681, endPoint x: 61, endPoint y: 681, distance: 43.7
click at [61, 681] on div at bounding box center [386, 687] width 719 height 59
click at [59, 679] on div at bounding box center [55, 683] width 24 height 24
drag, startPoint x: 89, startPoint y: 685, endPoint x: 112, endPoint y: 683, distance: 22.4
click at [112, 683] on div at bounding box center [112, 684] width 33 height 33
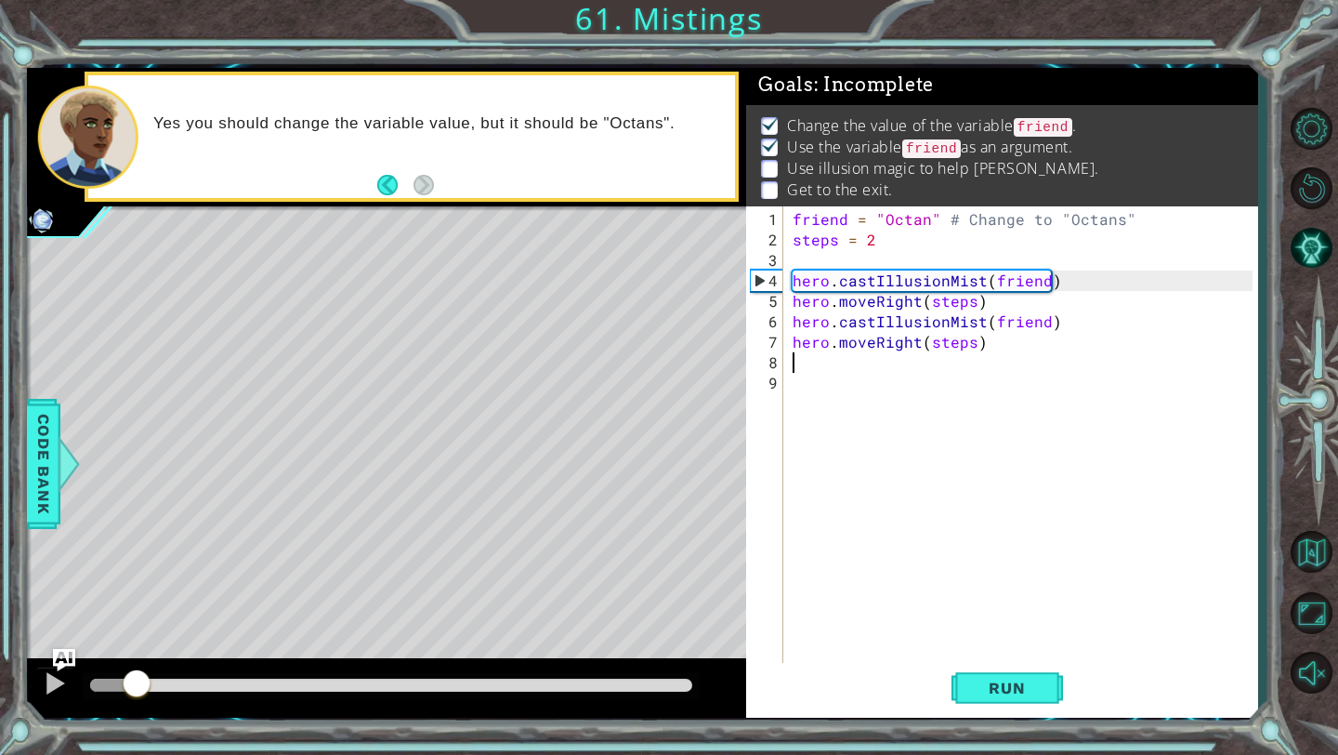
drag, startPoint x: 112, startPoint y: 683, endPoint x: 125, endPoint y: 680, distance: 13.3
click at [130, 684] on div at bounding box center [136, 684] width 33 height 33
click at [803, 263] on div "friend = "Octan" # Change to "Octans" steps = 2 hero . castIllusionMist ( frien…" at bounding box center [1025, 464] width 473 height 511
click at [1084, 282] on div "friend = "Octan" # Change to "Octans" steps = 2 hero . castIllusionMist ( frien…" at bounding box center [1025, 464] width 473 height 511
type textarea "hero.castIllusionMist(friend)"
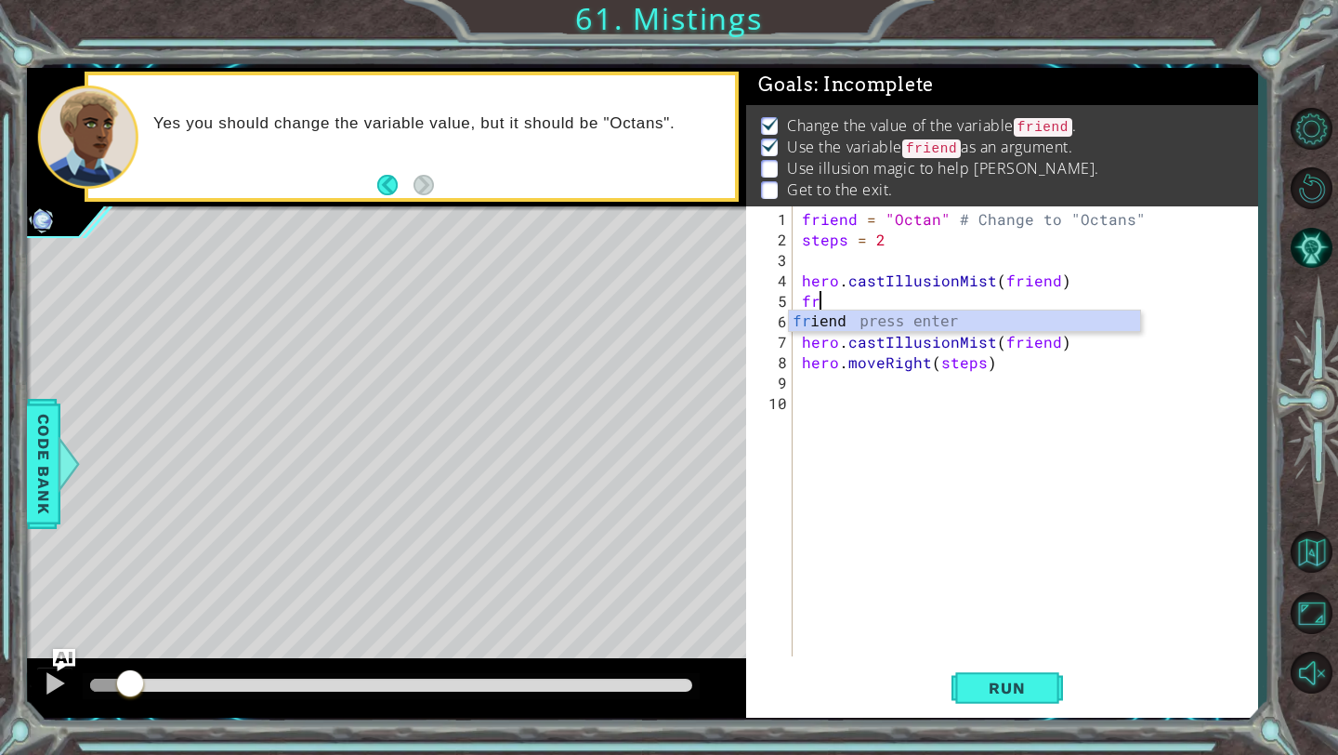
type textarea "f"
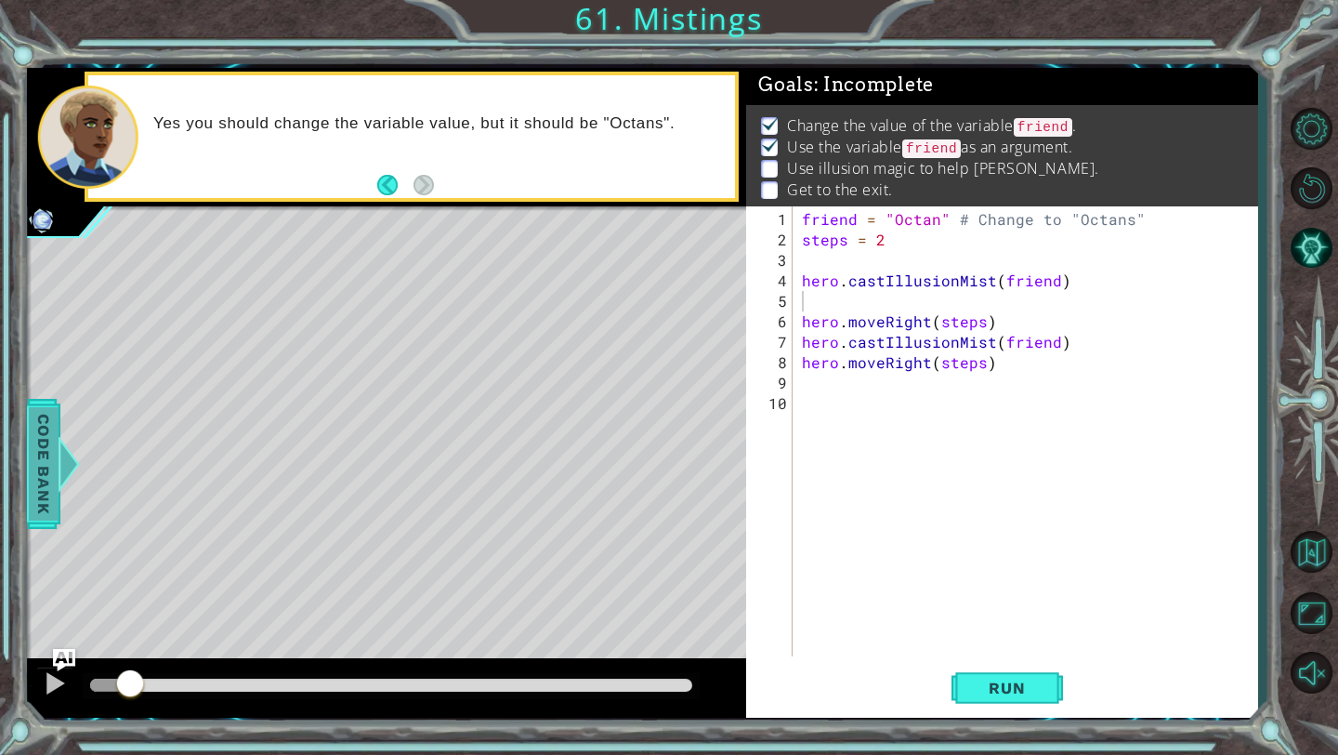
click at [51, 452] on span "Code Bank" at bounding box center [44, 463] width 30 height 113
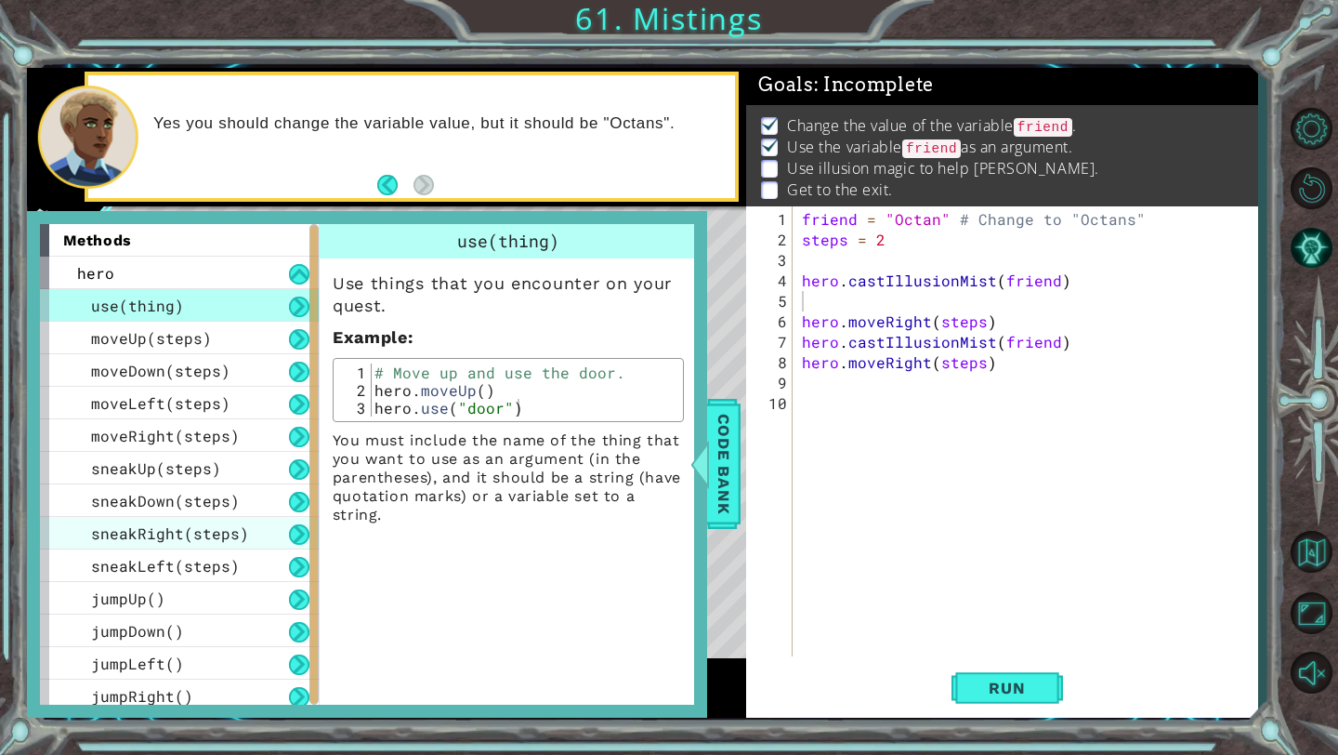
scroll to position [104, 0]
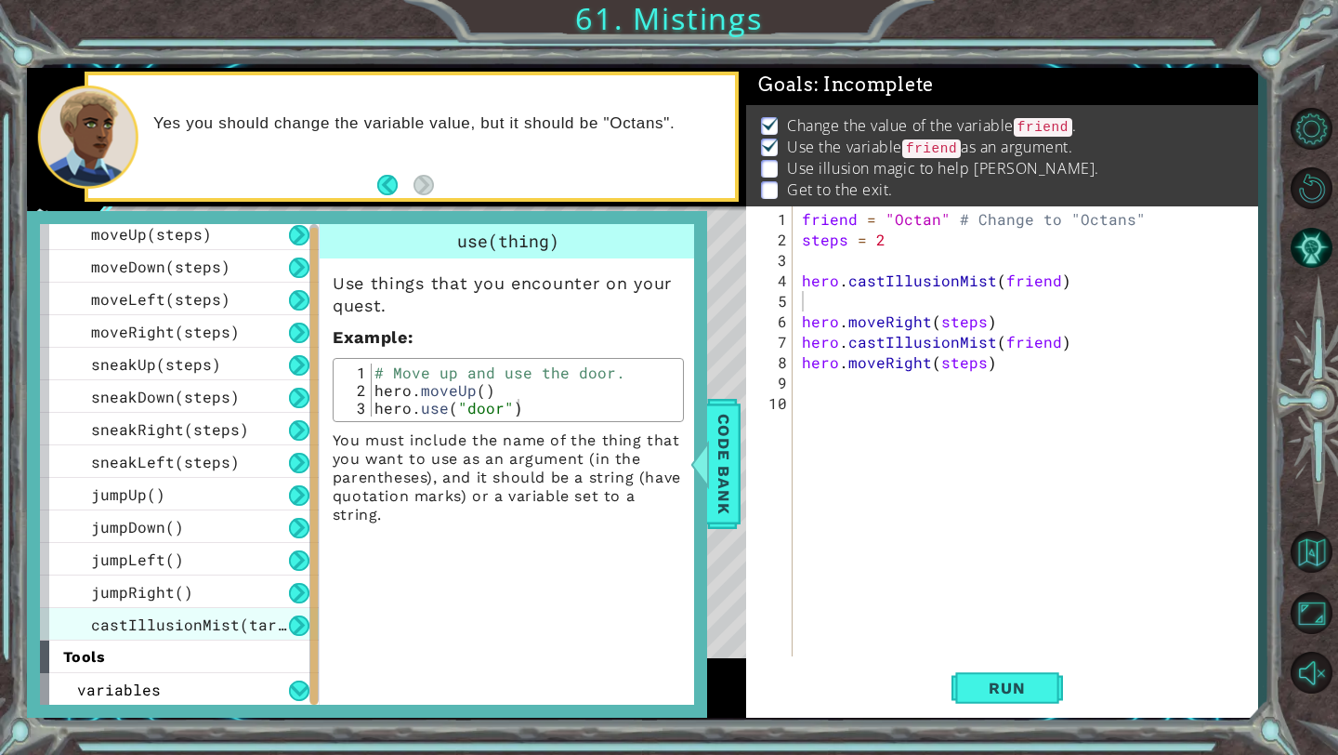
click at [172, 621] on span "castIllusionMist(target)" at bounding box center [202, 624] width 223 height 20
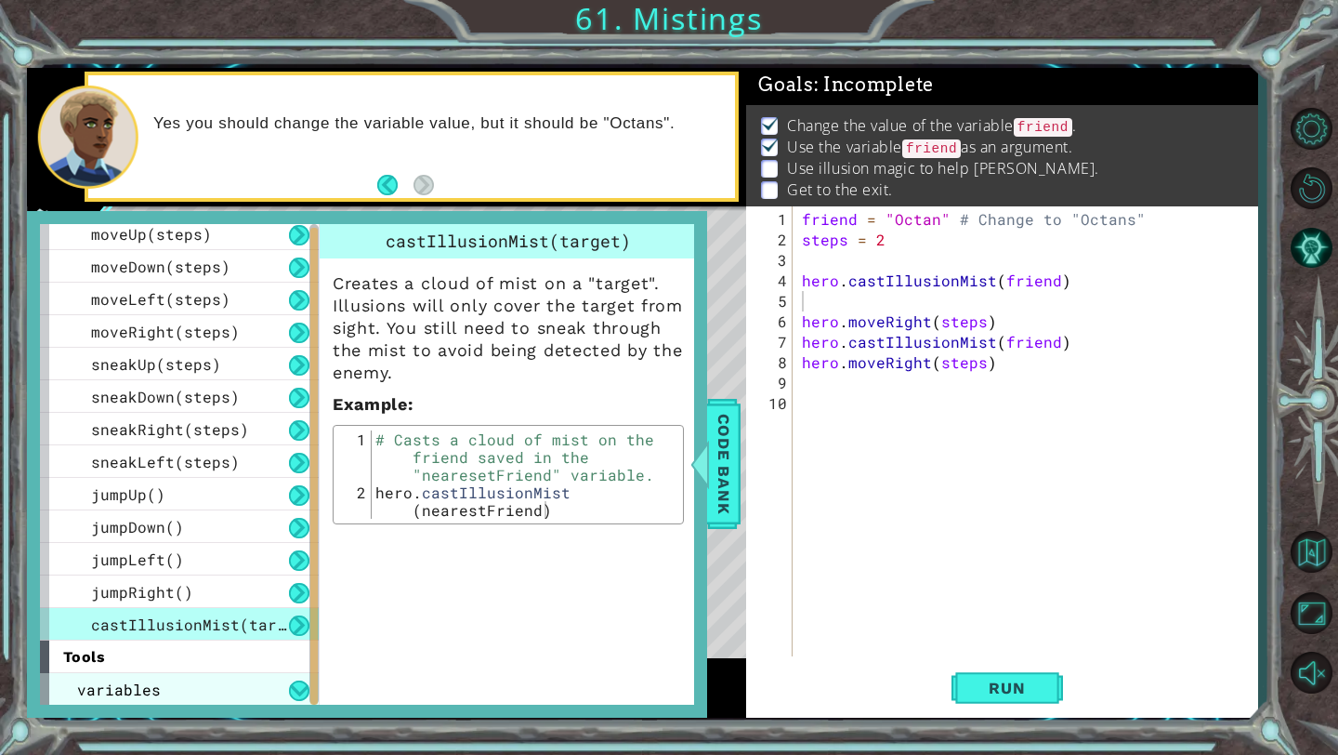
click at [146, 685] on span "variables" at bounding box center [119, 689] width 84 height 20
click at [149, 692] on span "variables" at bounding box center [119, 689] width 84 height 20
click at [256, 619] on span "castIllusionMist(target)" at bounding box center [202, 624] width 223 height 20
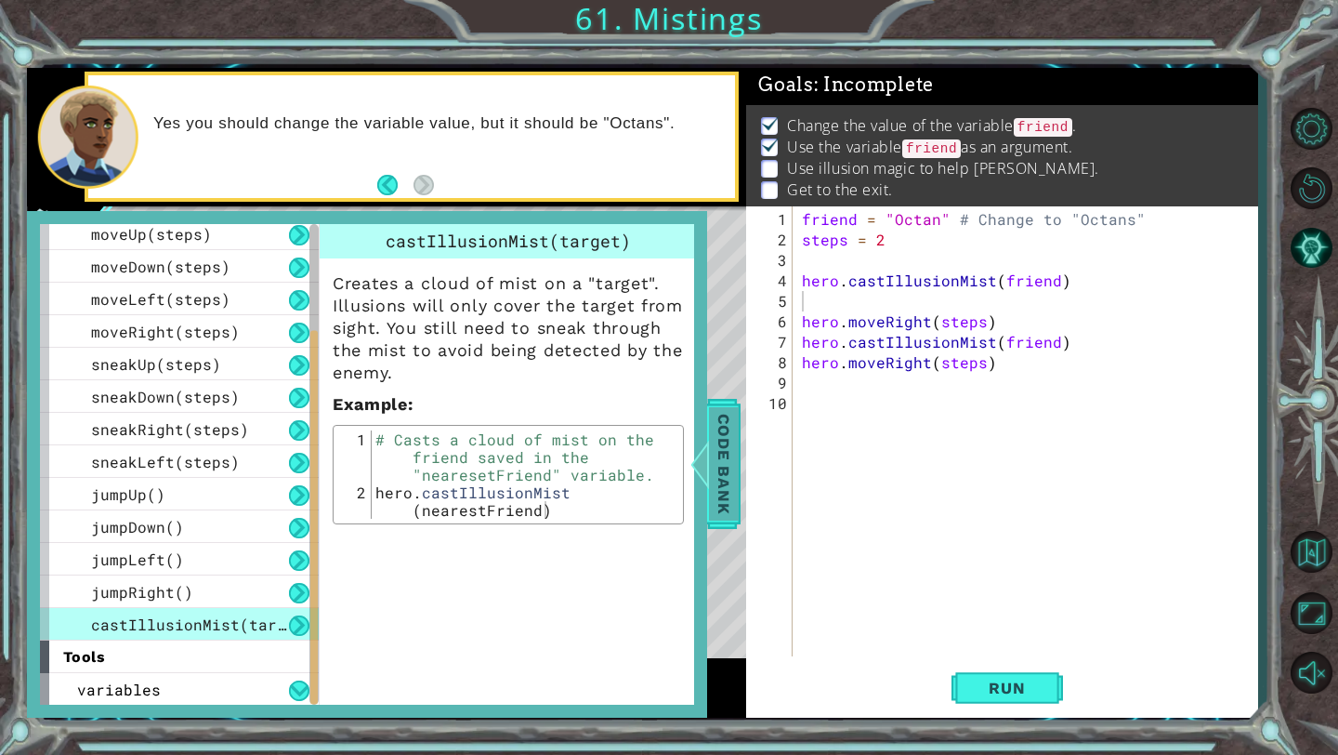
click at [718, 476] on span "Code Bank" at bounding box center [724, 463] width 30 height 113
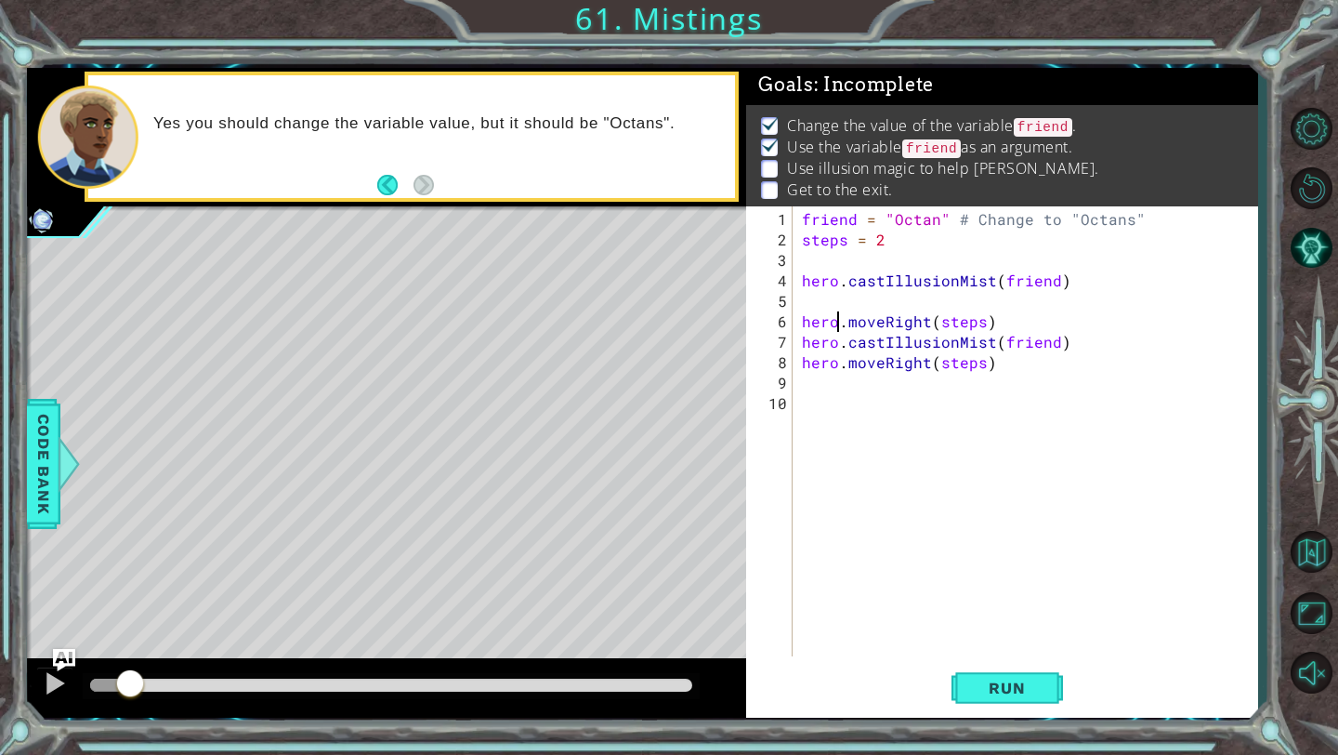
click at [835, 310] on div "friend = "Octan" # Change to "Octans" steps = 2 hero . castIllusionMist ( frien…" at bounding box center [1030, 454] width 464 height 491
click at [937, 224] on div "friend = "Octan" # Change to "Octans" steps = 2 hero . castIllusionMist ( frien…" at bounding box center [1030, 454] width 464 height 491
click at [1016, 691] on span "Run" at bounding box center [1006, 687] width 73 height 19
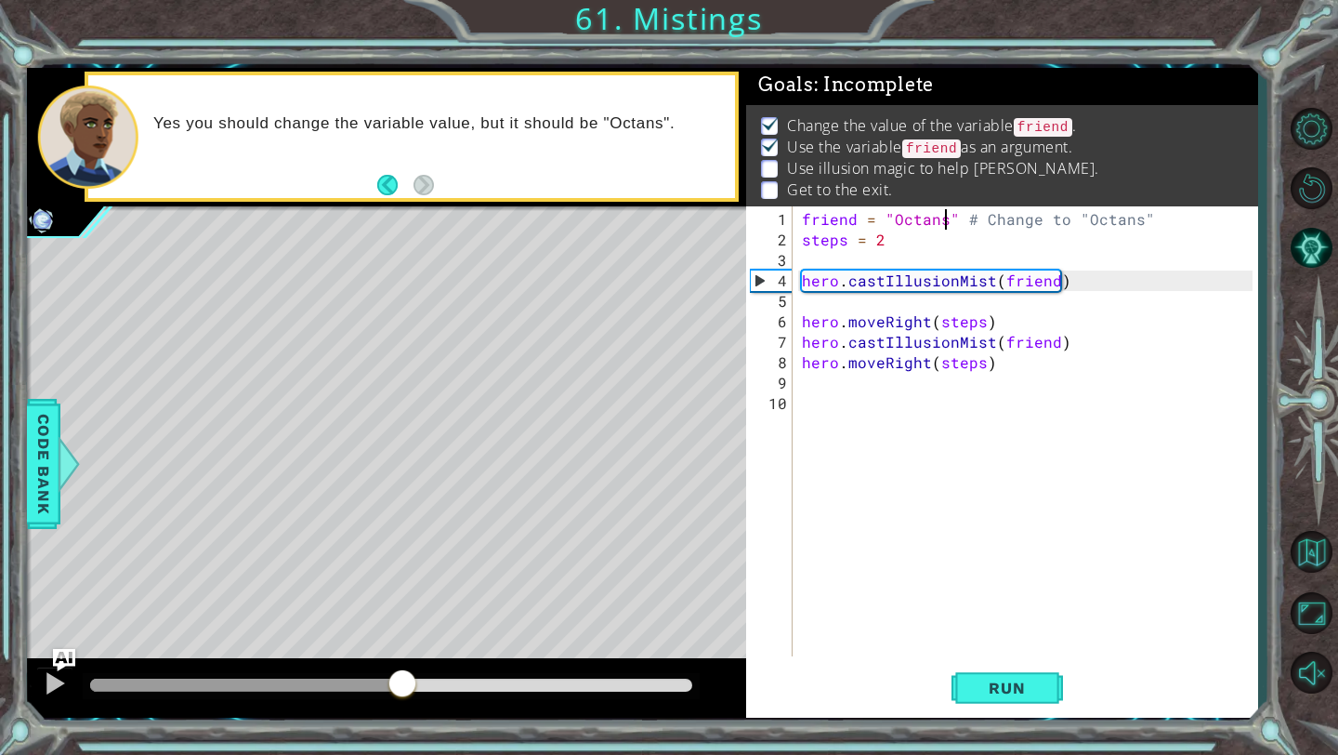
click at [400, 655] on div "methods hero use(thing) moveUp(steps) moveDown(steps) moveLeft(steps) moveRight…" at bounding box center [642, 393] width 1231 height 650
click at [47, 680] on div at bounding box center [55, 683] width 24 height 24
click at [882, 244] on div "friend = "Octans" # Change to "Octans" steps = 2 hero . castIllusionMist ( frie…" at bounding box center [1030, 454] width 464 height 491
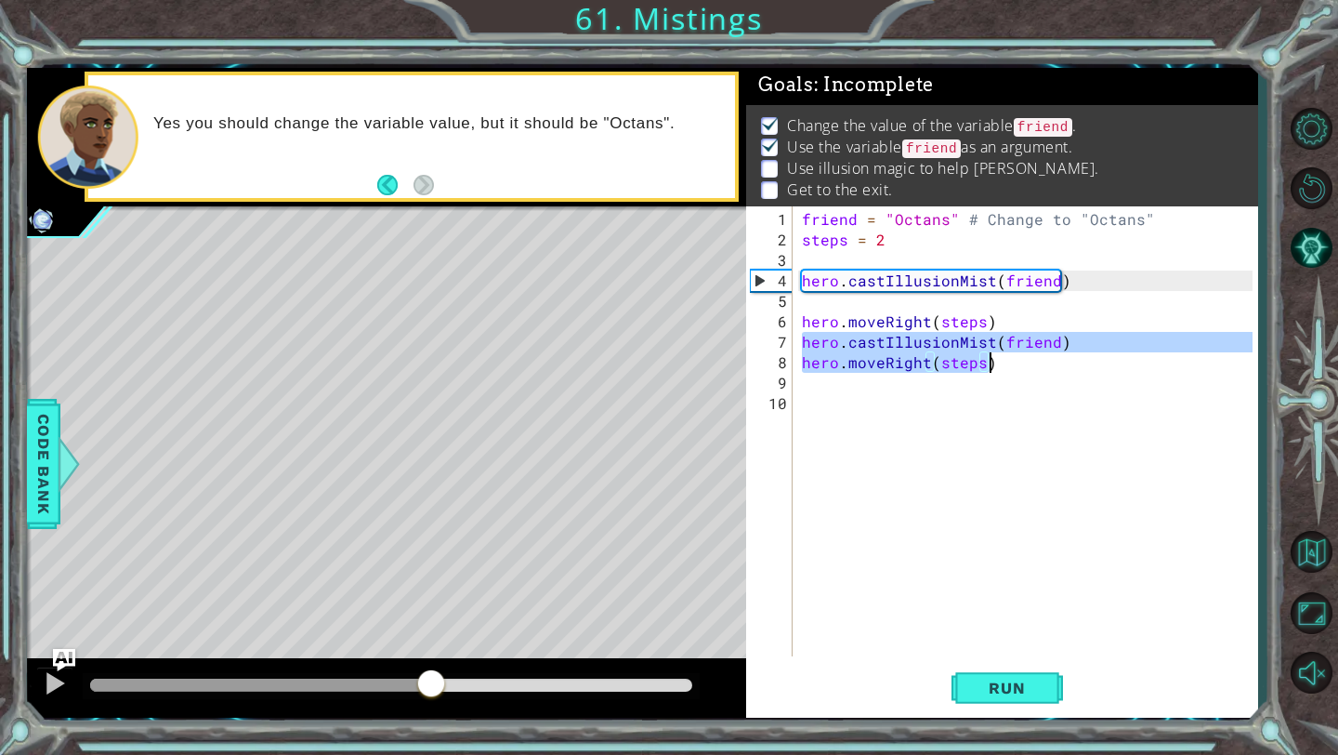
drag, startPoint x: 803, startPoint y: 340, endPoint x: 998, endPoint y: 359, distance: 196.0
click at [1000, 359] on div "friend = "Octans" # Change to "Octans" steps = 2 hero . castIllusionMist ( frie…" at bounding box center [1030, 454] width 464 height 491
type textarea "hero.castIllusionMist(friend) hero.moveRight(steps)"
click at [822, 397] on div "friend = "Octans" # Change to "Octans" steps = 2 hero . castIllusionMist ( frie…" at bounding box center [1030, 454] width 464 height 491
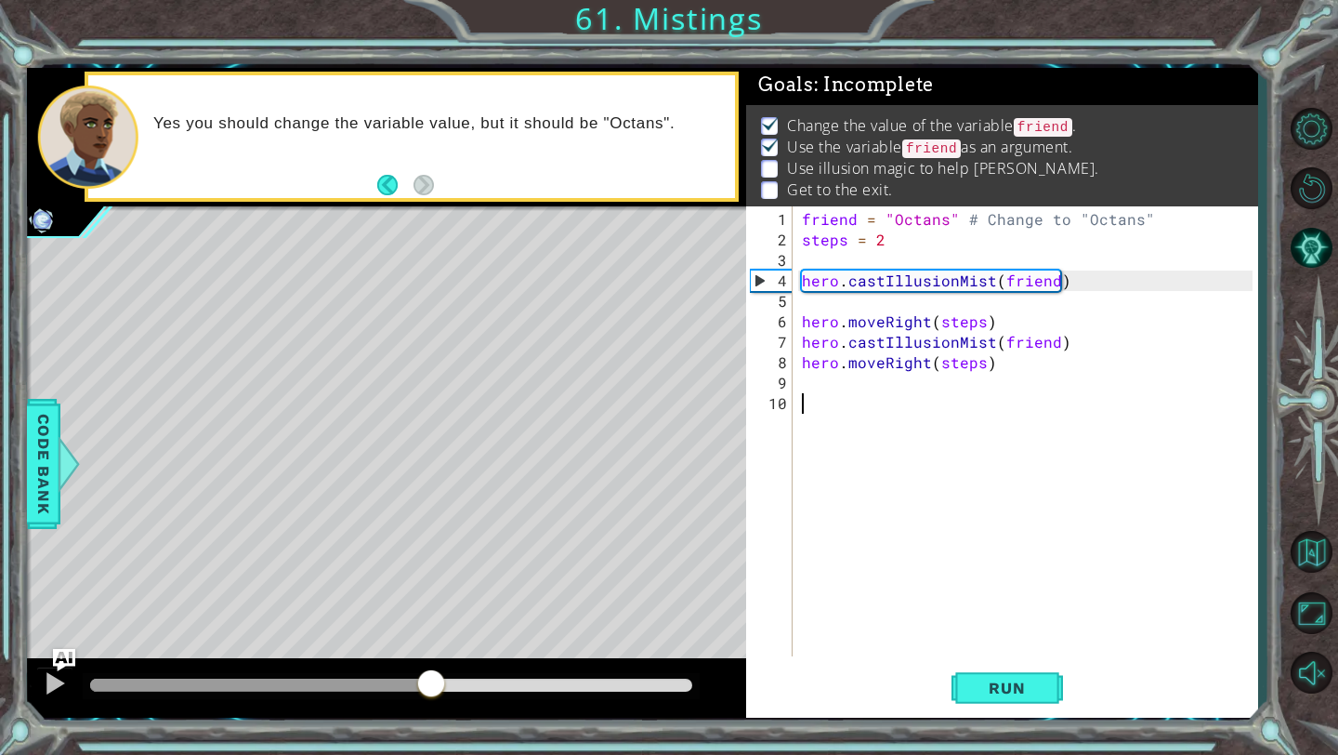
scroll to position [0, 0]
click at [814, 386] on div "friend = "Octans" # Change to "Octans" steps = 2 hero . castIllusionMist ( frie…" at bounding box center [1030, 454] width 464 height 491
paste textarea "hero.moveRight(steps)"
type textarea "hero.moveRight(steps)"
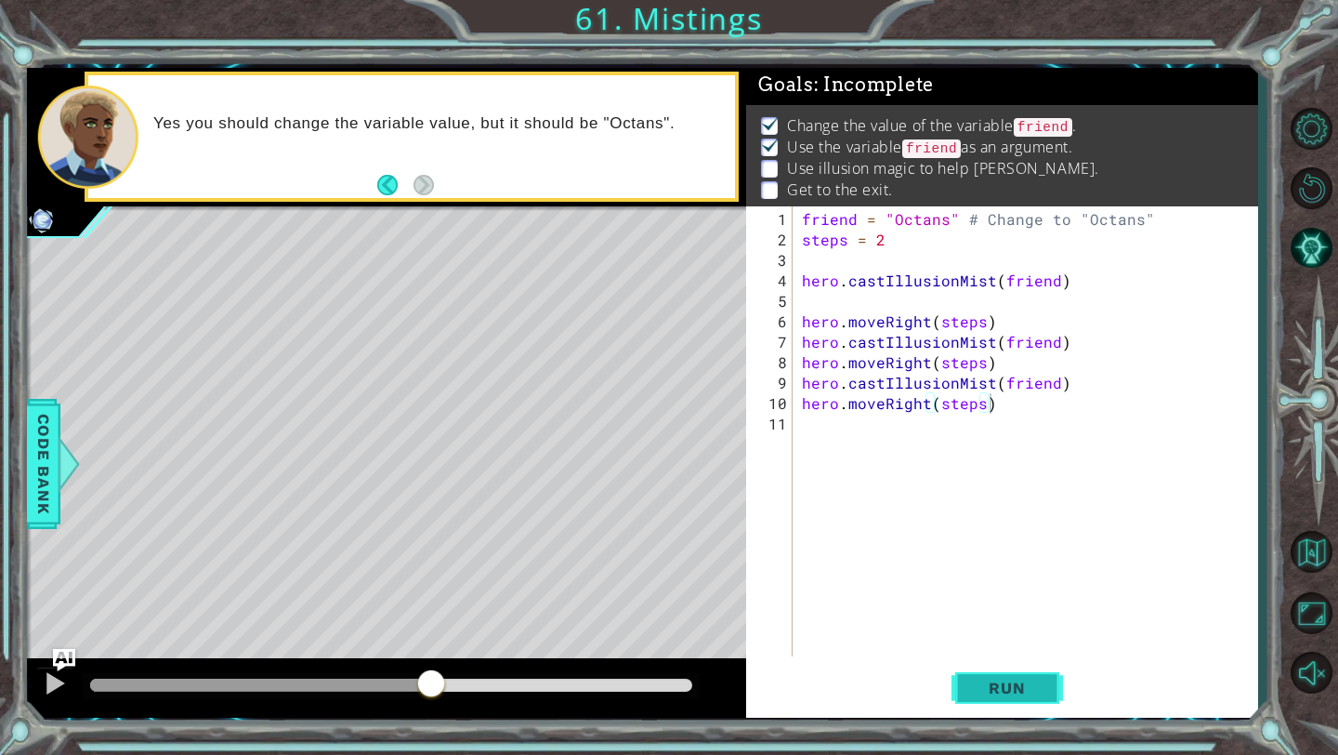
click at [993, 681] on span "Run" at bounding box center [1006, 687] width 73 height 19
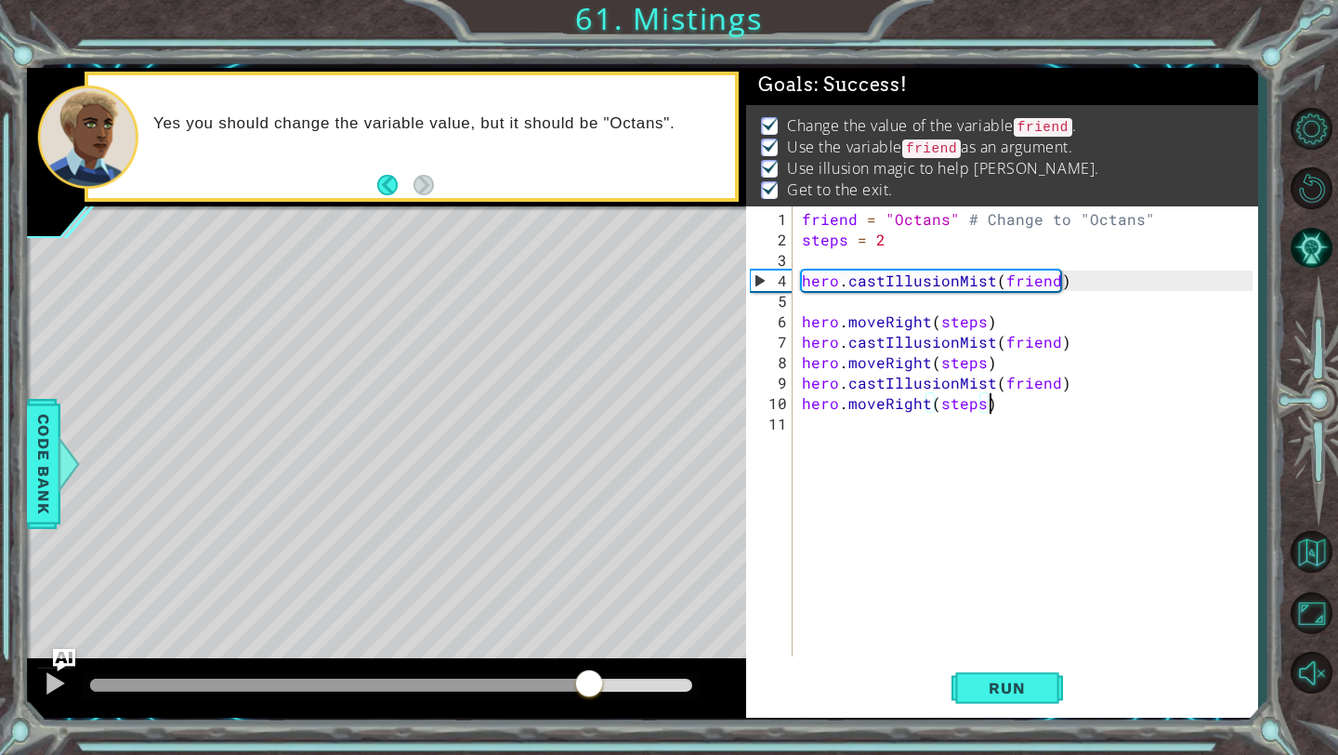
drag, startPoint x: 109, startPoint y: 680, endPoint x: 588, endPoint y: 676, distance: 479.6
click at [588, 675] on div at bounding box center [588, 684] width 33 height 33
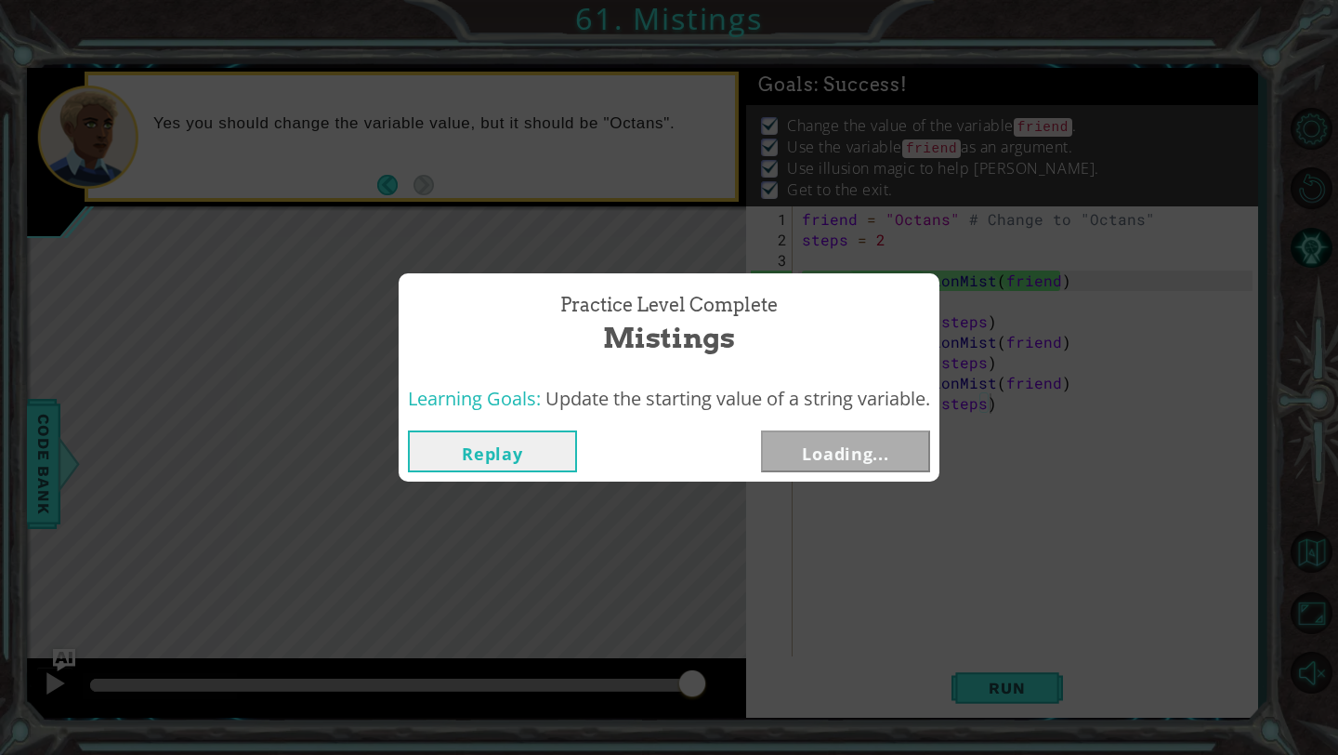
drag, startPoint x: 620, startPoint y: 683, endPoint x: 750, endPoint y: 678, distance: 130.2
click at [748, 678] on body "1 ההההההההההההההההההההההההההההההההההההההההההההההההההההההההההההההההההההההההההההה…" at bounding box center [669, 377] width 1338 height 755
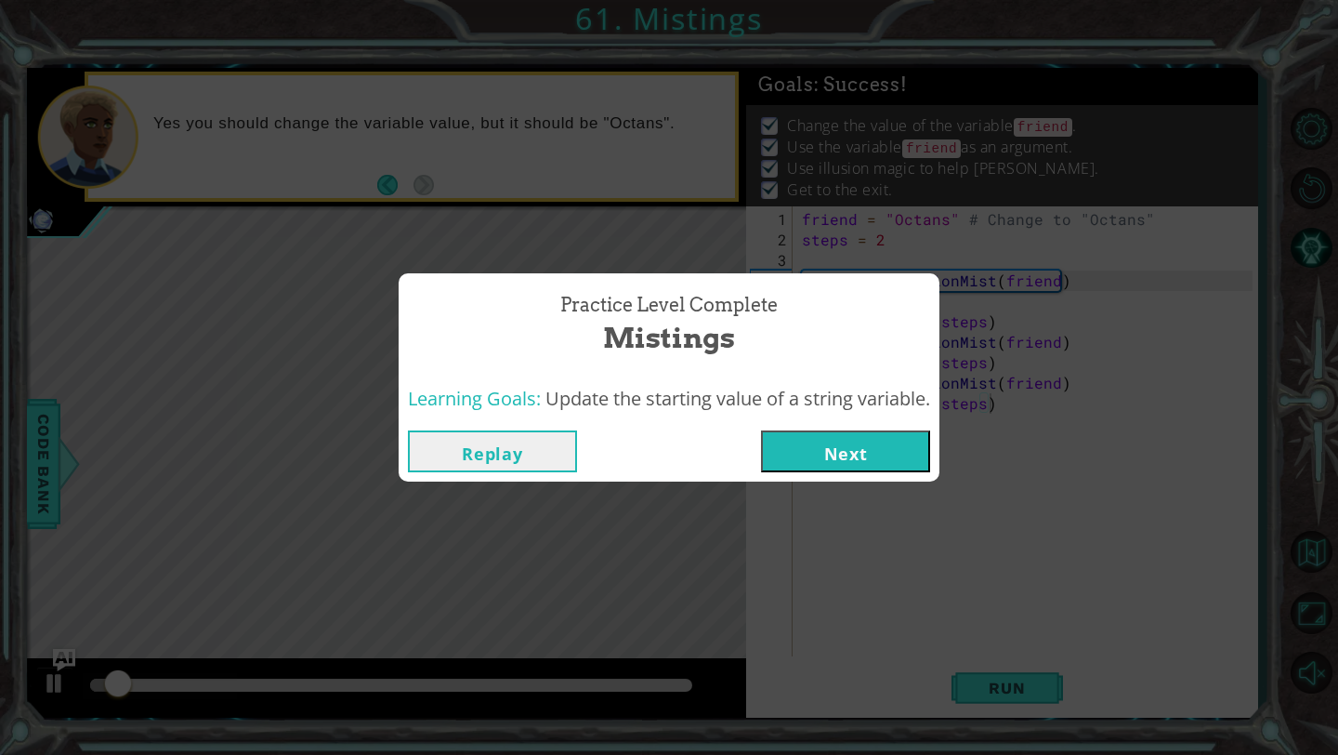
click at [815, 443] on button "Next" at bounding box center [845, 451] width 169 height 42
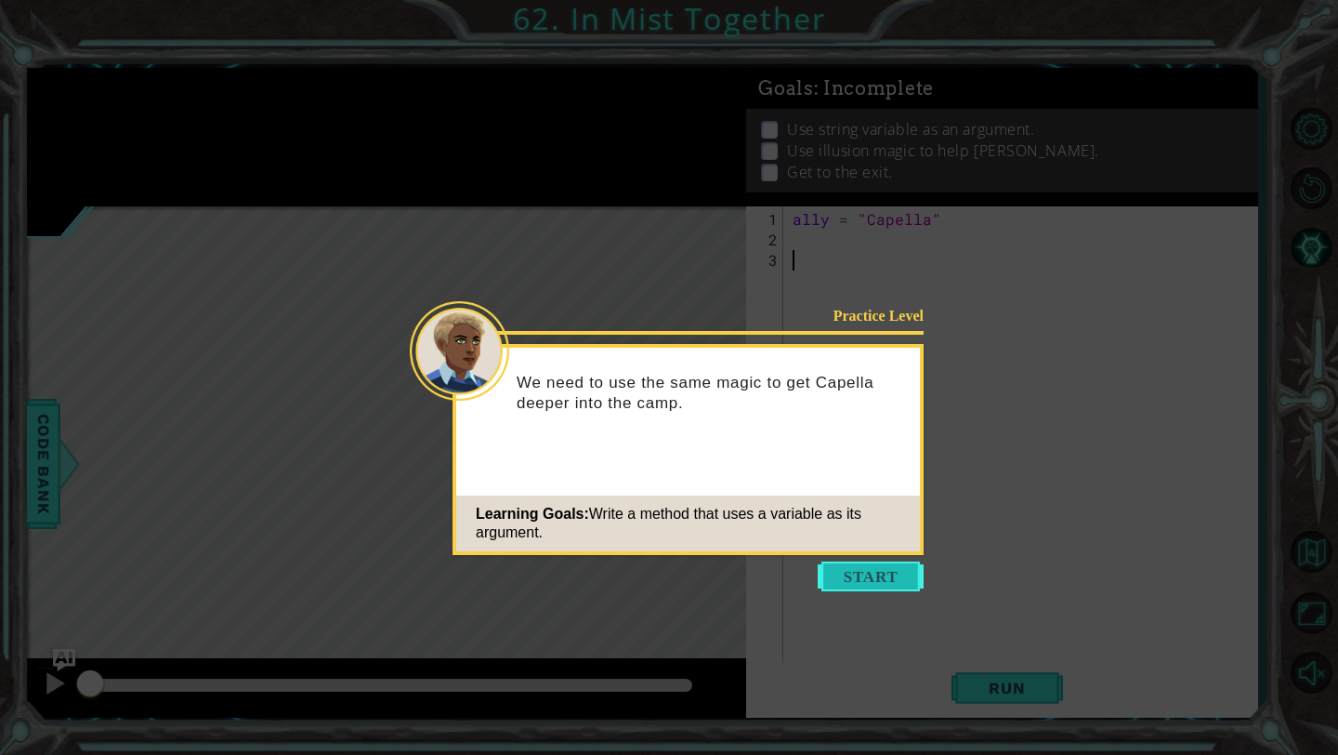
click at [880, 574] on button "Start" at bounding box center [871, 576] width 106 height 30
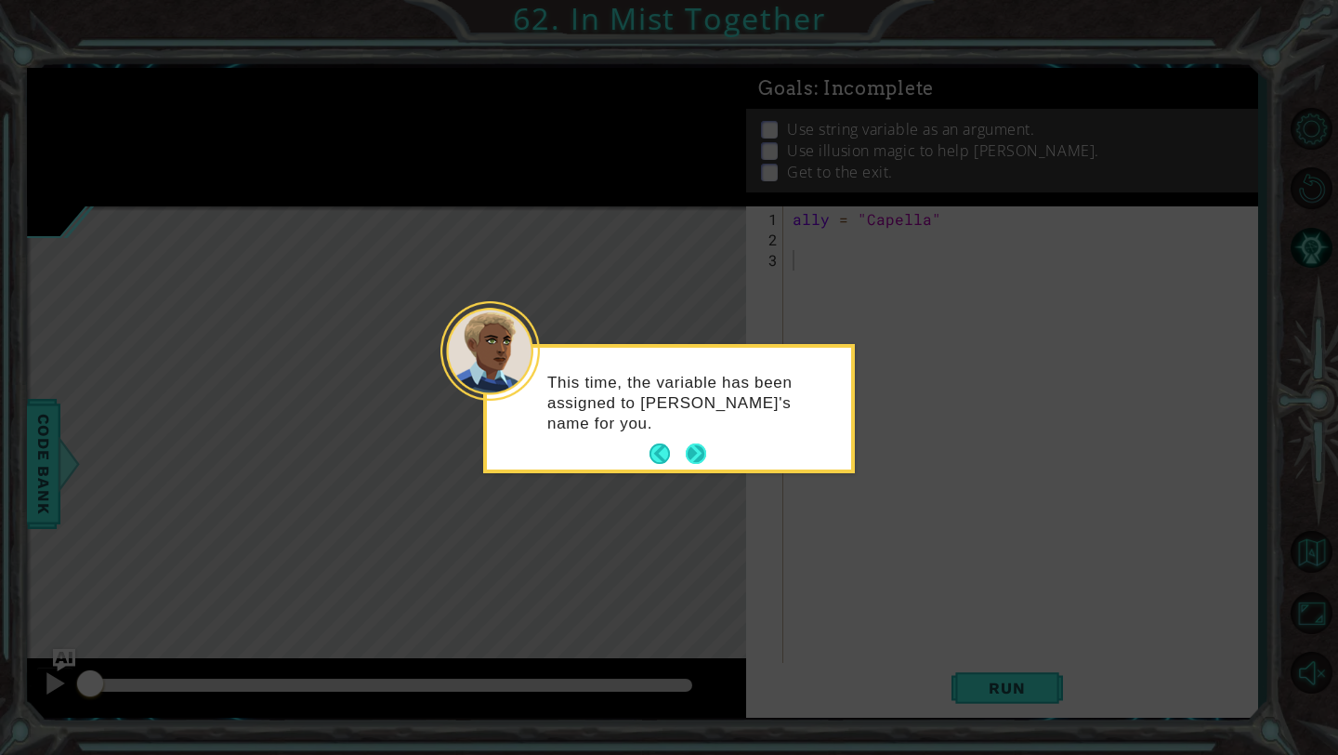
click at [704, 447] on button "Next" at bounding box center [696, 453] width 21 height 21
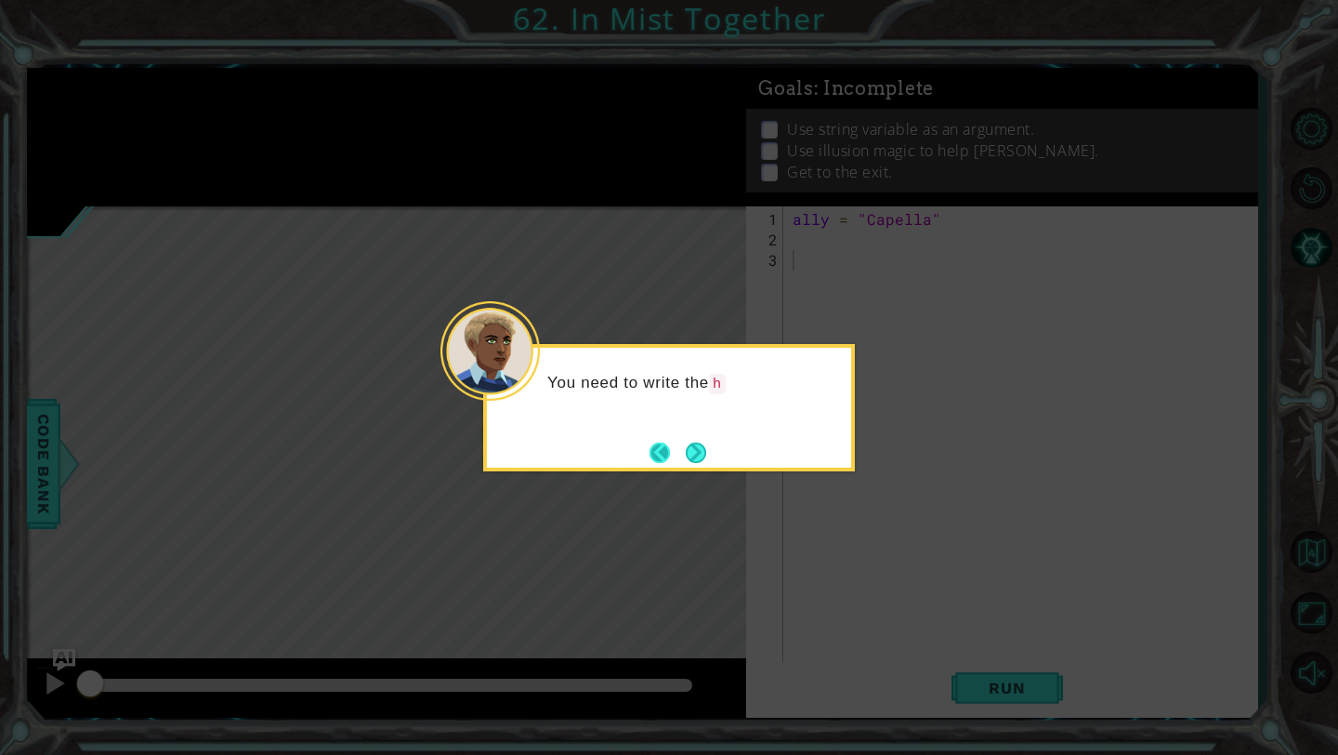
click at [658, 449] on button "Back" at bounding box center [668, 452] width 36 height 20
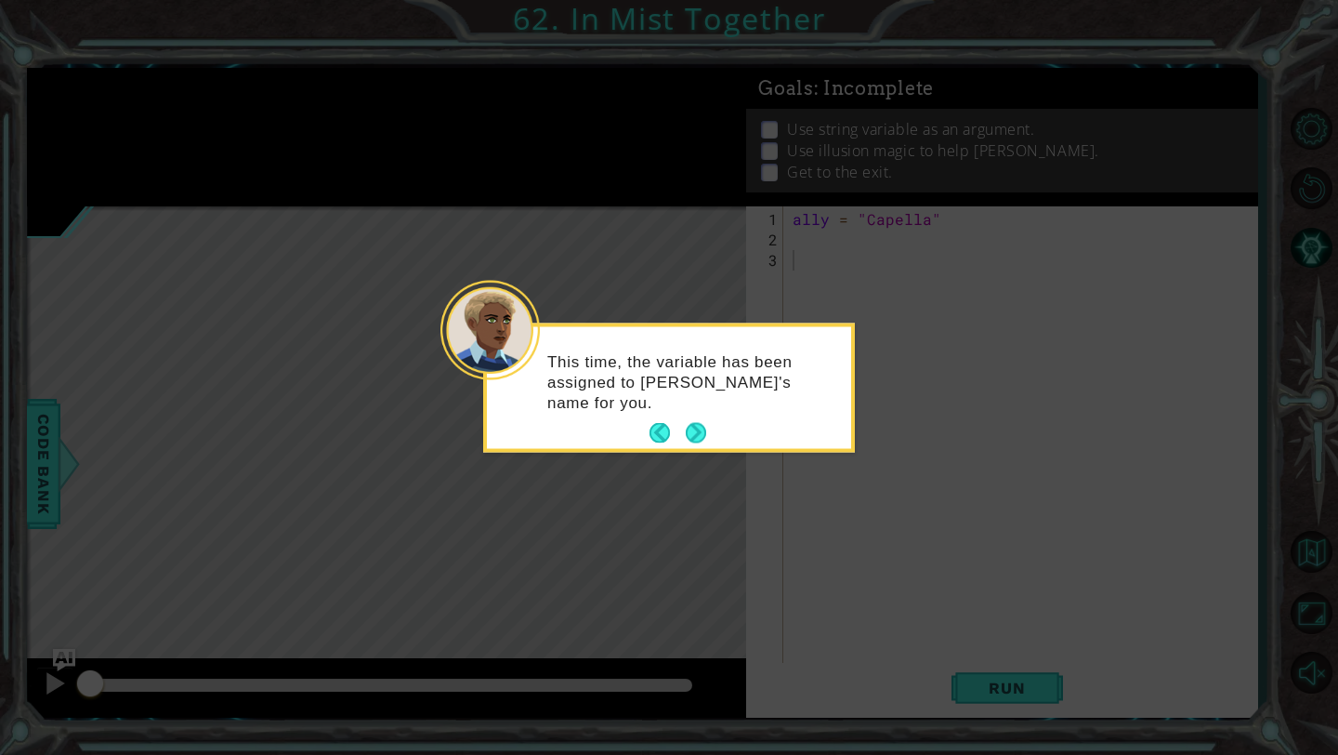
click at [660, 449] on div "This time, the variable has been assigned to [PERSON_NAME]'s name for you." at bounding box center [669, 387] width 372 height 129
click at [655, 435] on button "Back" at bounding box center [668, 433] width 36 height 20
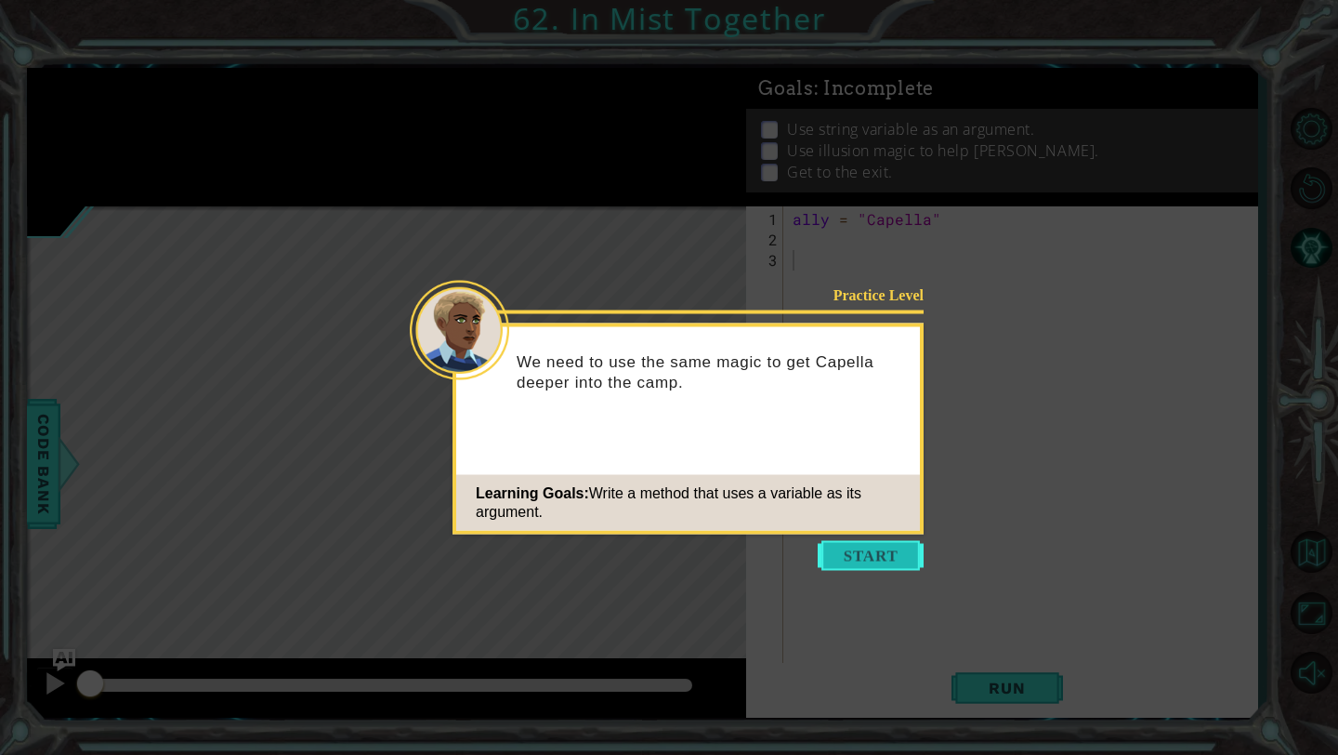
click at [858, 552] on button "Start" at bounding box center [871, 556] width 106 height 30
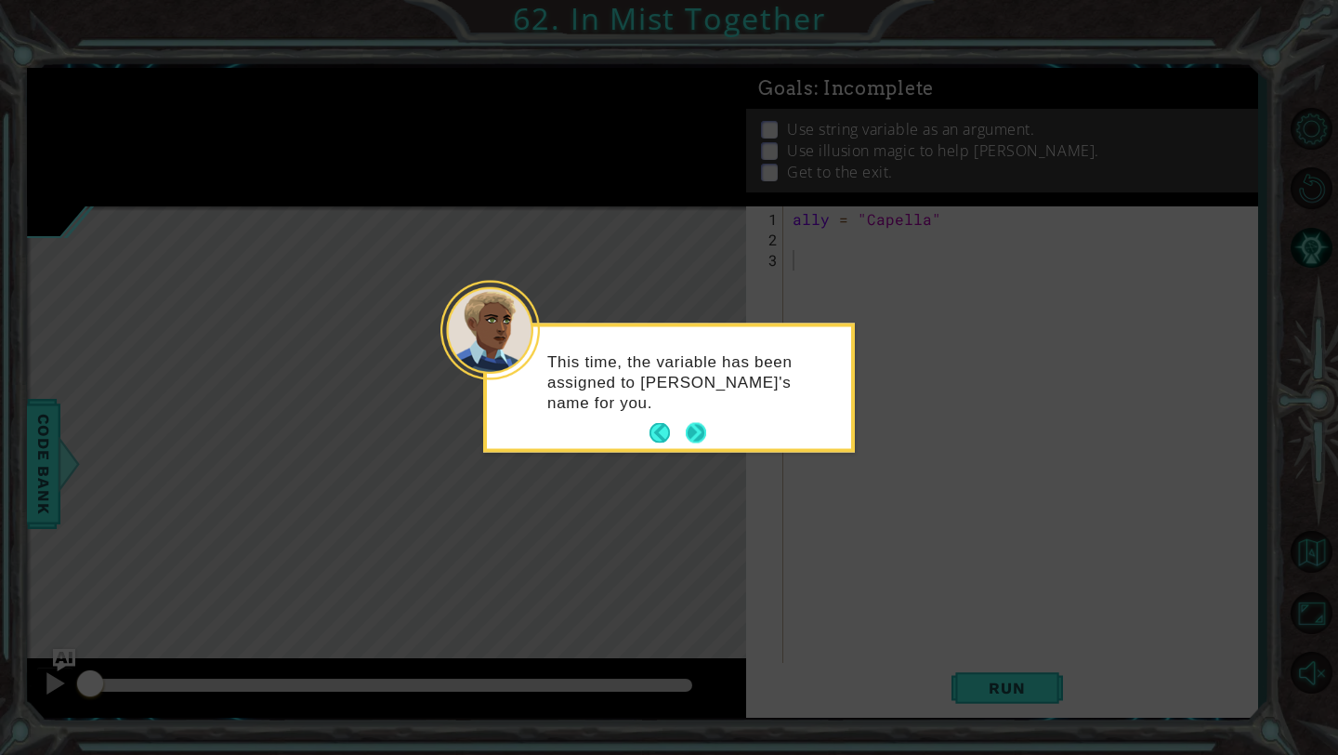
click at [702, 423] on button "Next" at bounding box center [696, 433] width 20 height 20
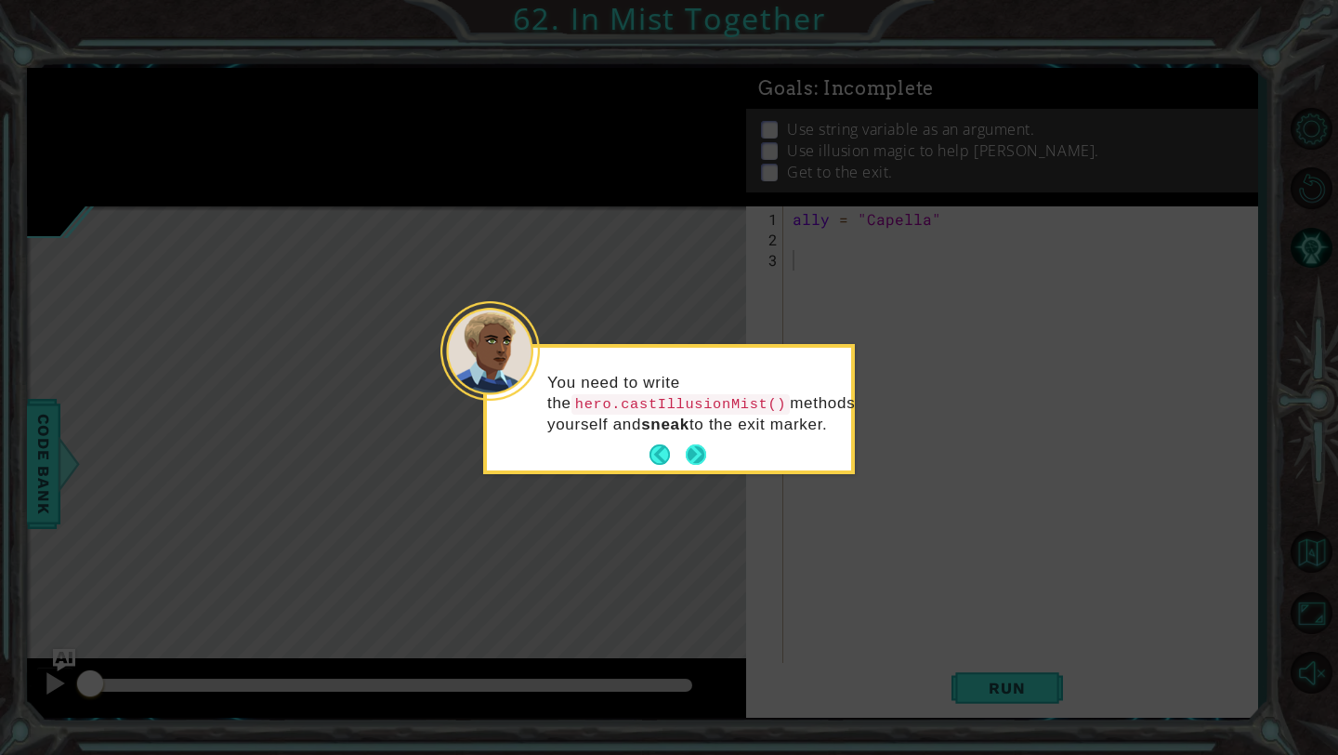
click at [689, 448] on button "Next" at bounding box center [696, 454] width 20 height 20
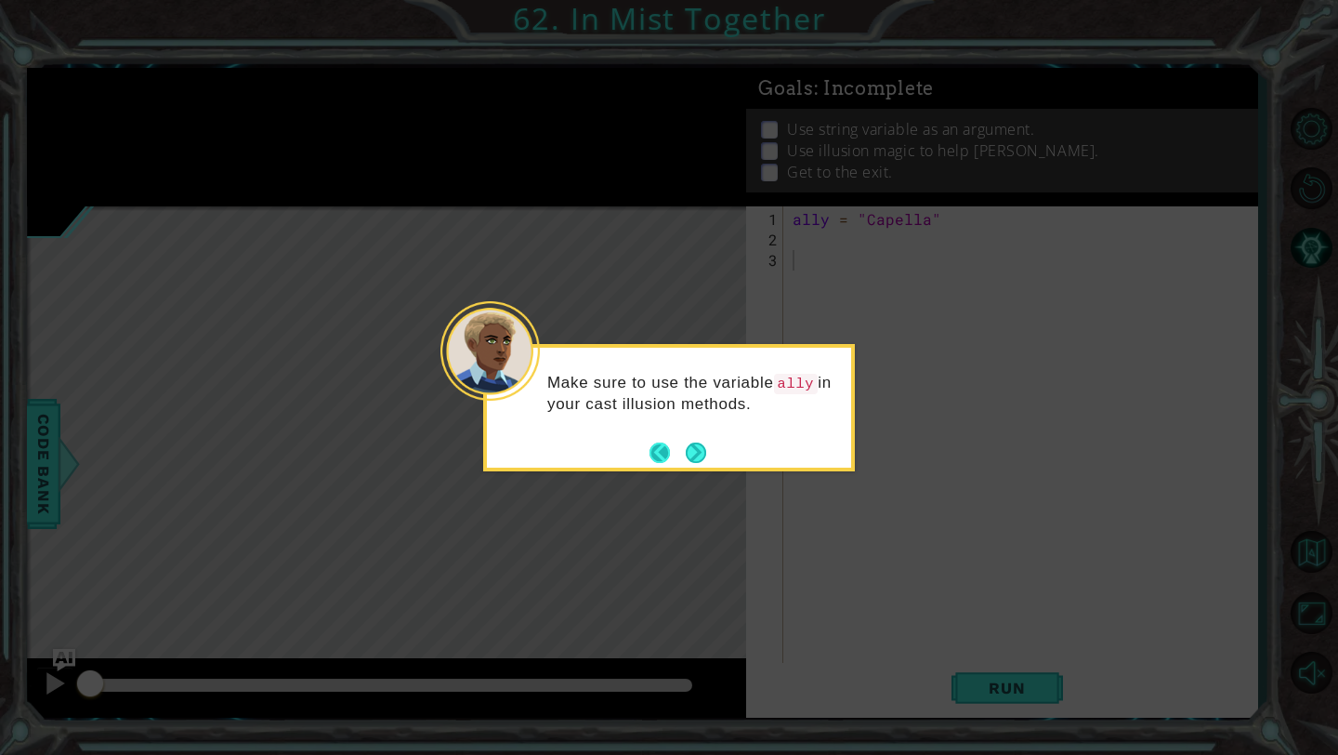
click at [657, 454] on button "Back" at bounding box center [668, 452] width 36 height 20
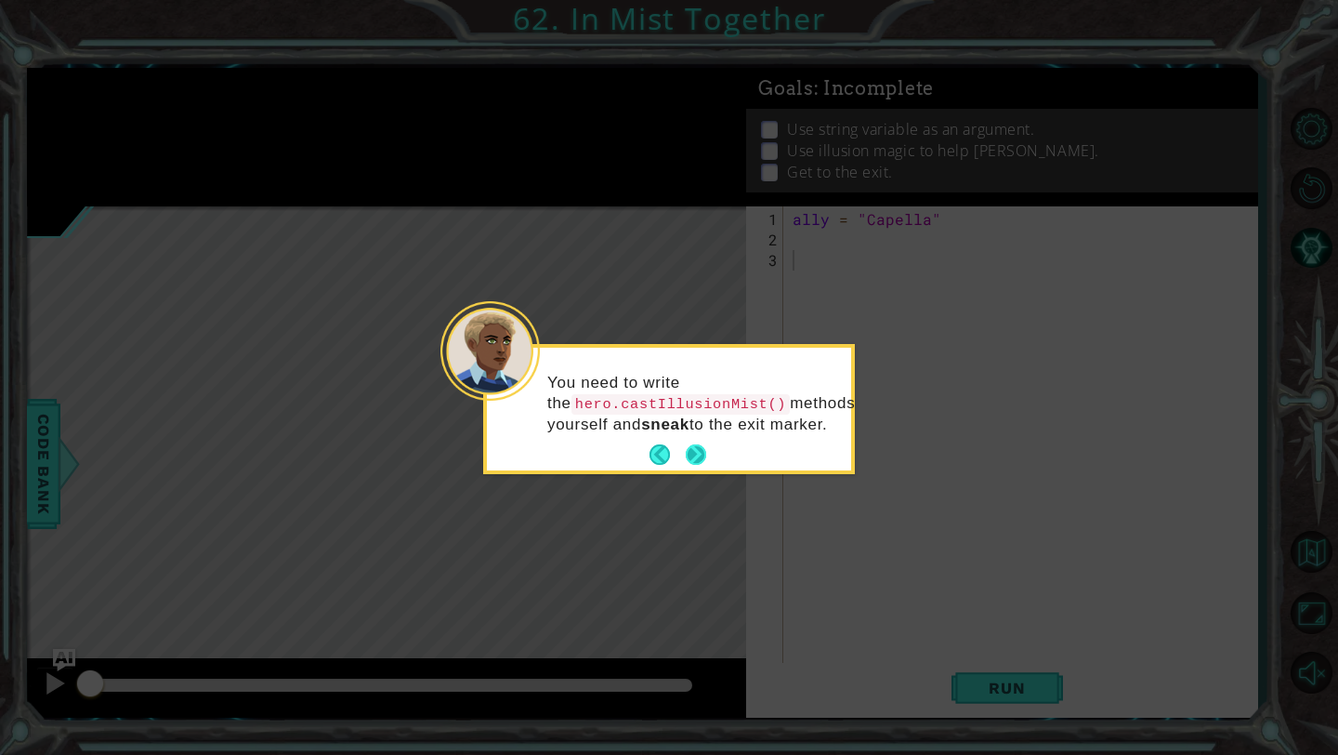
click at [694, 449] on button "Next" at bounding box center [696, 454] width 20 height 20
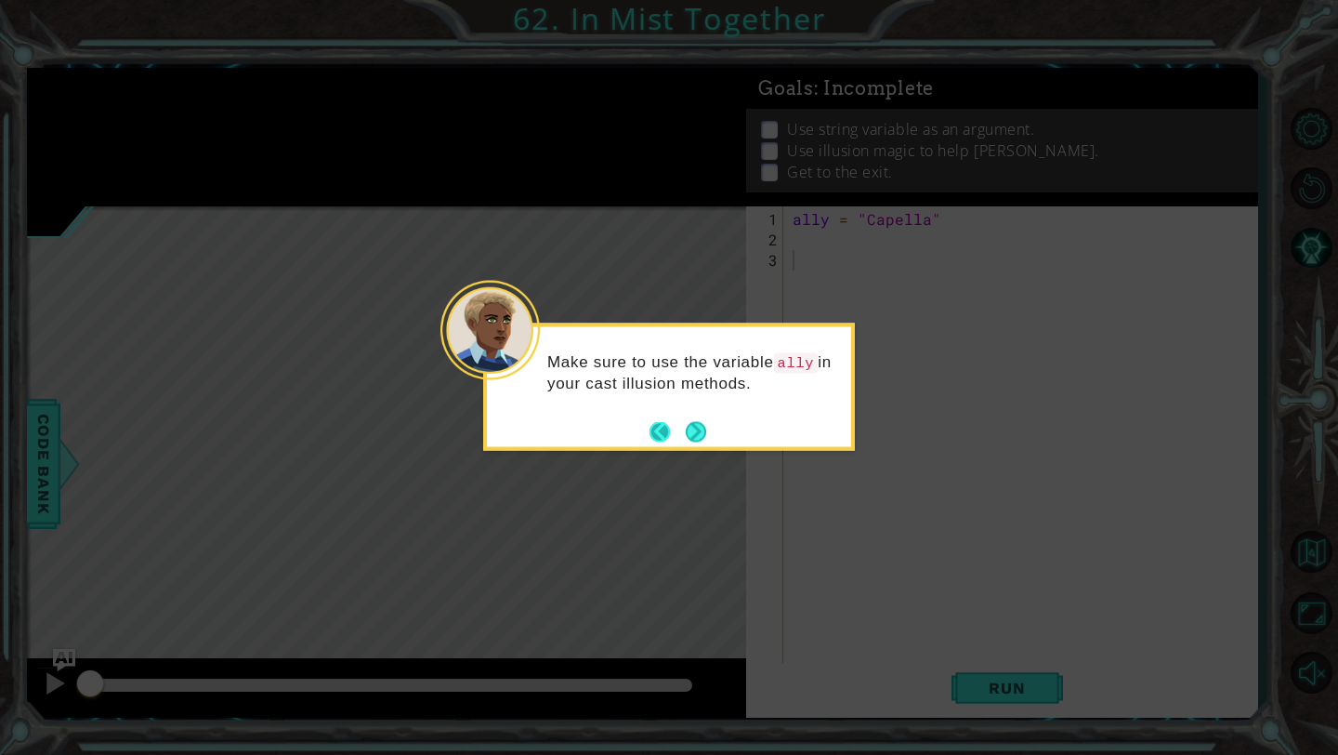
click at [651, 422] on button "Back" at bounding box center [668, 431] width 36 height 20
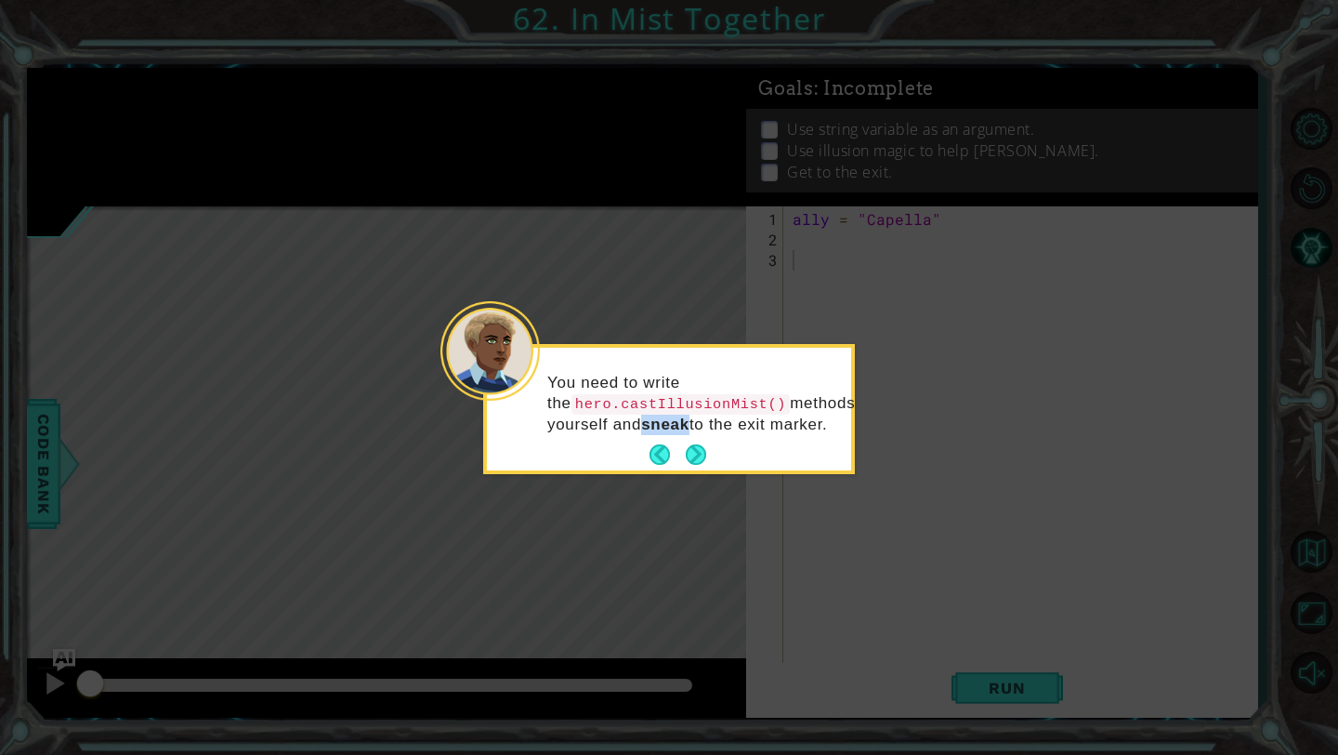
click at [651, 422] on strong "sneak" at bounding box center [665, 424] width 48 height 18
click at [659, 460] on button "Back" at bounding box center [668, 454] width 36 height 20
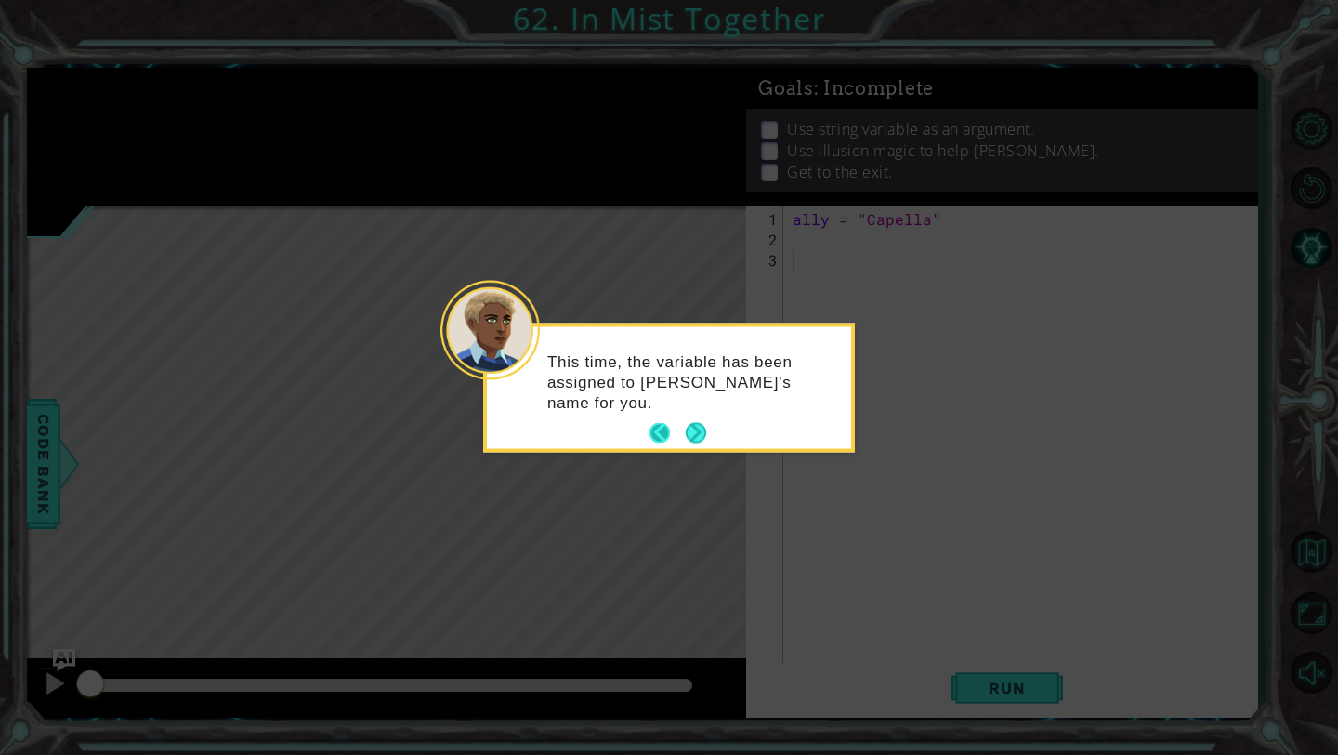
click at [661, 434] on button "Back" at bounding box center [668, 433] width 36 height 20
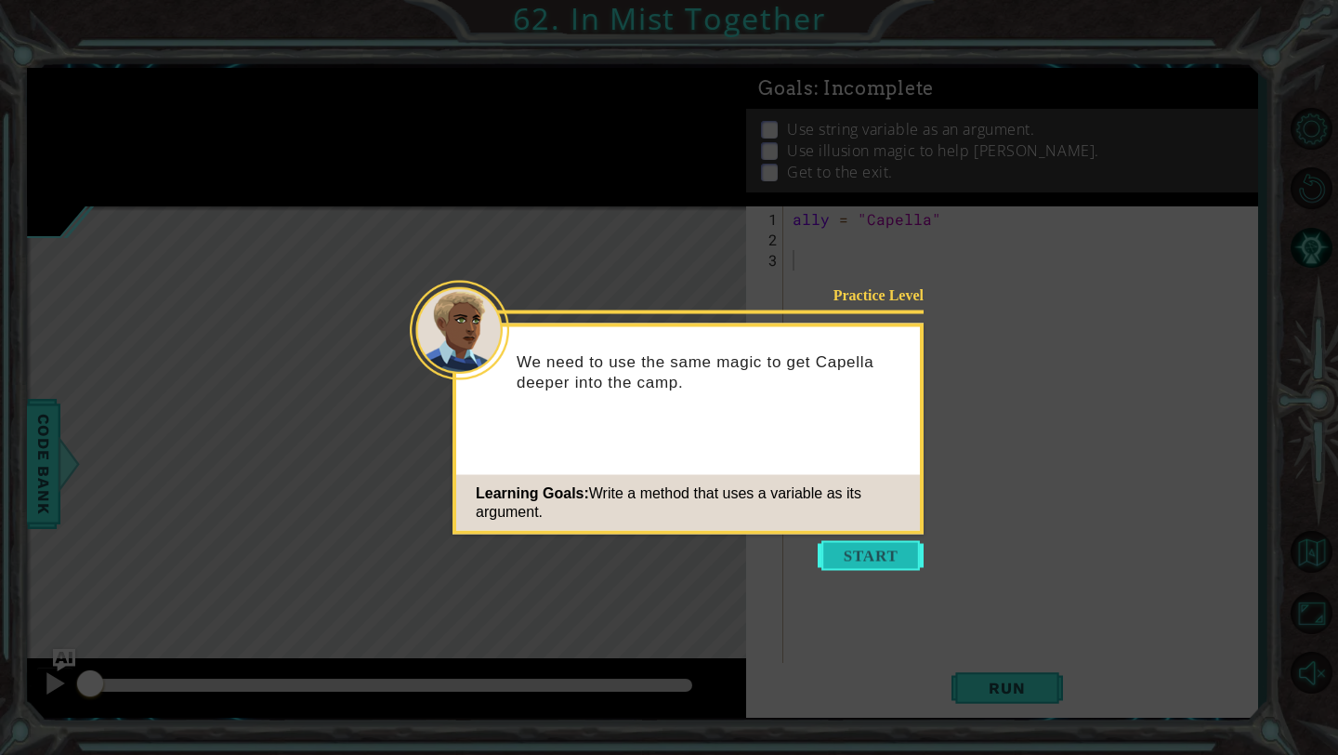
click at [847, 562] on button "Start" at bounding box center [871, 556] width 106 height 30
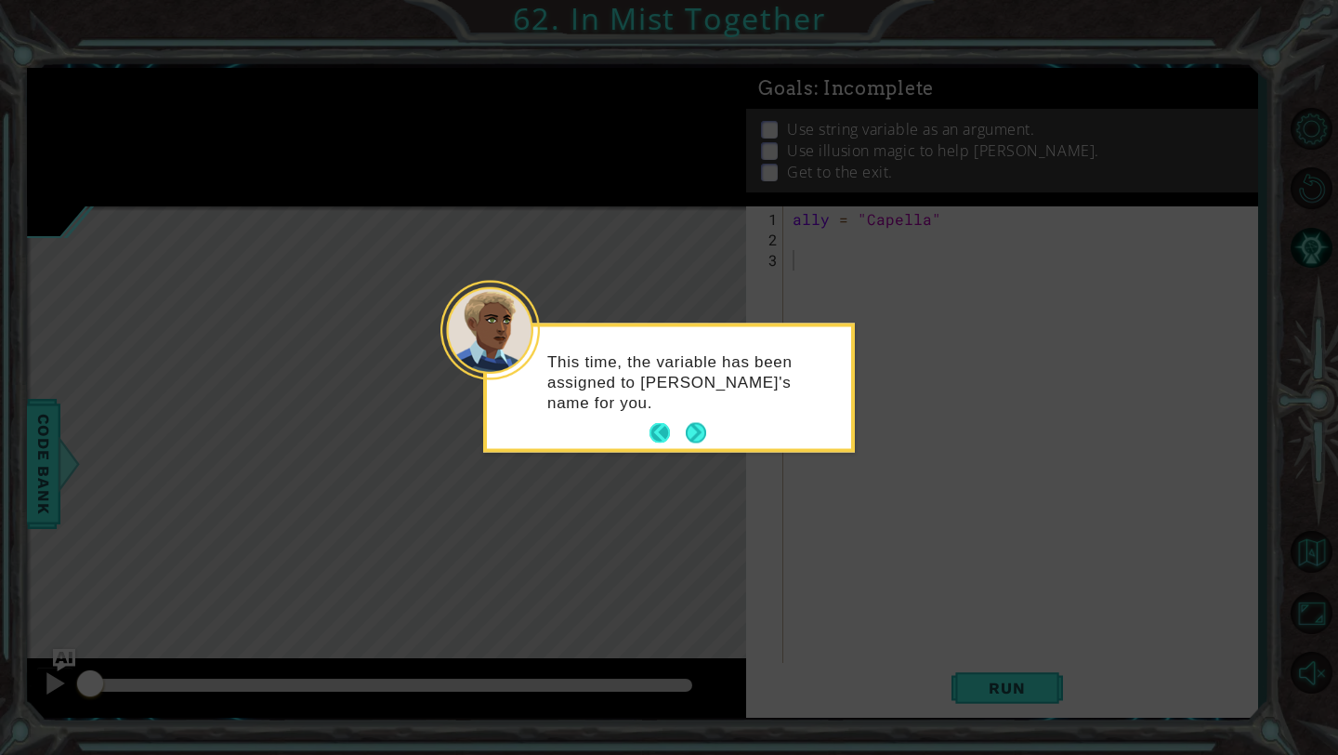
click at [663, 423] on button "Back" at bounding box center [668, 433] width 36 height 20
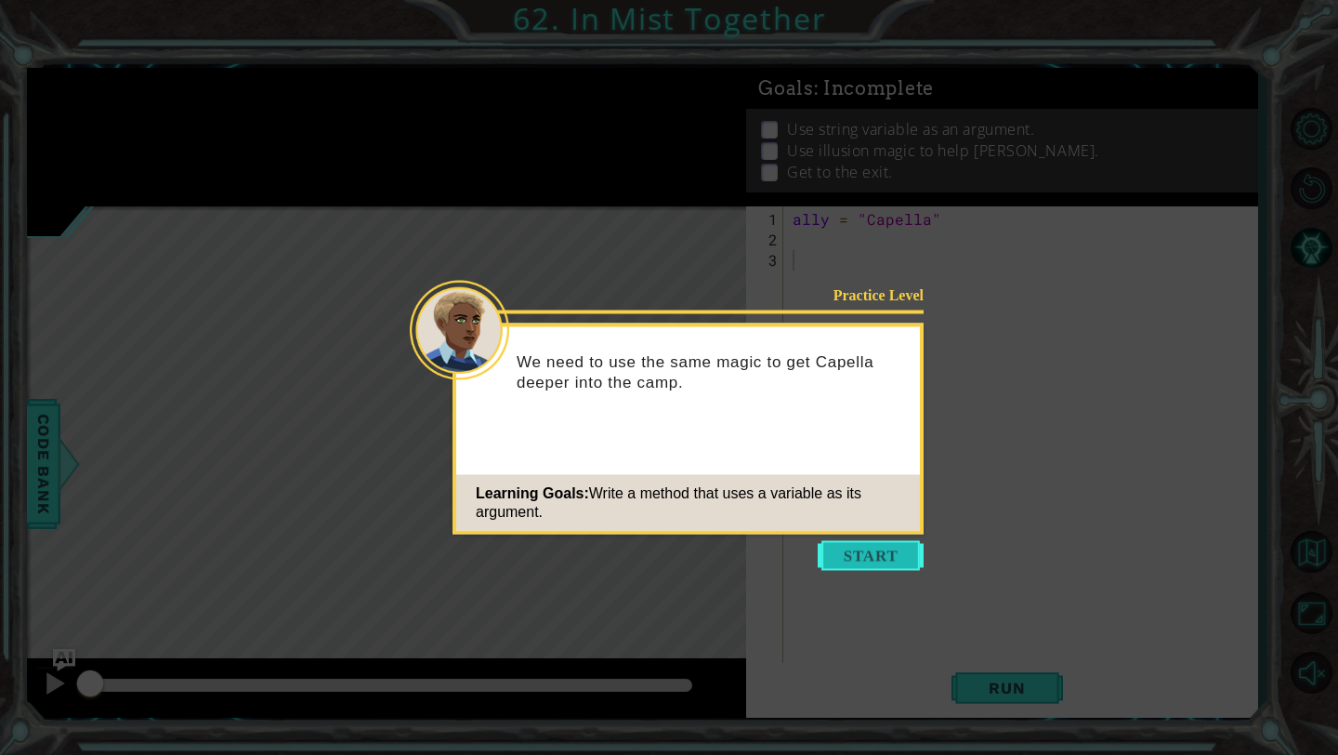
click at [842, 556] on button "Start" at bounding box center [871, 556] width 106 height 30
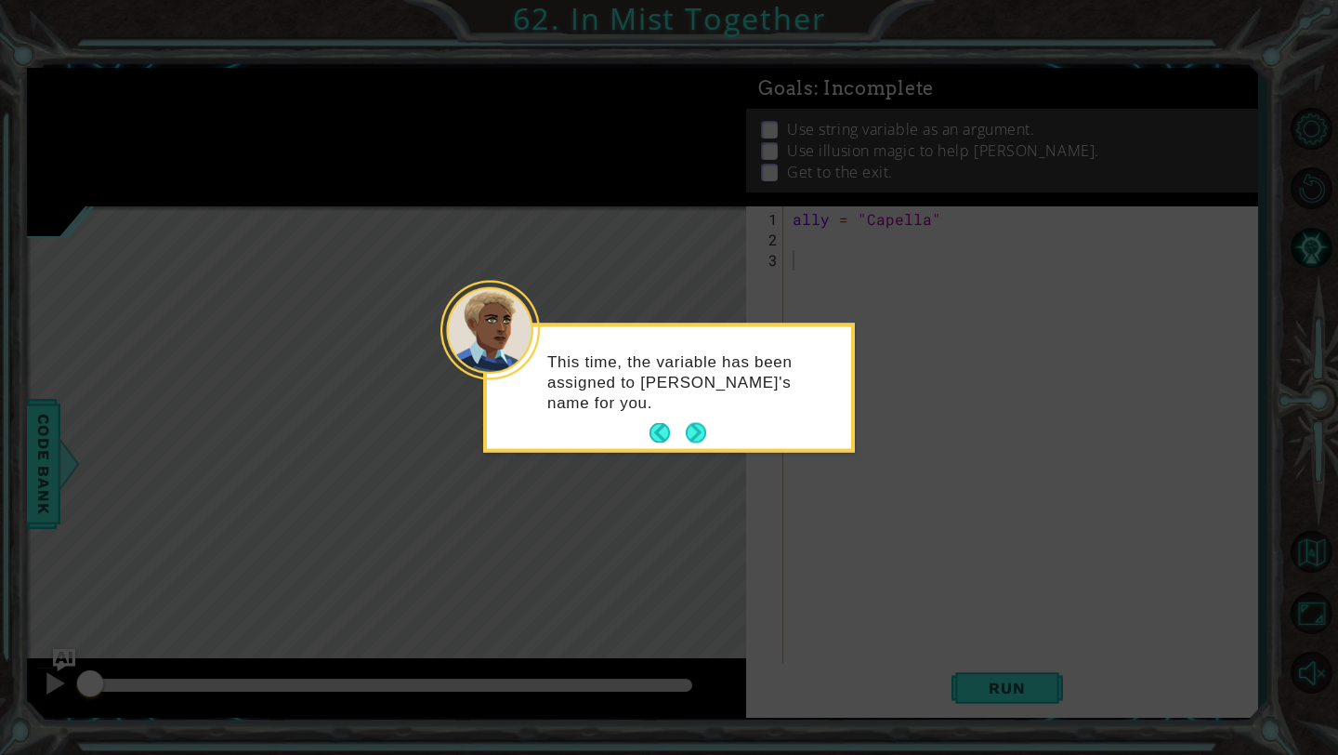
click at [700, 431] on button "Next" at bounding box center [696, 433] width 20 height 20
